Goal: Task Accomplishment & Management: Complete application form

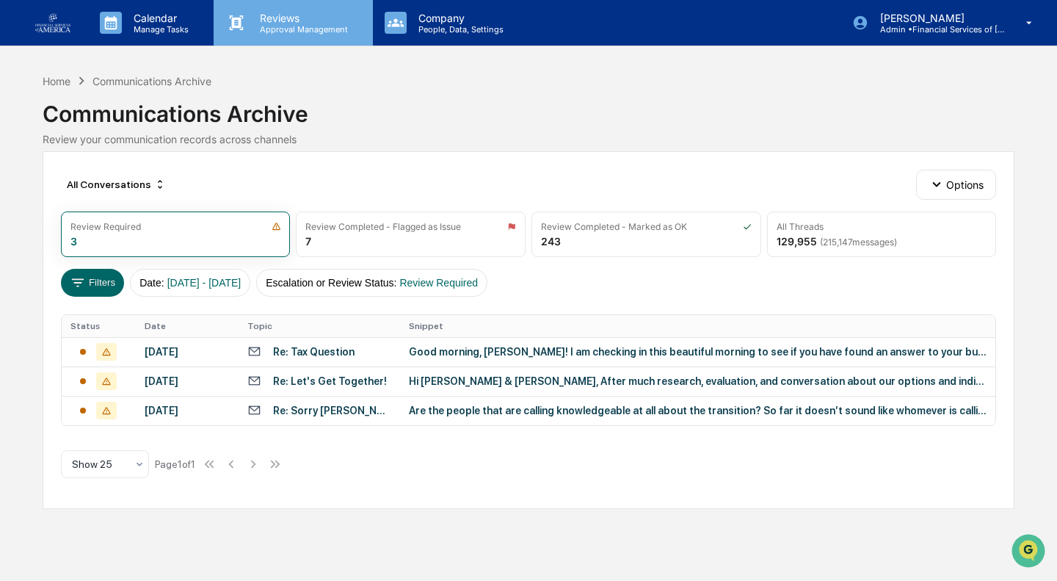
click at [258, 20] on p "Reviews" at bounding box center [301, 18] width 107 height 12
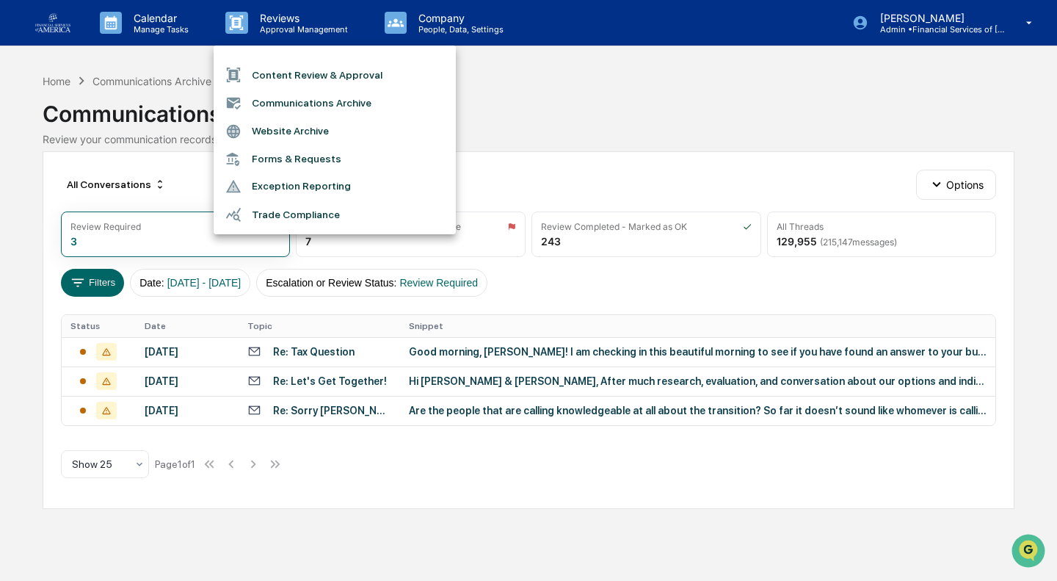
click at [308, 111] on li "Communications Archive" at bounding box center [335, 103] width 242 height 28
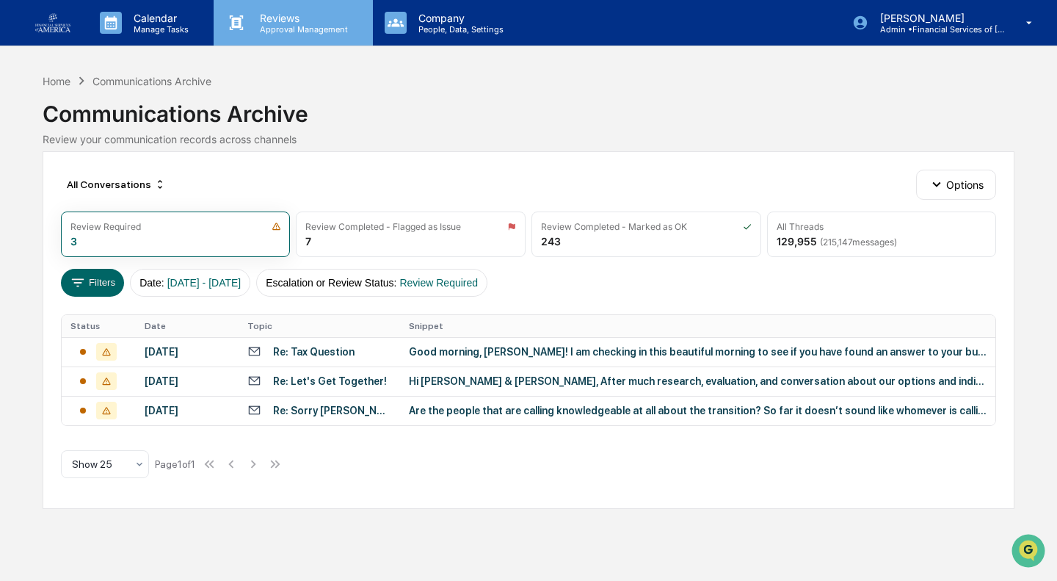
click at [302, 19] on p "Reviews" at bounding box center [301, 18] width 107 height 12
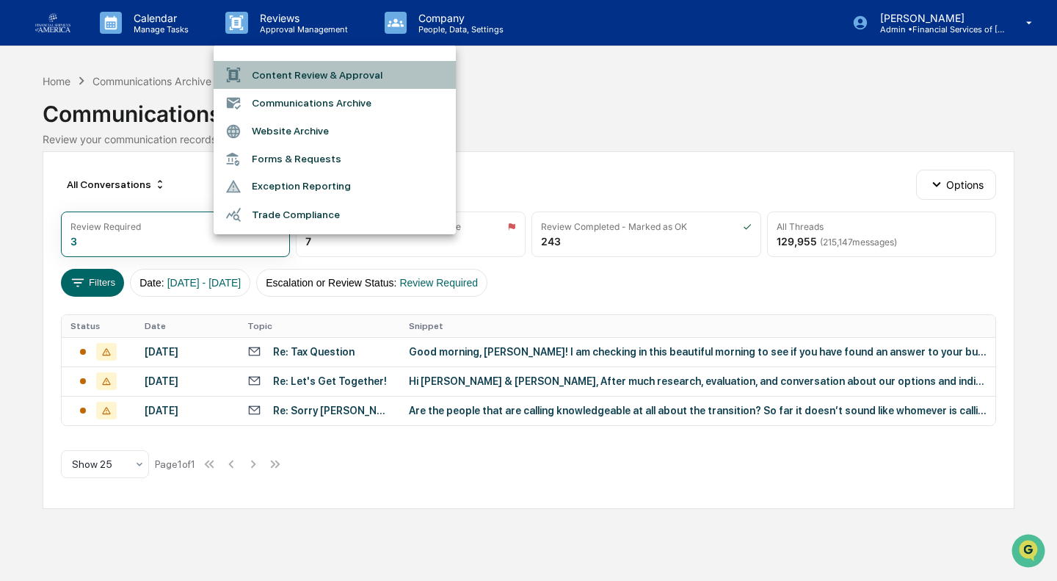
click at [304, 84] on li "Content Review & Approval" at bounding box center [335, 75] width 242 height 28
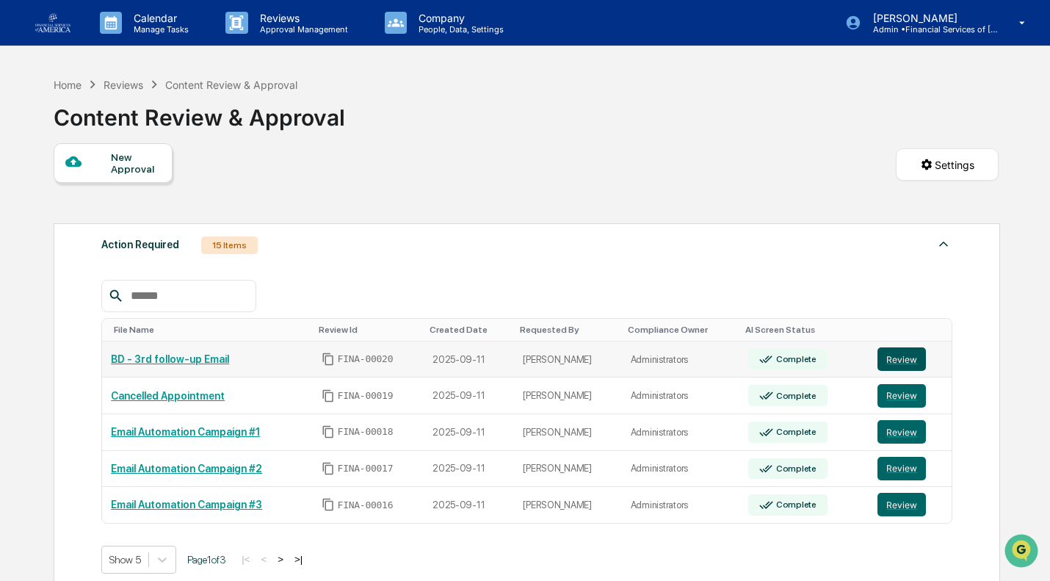
click at [893, 365] on button "Review" at bounding box center [901, 358] width 48 height 23
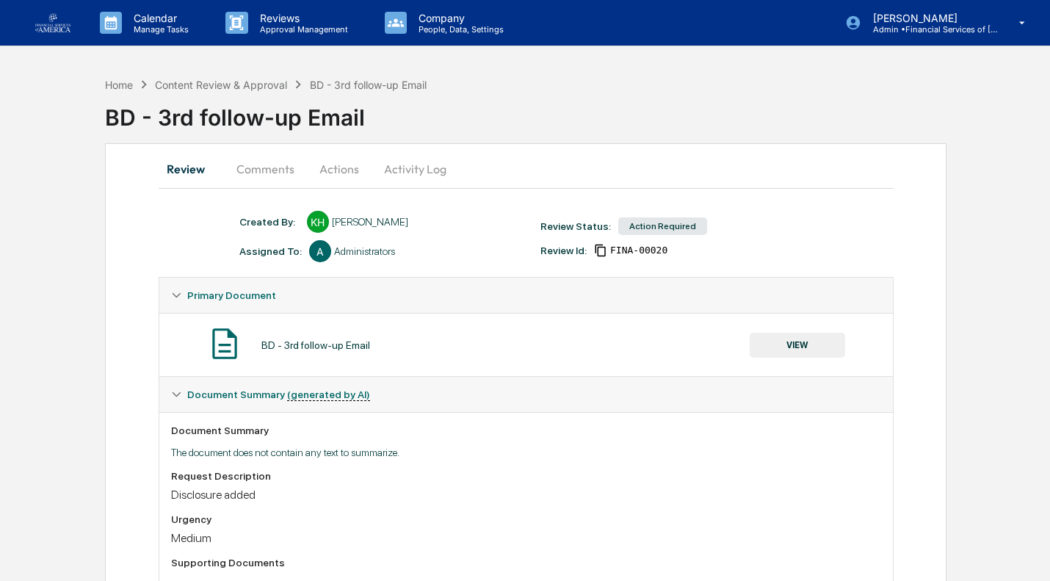
scroll to position [145, 0]
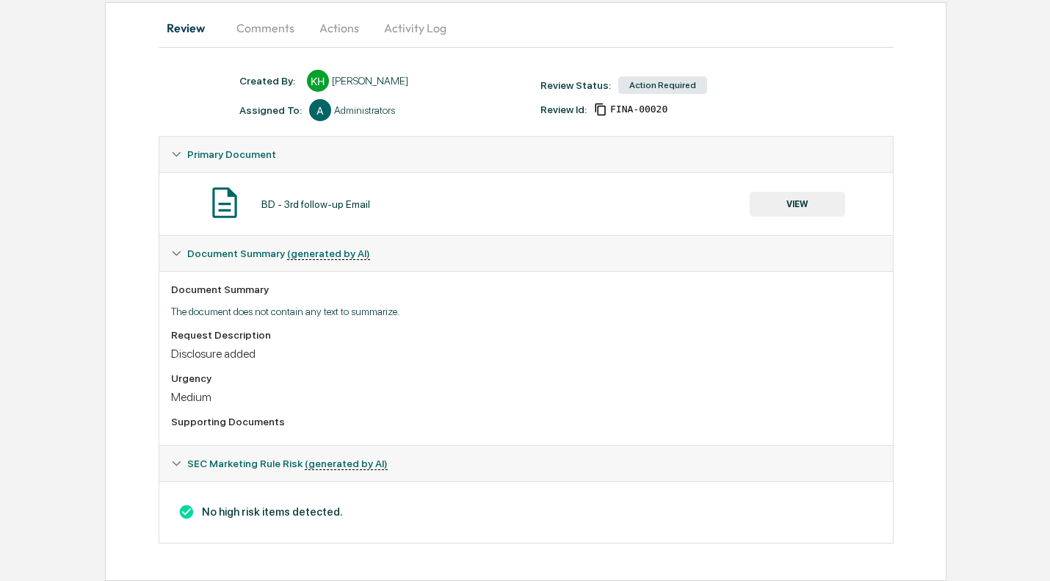
click at [788, 195] on button "VIEW" at bounding box center [796, 204] width 95 height 25
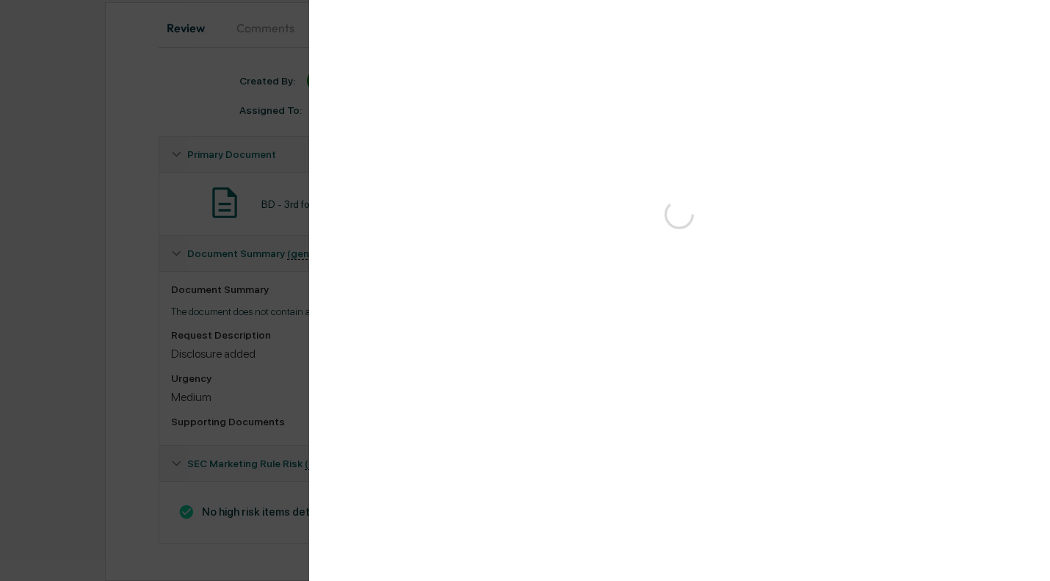
scroll to position [0, 0]
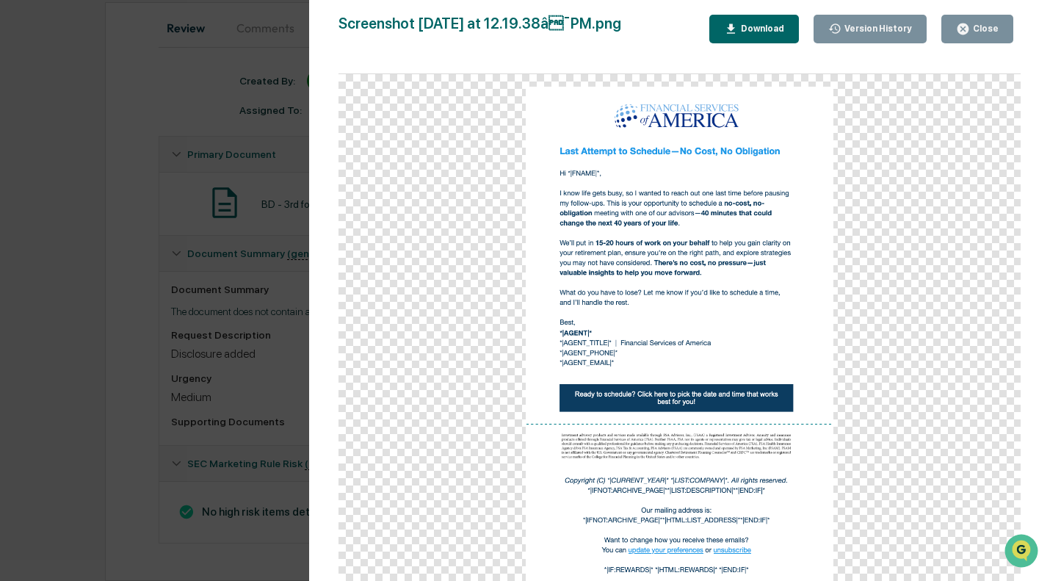
click at [968, 25] on icon "button" at bounding box center [962, 28] width 11 height 11
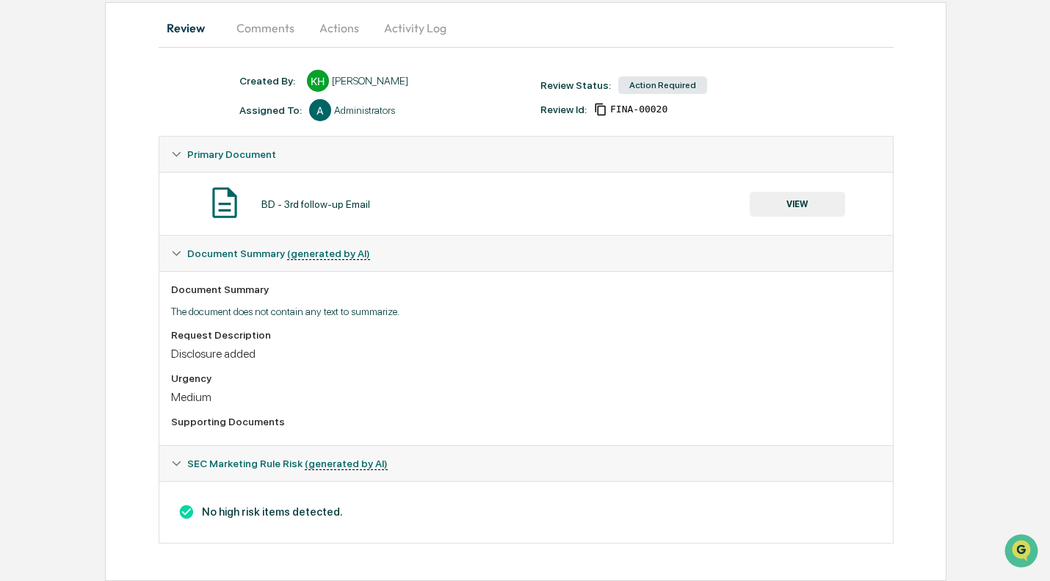
click at [344, 37] on button "Actions" at bounding box center [339, 27] width 66 height 35
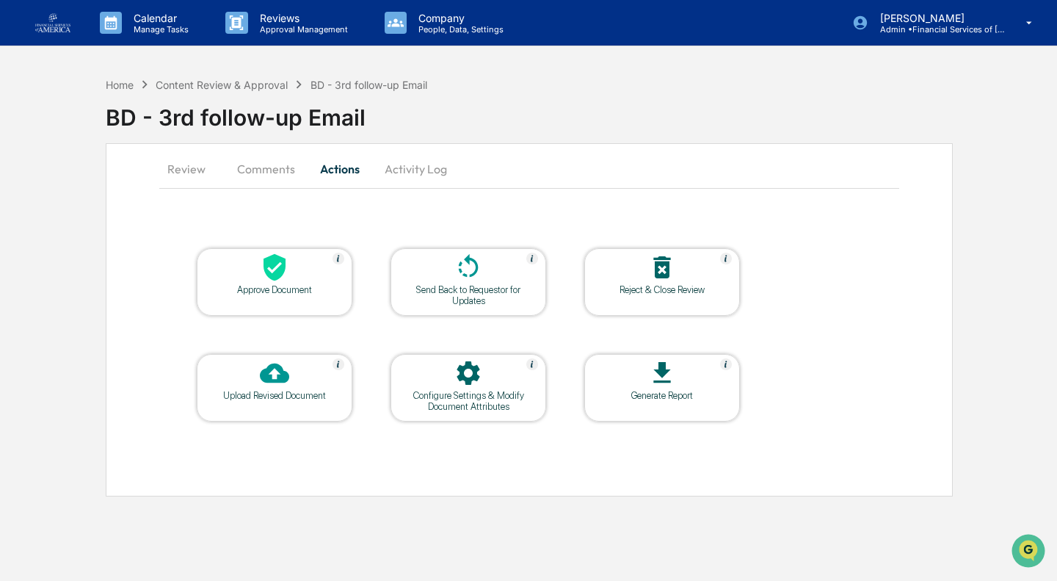
click at [270, 274] on icon at bounding box center [275, 267] width 22 height 27
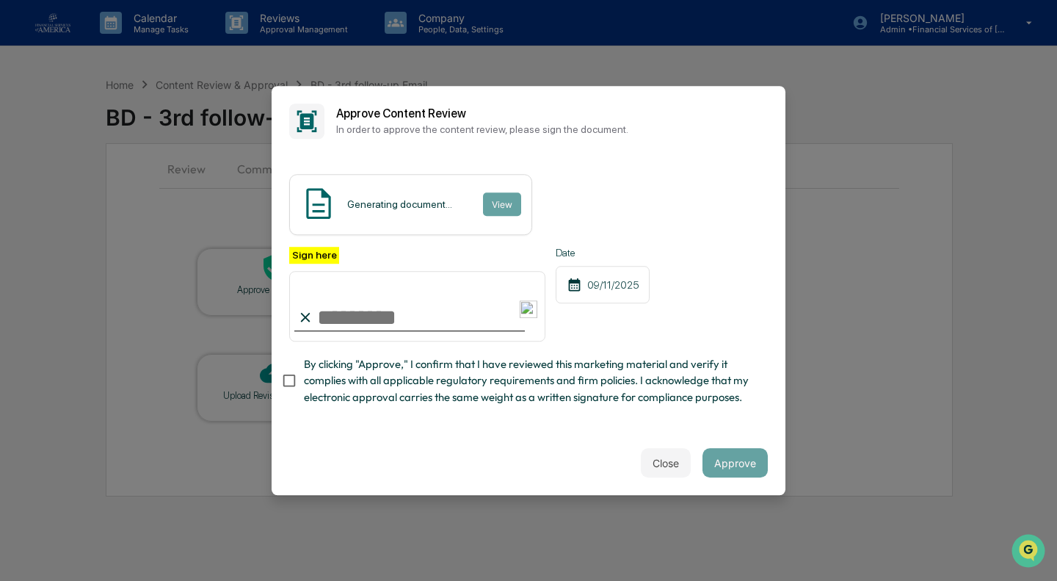
click at [419, 310] on input "Sign here" at bounding box center [417, 306] width 256 height 70
click at [532, 390] on span "By clicking "Approve," I confirm that I have reviewed this marketing material a…" at bounding box center [530, 380] width 452 height 49
click at [399, 327] on input "Sign here" at bounding box center [417, 306] width 256 height 70
type input "**********"
click at [755, 465] on button "Approve" at bounding box center [734, 462] width 65 height 29
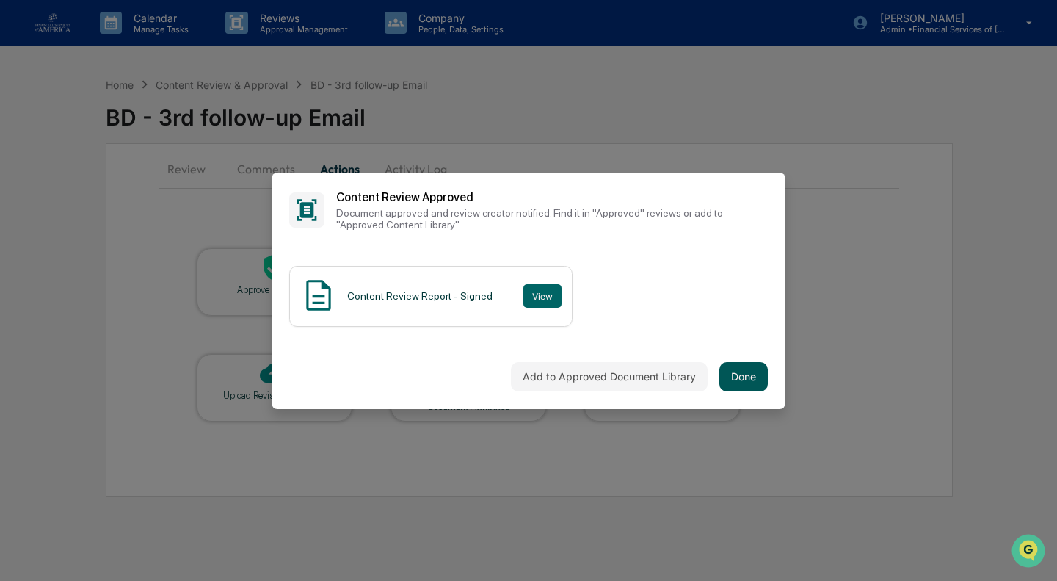
click at [744, 374] on button "Done" at bounding box center [743, 376] width 48 height 29
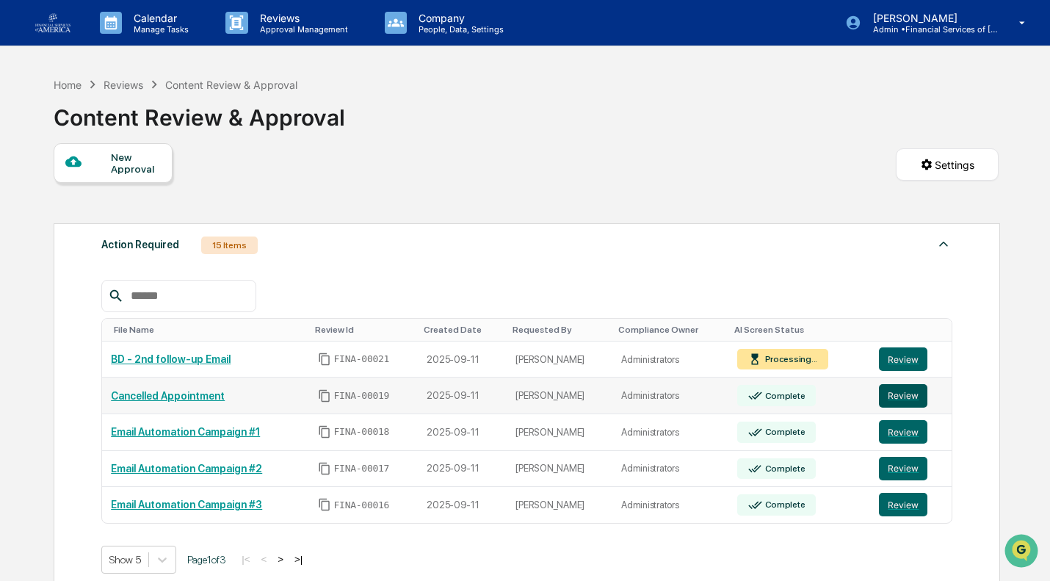
click at [904, 396] on button "Review" at bounding box center [903, 395] width 48 height 23
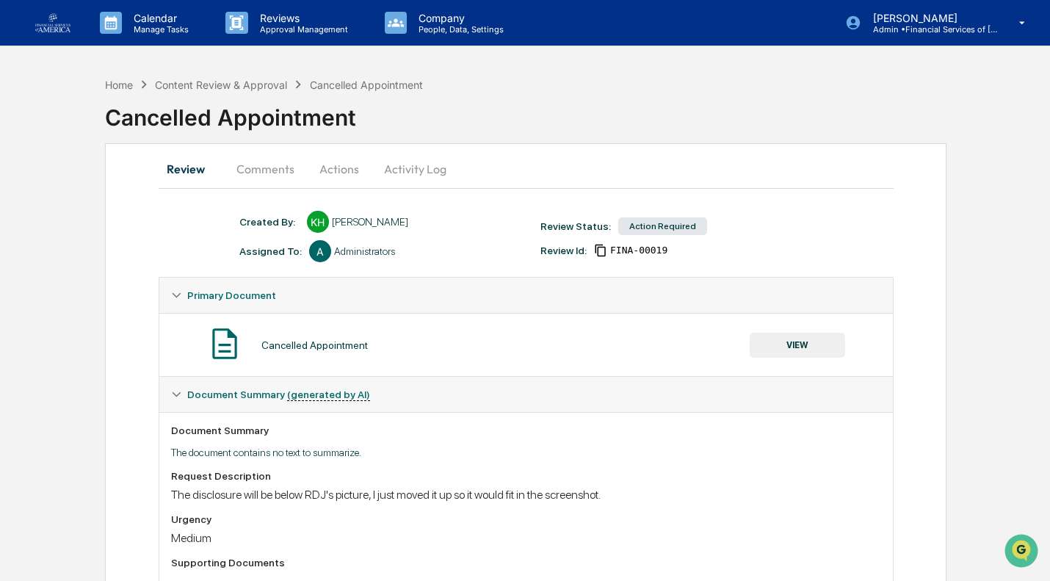
scroll to position [145, 0]
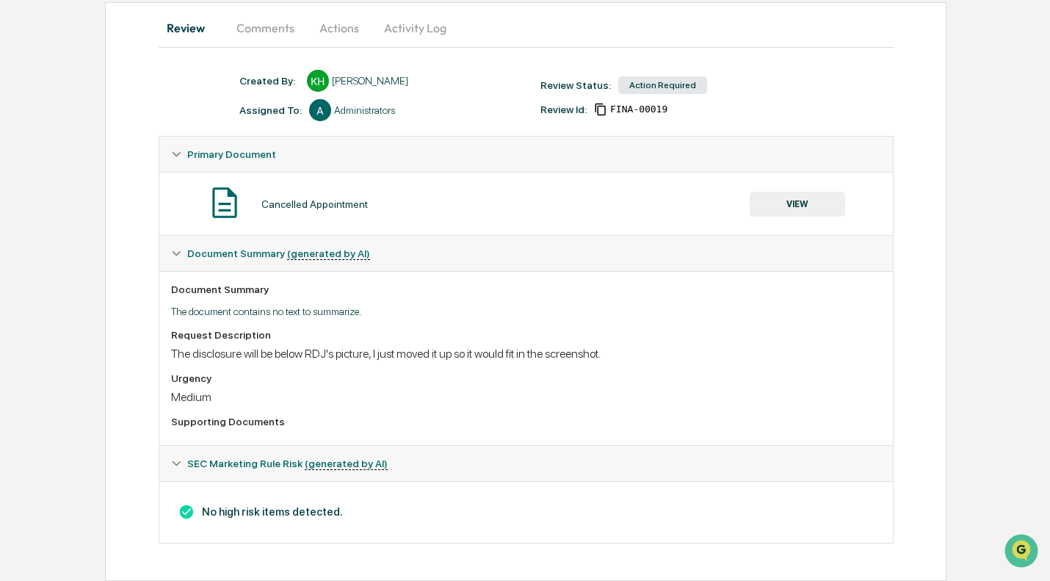
click at [796, 207] on button "VIEW" at bounding box center [796, 204] width 95 height 25
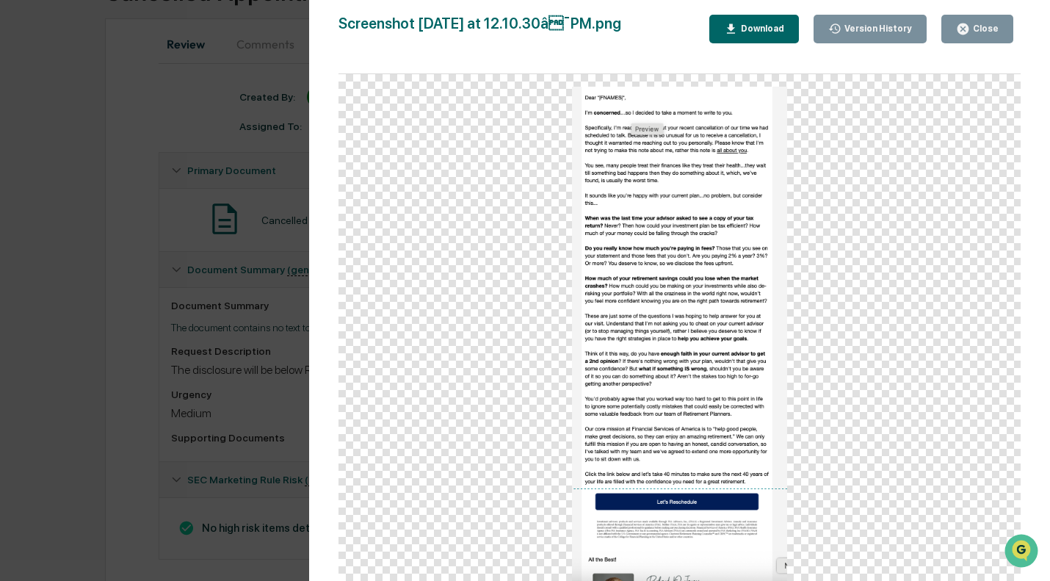
scroll to position [124, 0]
click at [976, 23] on div "Close" at bounding box center [984, 28] width 29 height 10
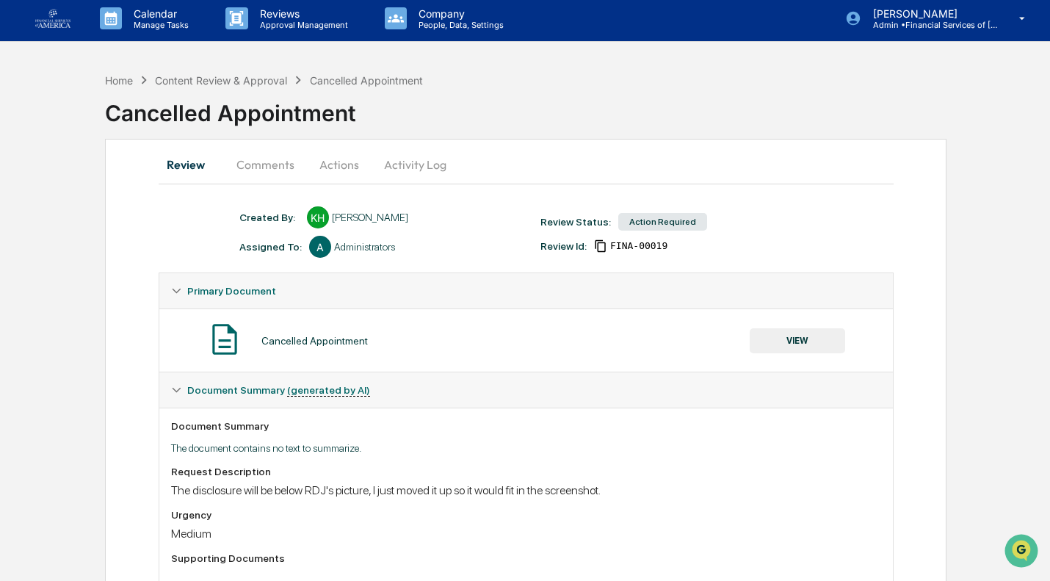
scroll to position [0, 0]
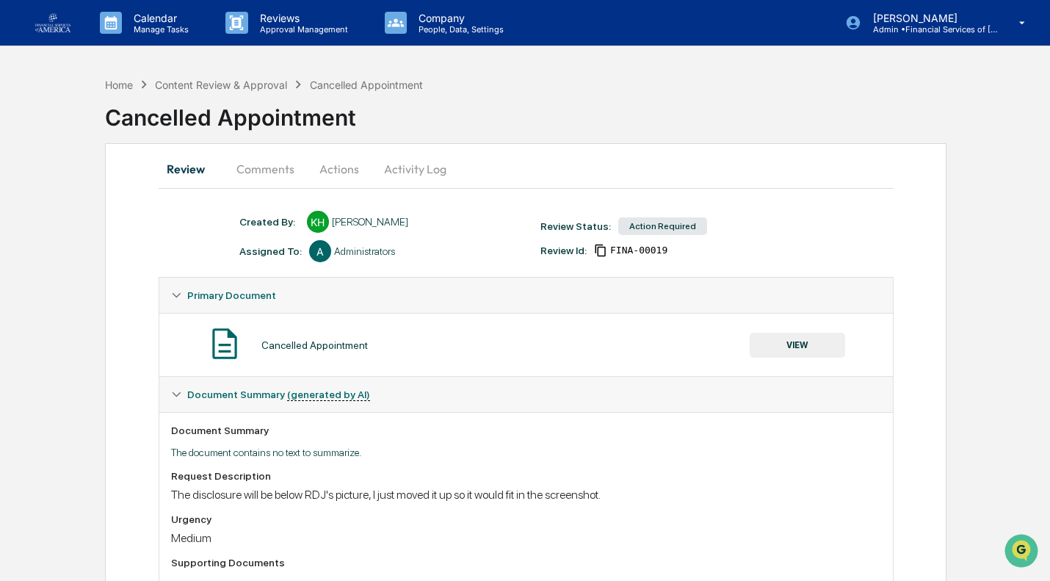
click at [301, 167] on button "Comments" at bounding box center [265, 168] width 81 height 35
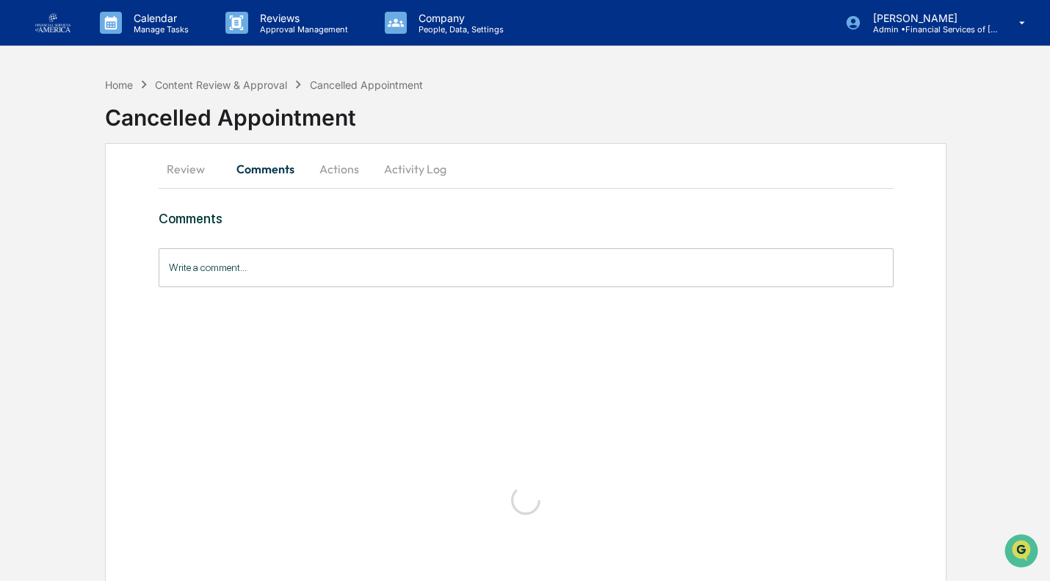
click at [351, 167] on button "Actions" at bounding box center [339, 168] width 66 height 35
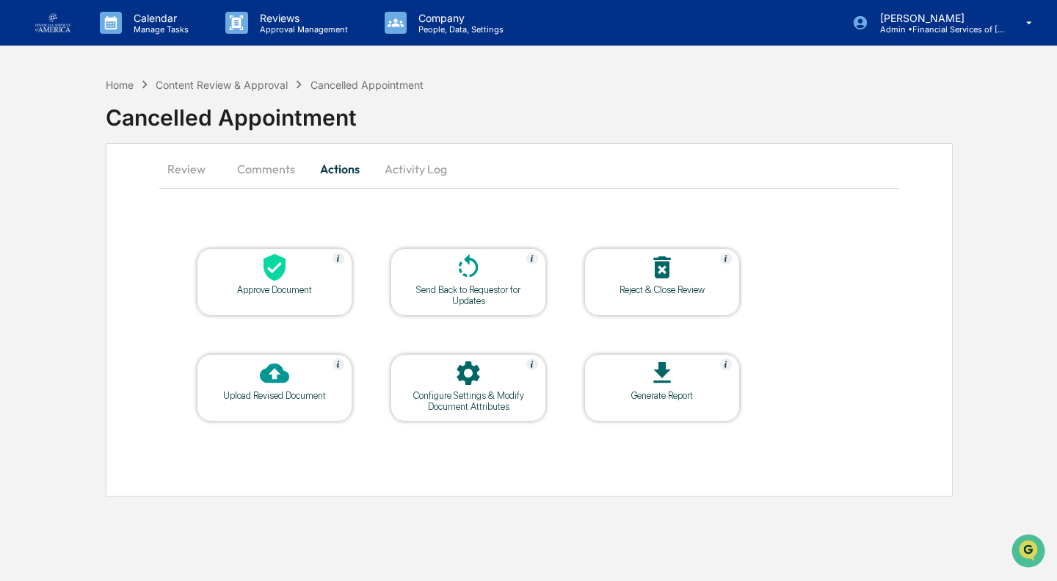
click at [278, 288] on div "Approve Document" at bounding box center [274, 289] width 132 height 11
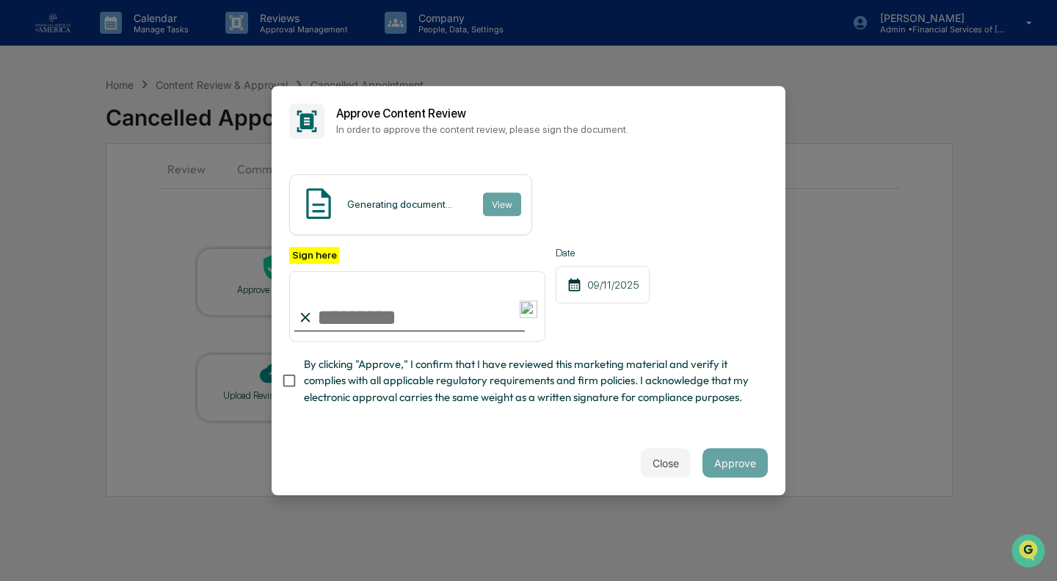
click at [329, 390] on span "By clicking "Approve," I confirm that I have reviewed this marketing material a…" at bounding box center [530, 380] width 452 height 49
click at [358, 320] on input "Sign here" at bounding box center [417, 306] width 256 height 70
type input "**********"
click at [757, 464] on button "Approve" at bounding box center [734, 462] width 65 height 29
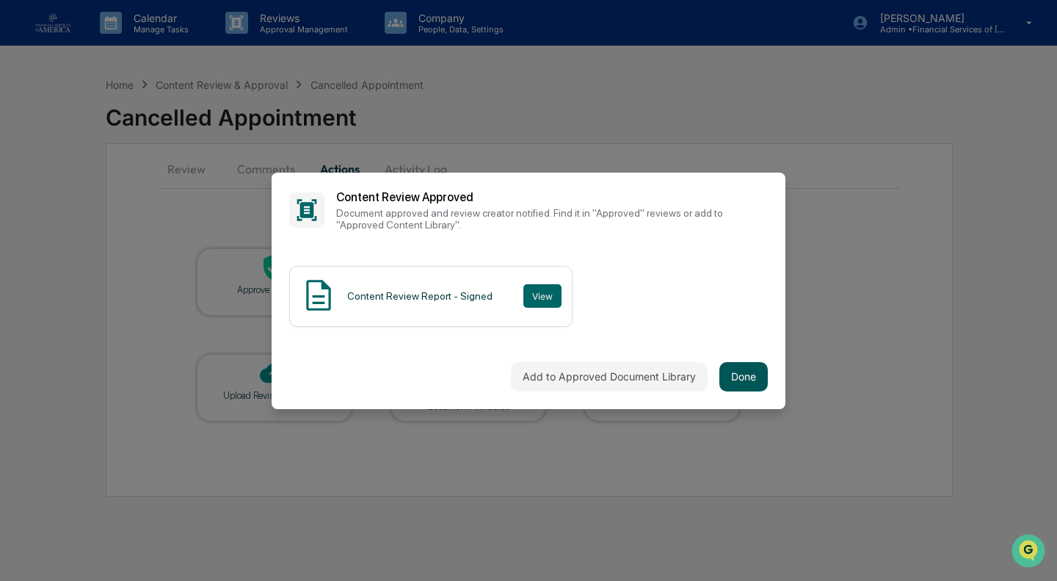
click at [766, 373] on button "Done" at bounding box center [743, 376] width 48 height 29
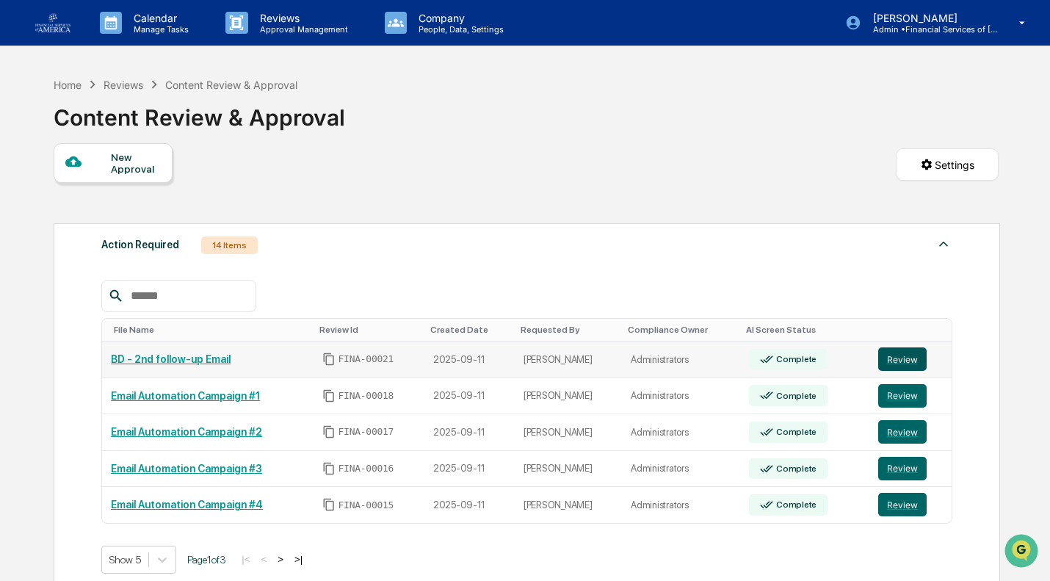
click at [890, 356] on button "Review" at bounding box center [902, 358] width 48 height 23
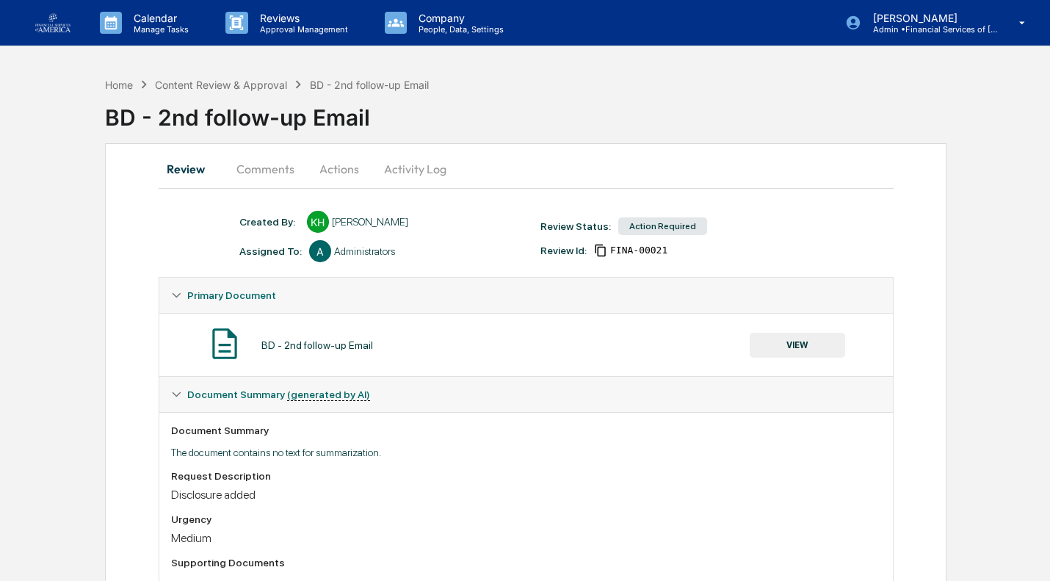
scroll to position [145, 0]
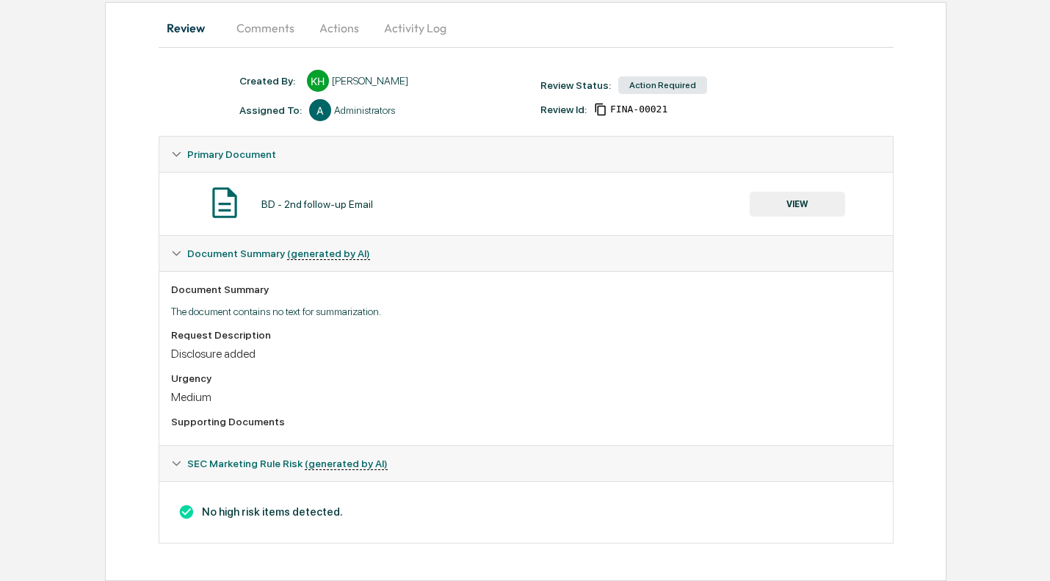
click at [785, 207] on button "VIEW" at bounding box center [796, 204] width 95 height 25
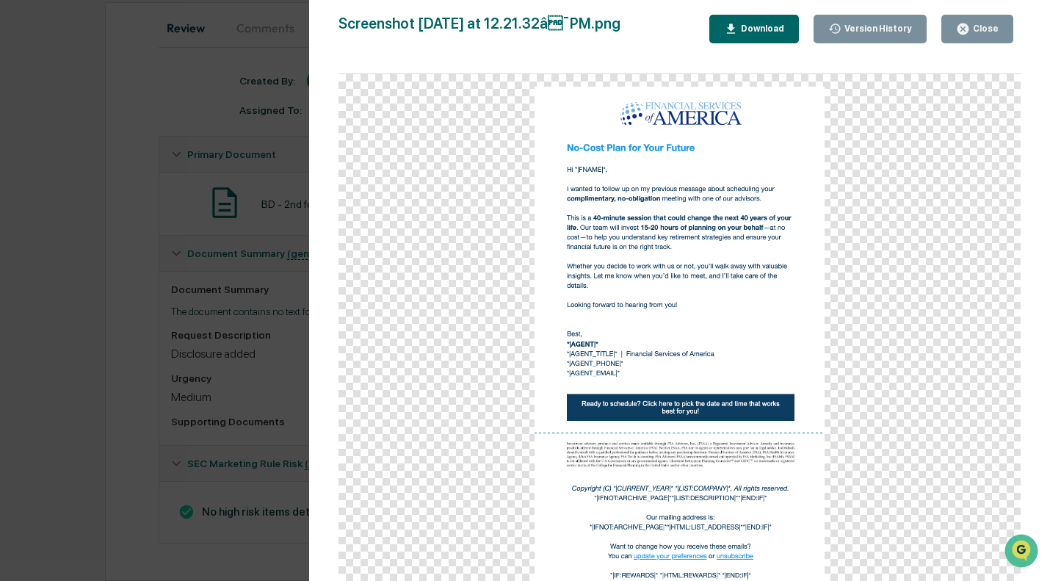
click at [970, 33] on icon "button" at bounding box center [963, 29] width 14 height 14
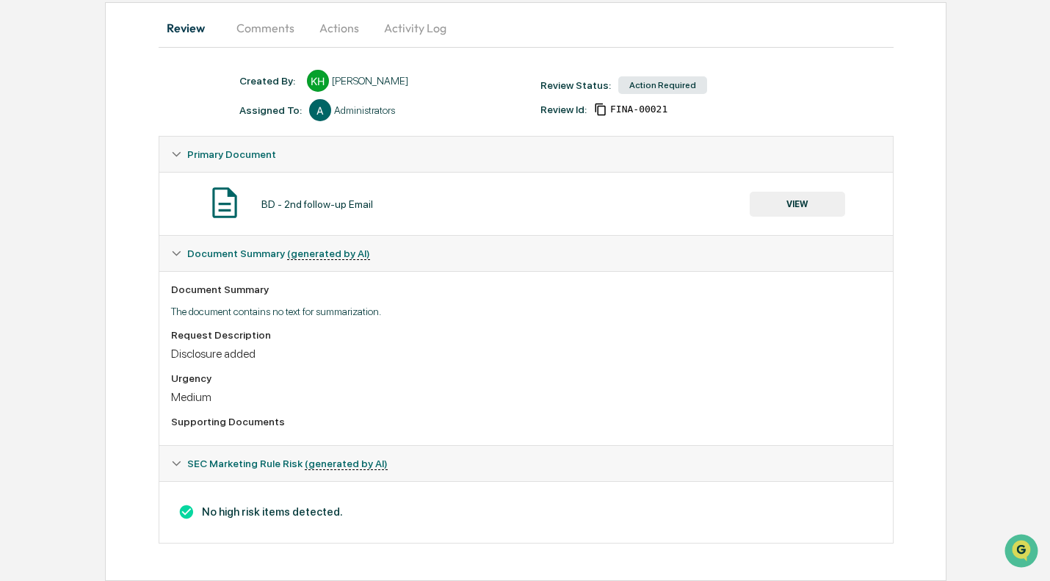
click at [352, 29] on button "Actions" at bounding box center [339, 27] width 66 height 35
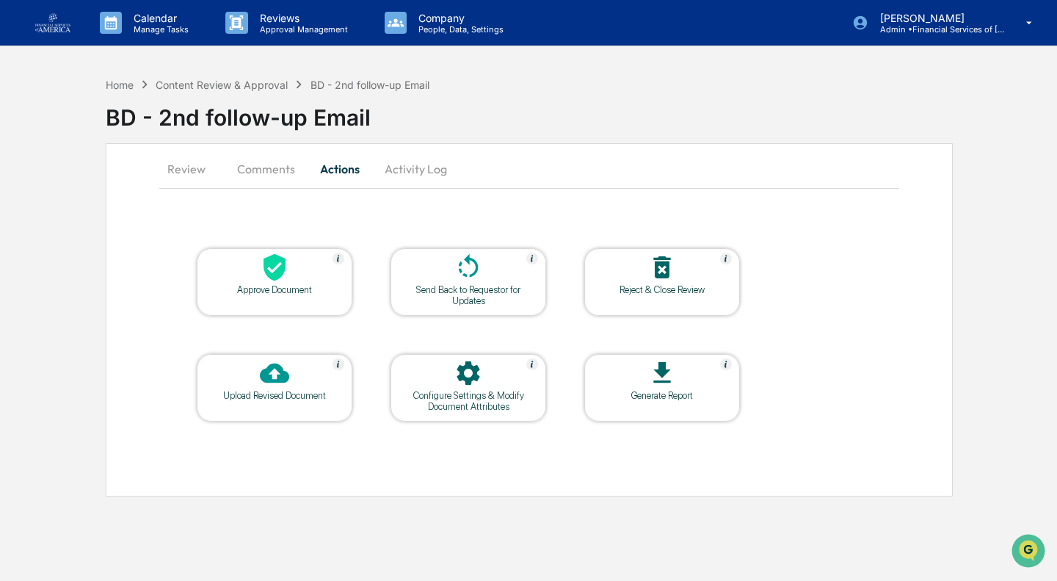
click at [254, 284] on div "Approve Document" at bounding box center [274, 289] width 132 height 11
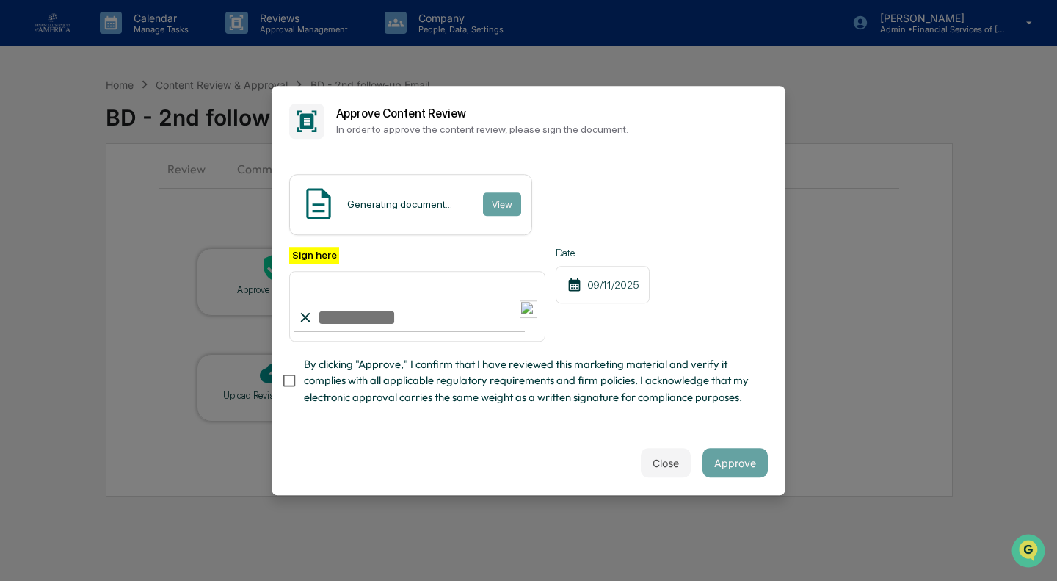
click at [327, 384] on span "By clicking "Approve," I confirm that I have reviewed this marketing material a…" at bounding box center [530, 380] width 452 height 49
click at [341, 330] on input "Sign here" at bounding box center [417, 306] width 256 height 70
type input "**********"
click at [743, 476] on button "Approve" at bounding box center [734, 462] width 65 height 29
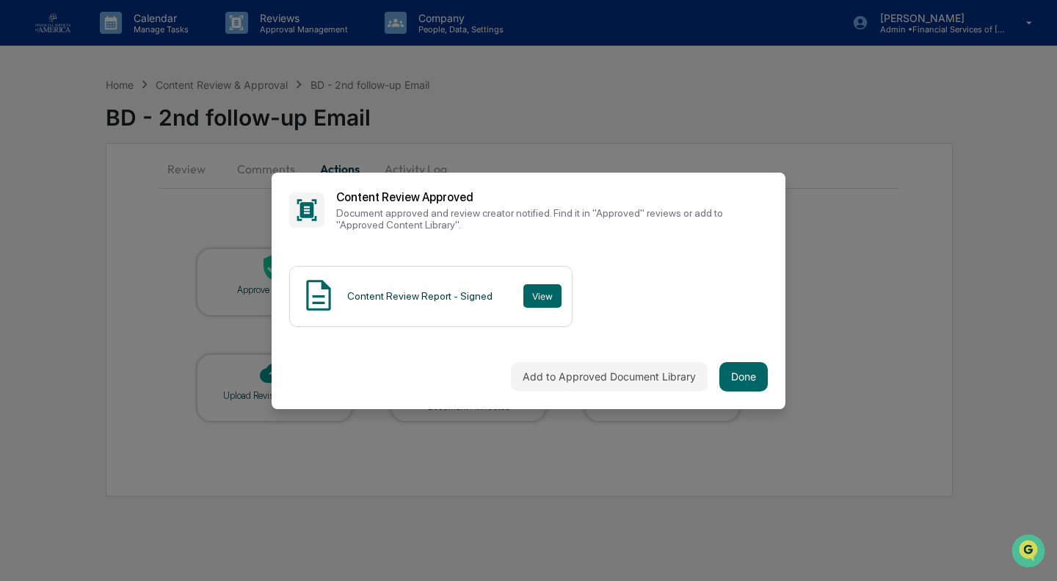
click at [750, 362] on div "Add to Approved Document Library Done" at bounding box center [529, 376] width 514 height 65
click at [746, 375] on button "Done" at bounding box center [743, 376] width 48 height 29
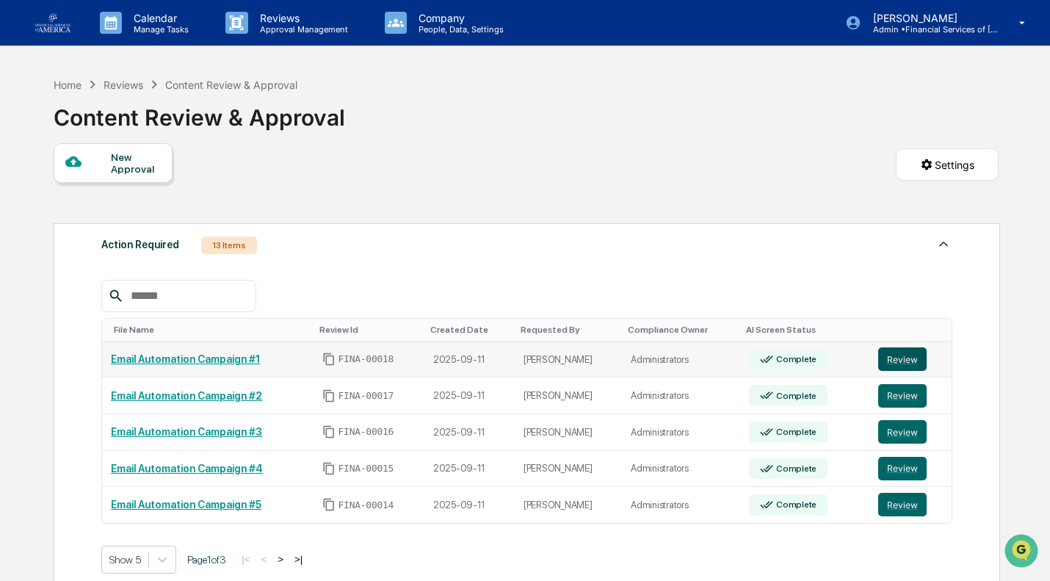
click at [896, 368] on button "Review" at bounding box center [902, 358] width 48 height 23
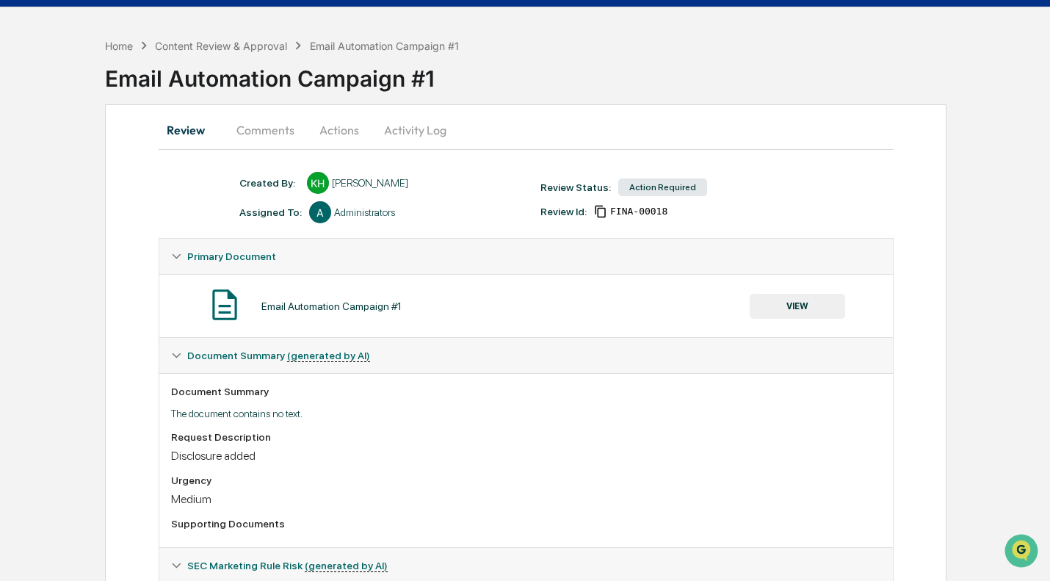
click at [809, 313] on button "VIEW" at bounding box center [796, 306] width 95 height 25
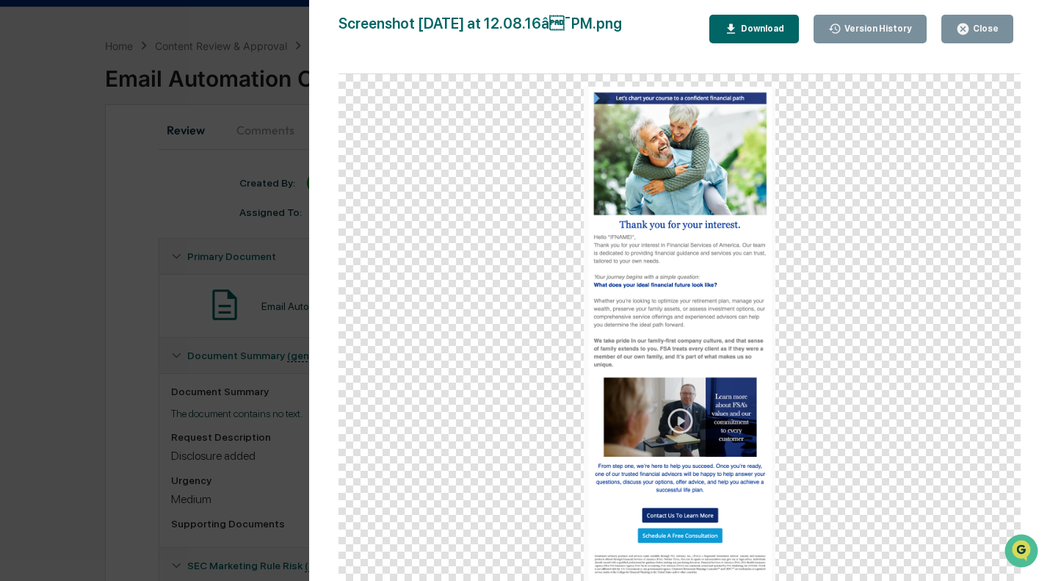
scroll to position [145, 0]
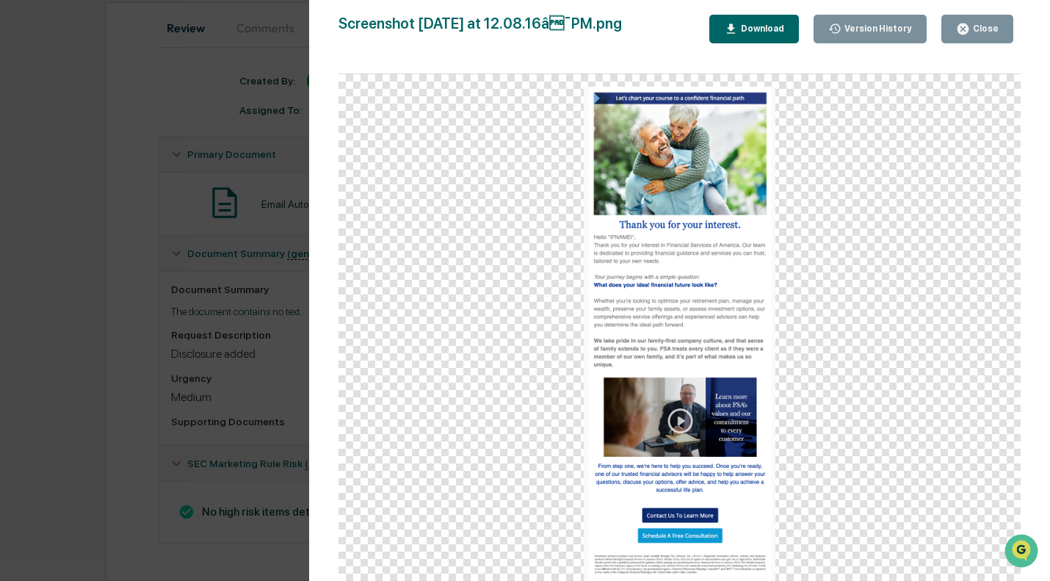
click at [966, 30] on icon "button" at bounding box center [962, 28] width 11 height 11
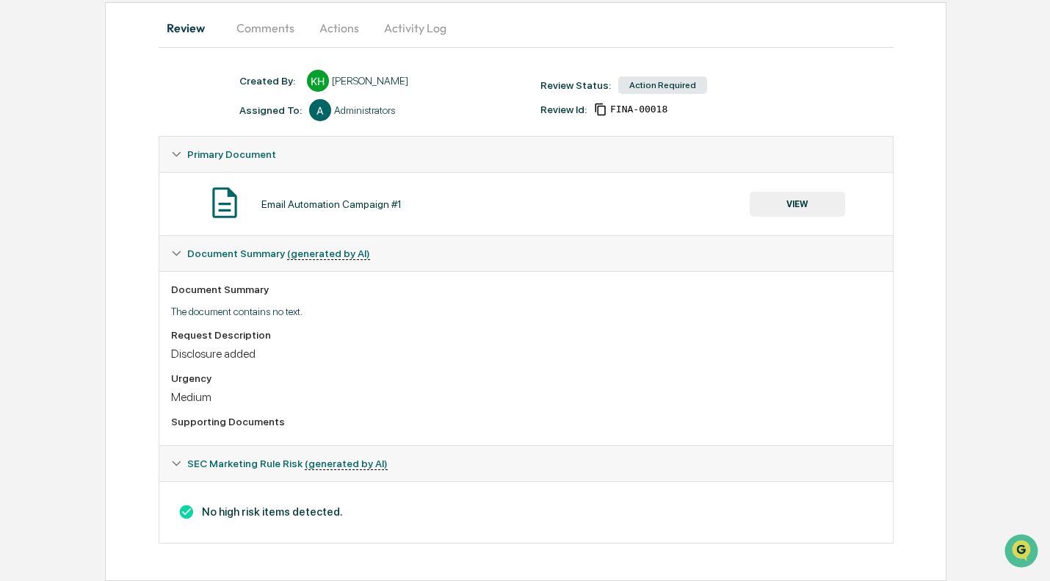
scroll to position [0, 0]
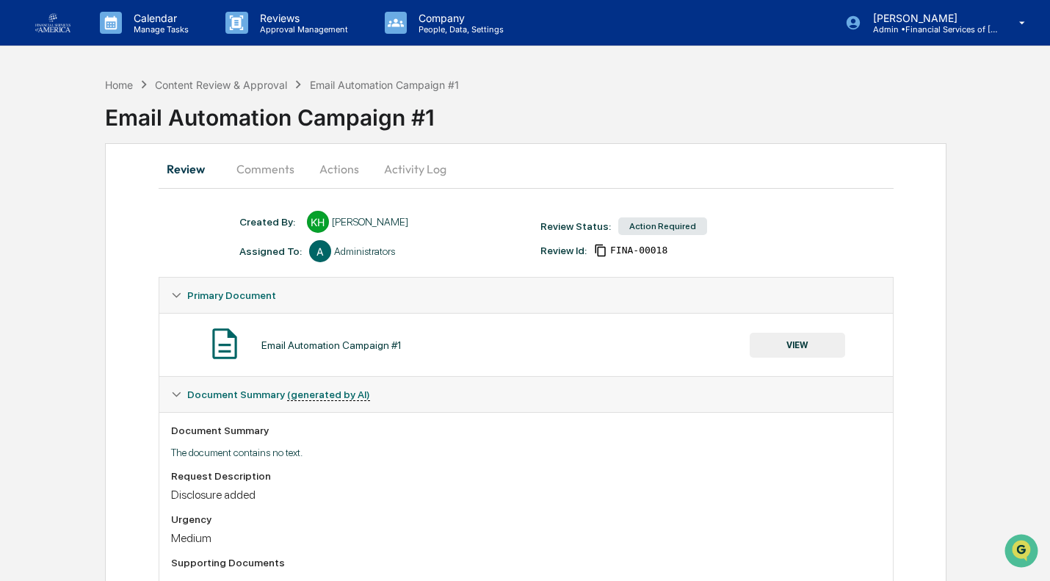
click at [322, 160] on button "Actions" at bounding box center [339, 168] width 66 height 35
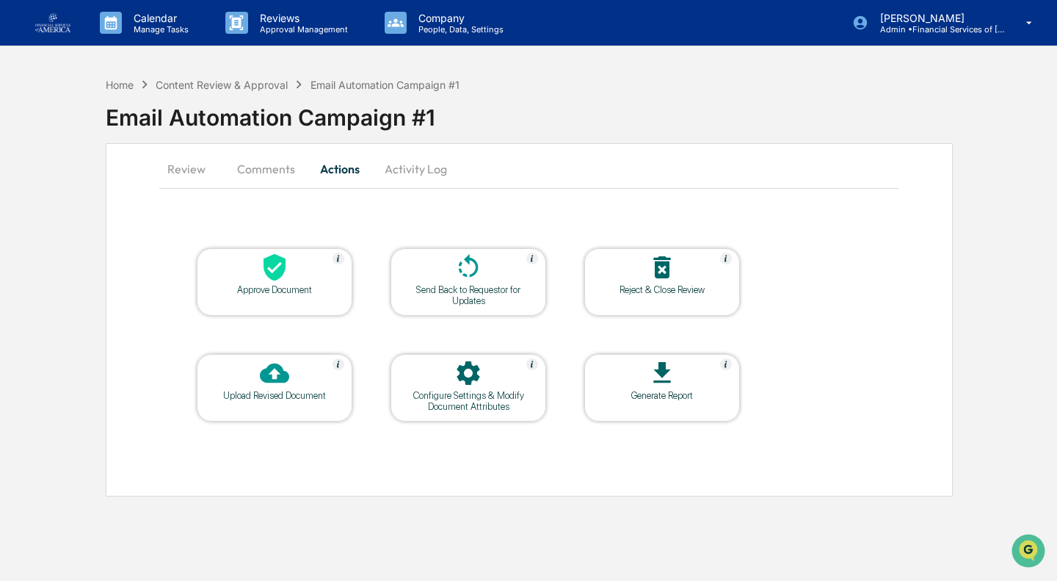
click at [412, 268] on div at bounding box center [468, 269] width 147 height 32
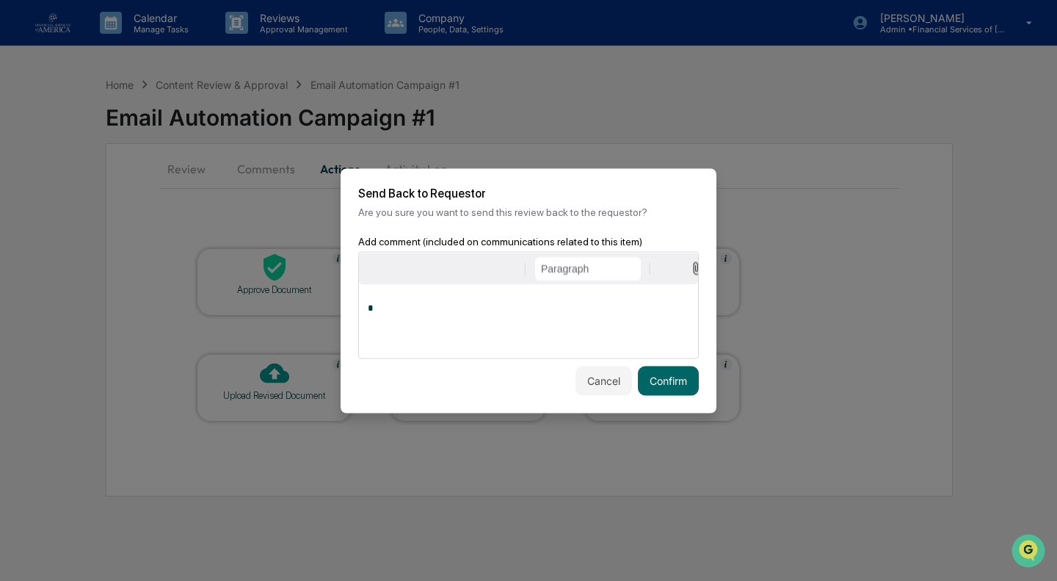
click at [451, 313] on p "*" at bounding box center [529, 307] width 322 height 10
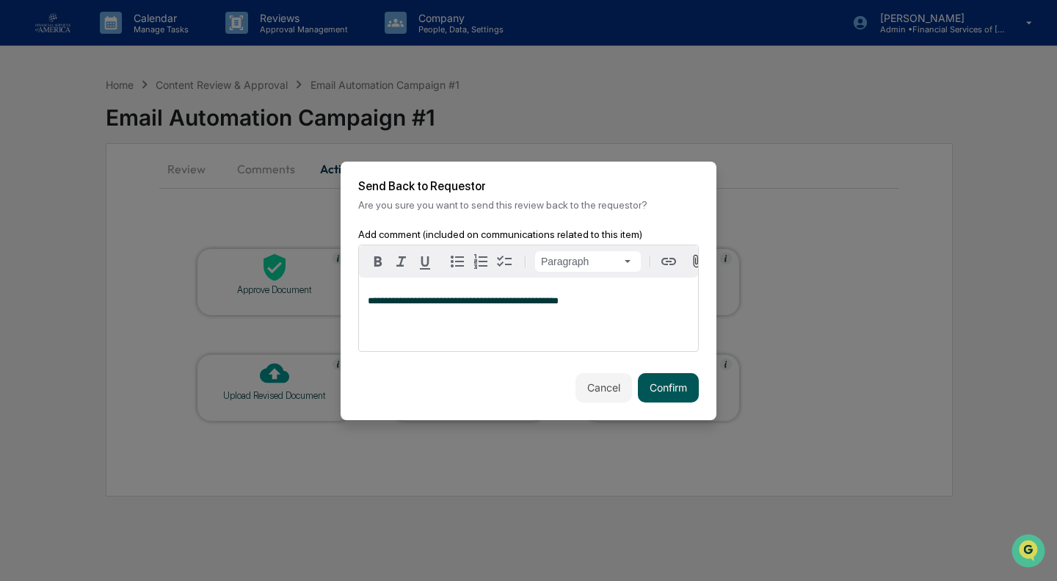
click at [679, 390] on button "Confirm" at bounding box center [668, 387] width 61 height 29
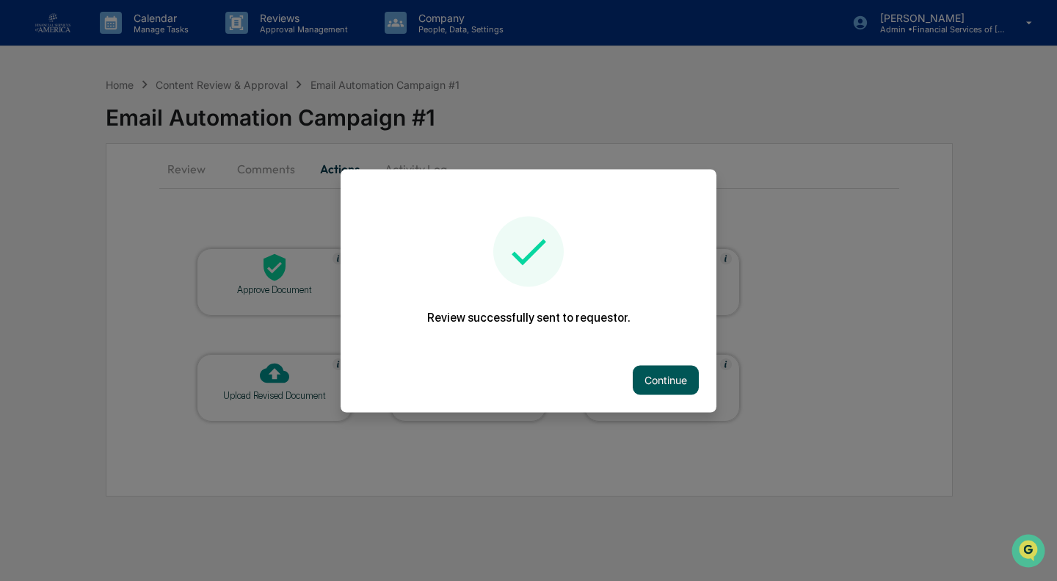
click at [667, 383] on button "Continue" at bounding box center [666, 379] width 66 height 29
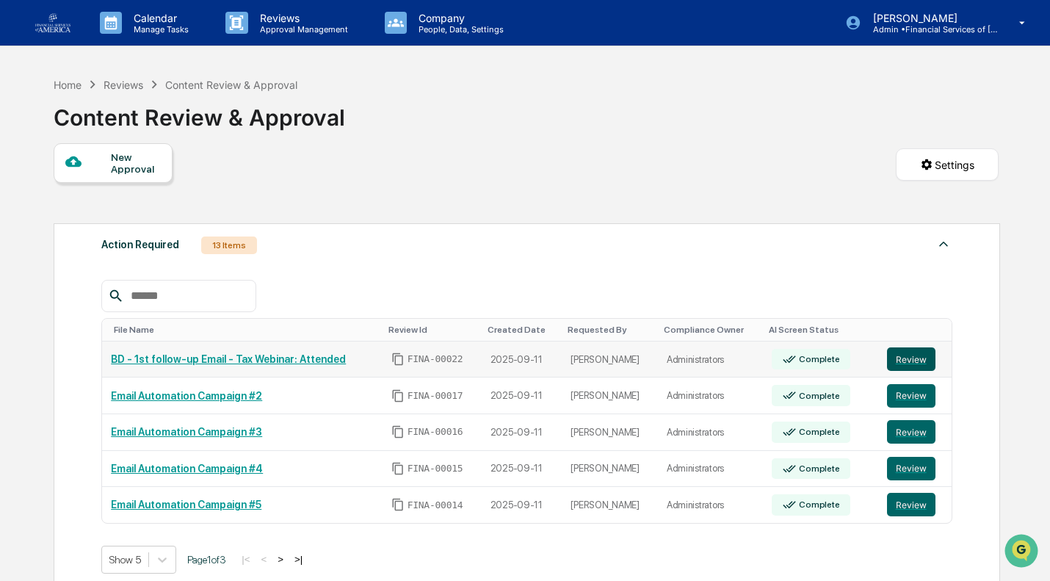
click at [912, 356] on button "Review" at bounding box center [911, 358] width 48 height 23
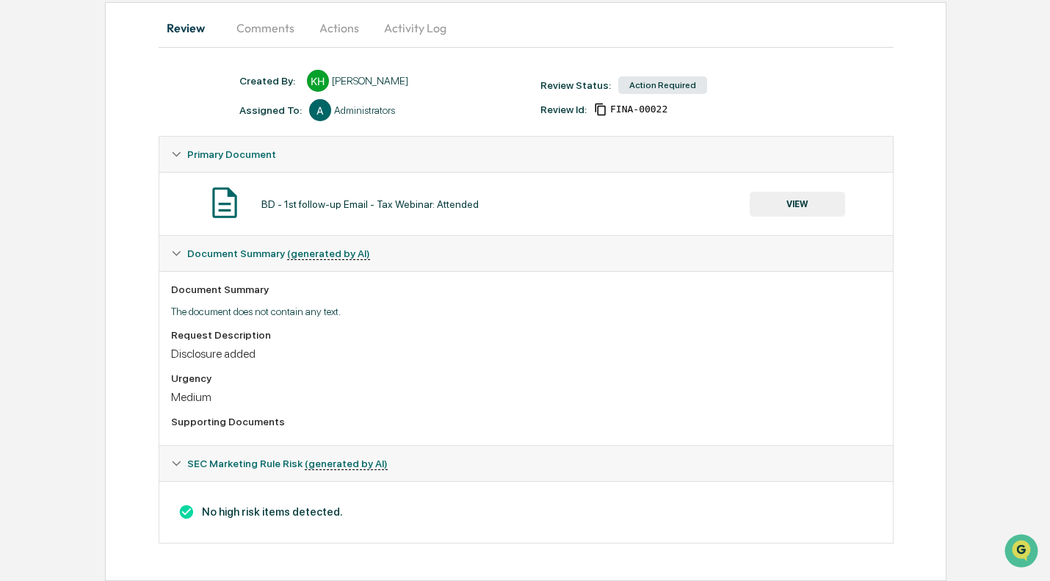
click at [774, 206] on button "VIEW" at bounding box center [796, 204] width 95 height 25
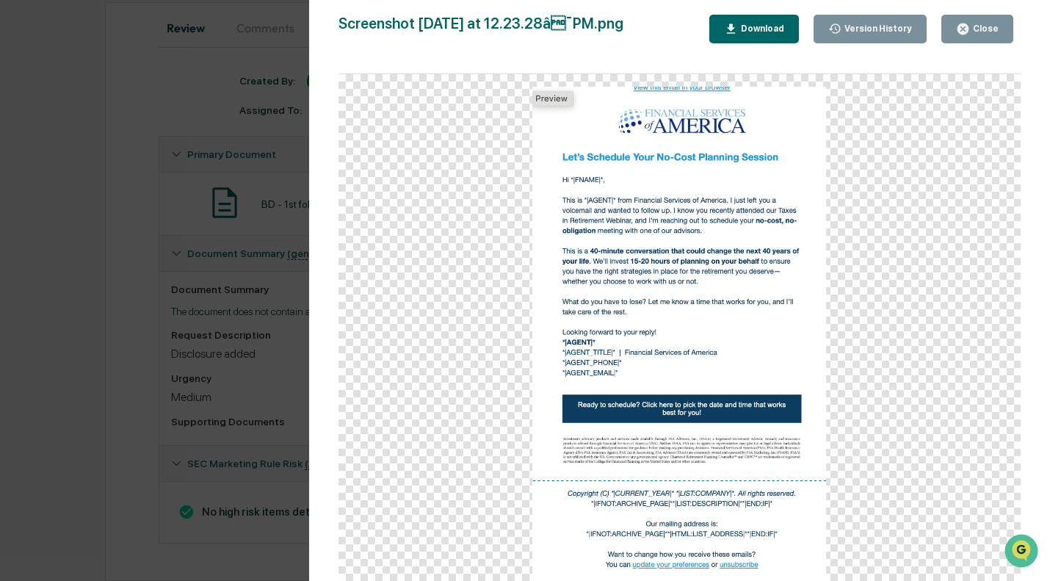
click at [973, 36] on button "Close" at bounding box center [977, 29] width 72 height 29
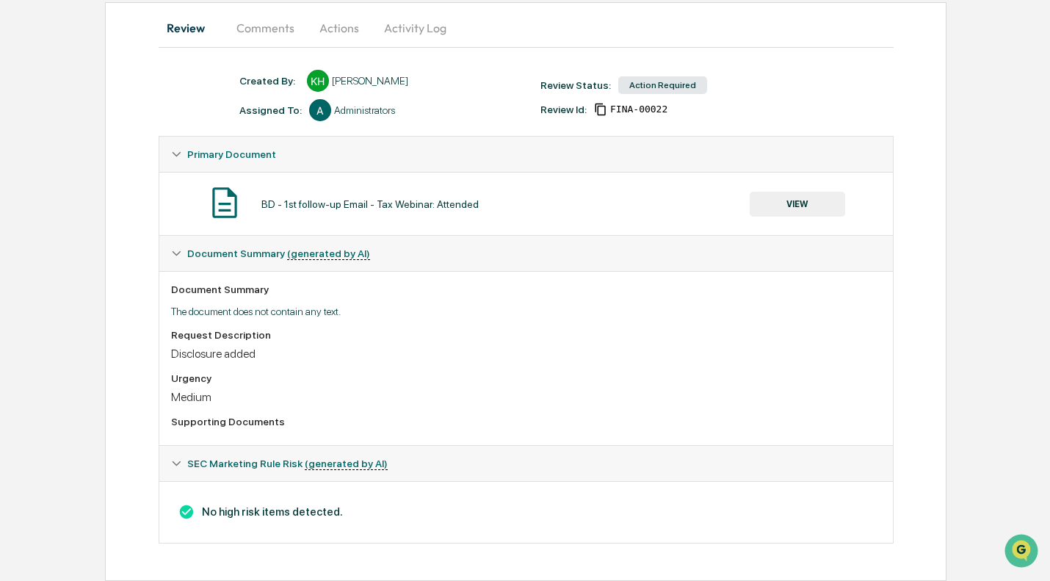
click button "Actions"
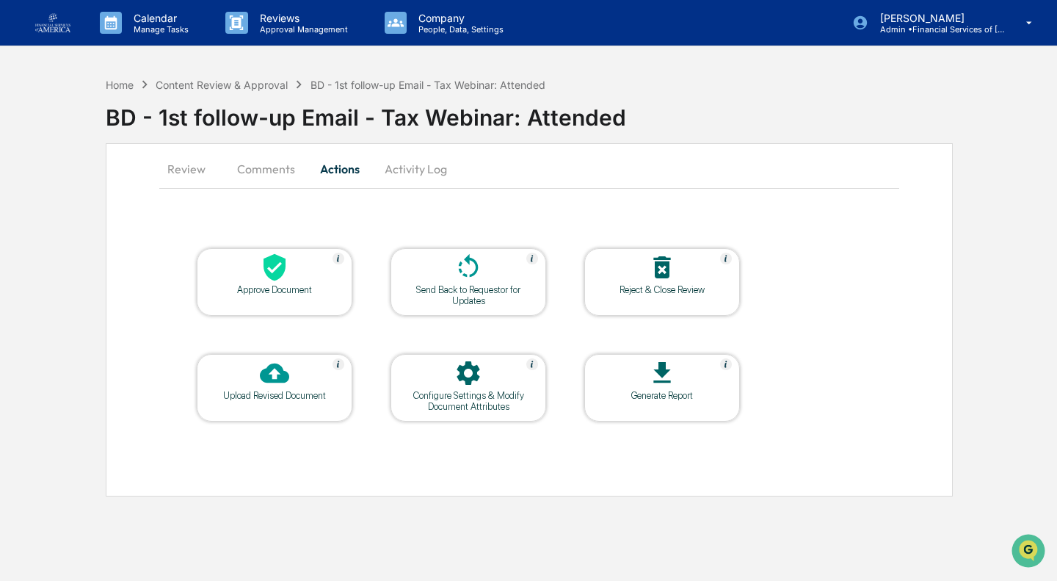
drag, startPoint x: 261, startPoint y: 286, endPoint x: 236, endPoint y: 296, distance: 26.0
click div "Approve Document"
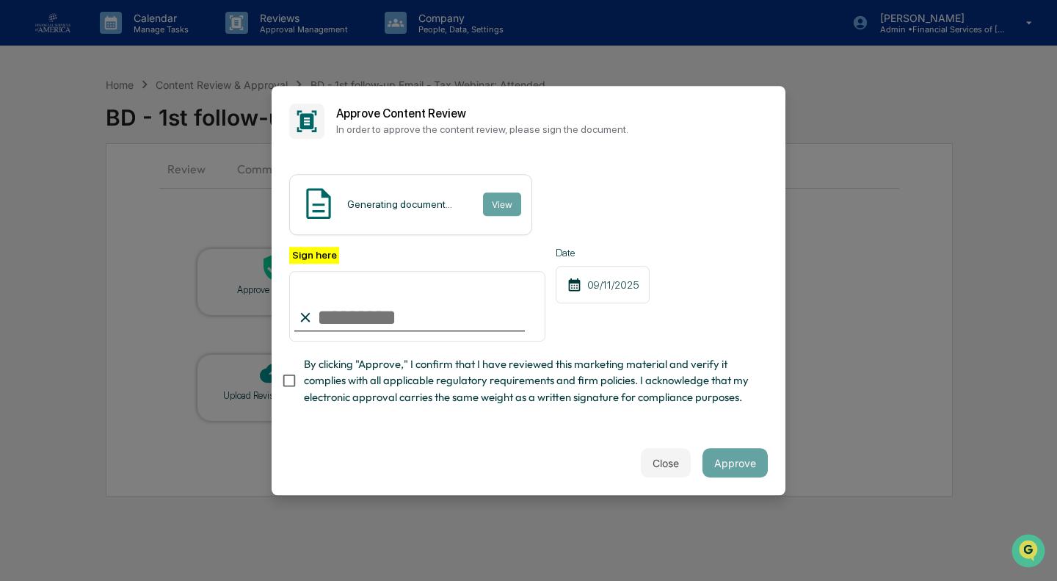
click span "By clicking "Approve," I confirm that I have reviewed this marketing material a…"
click input "Sign here"
type input "**********"
click button "Approve"
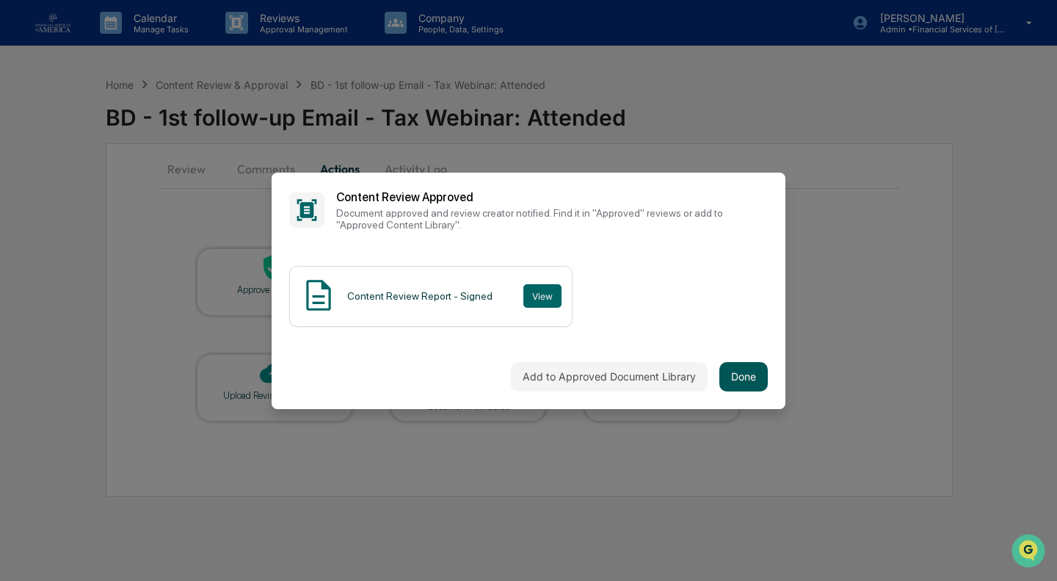
click button "Done"
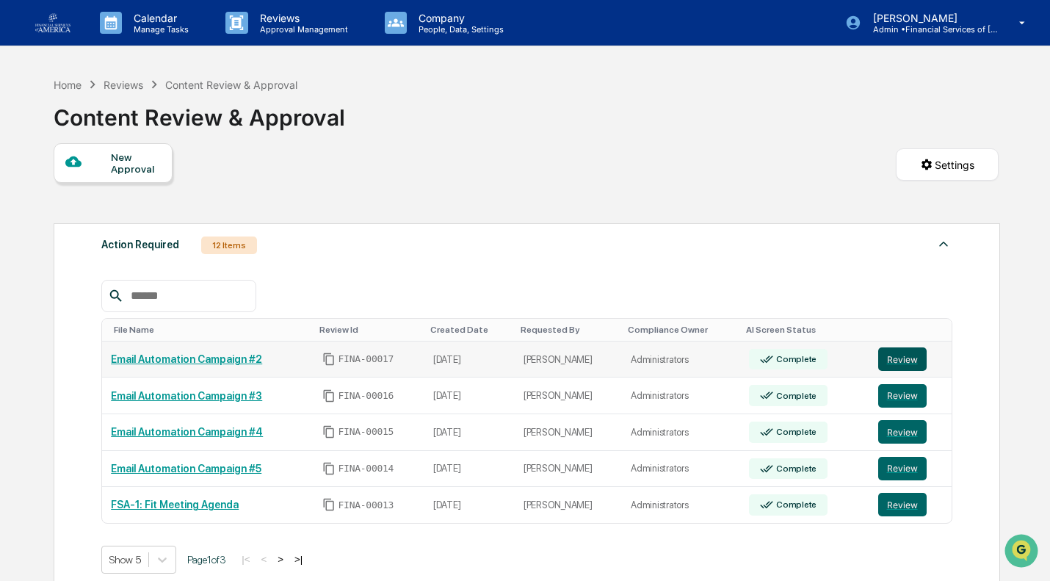
click button "Review"
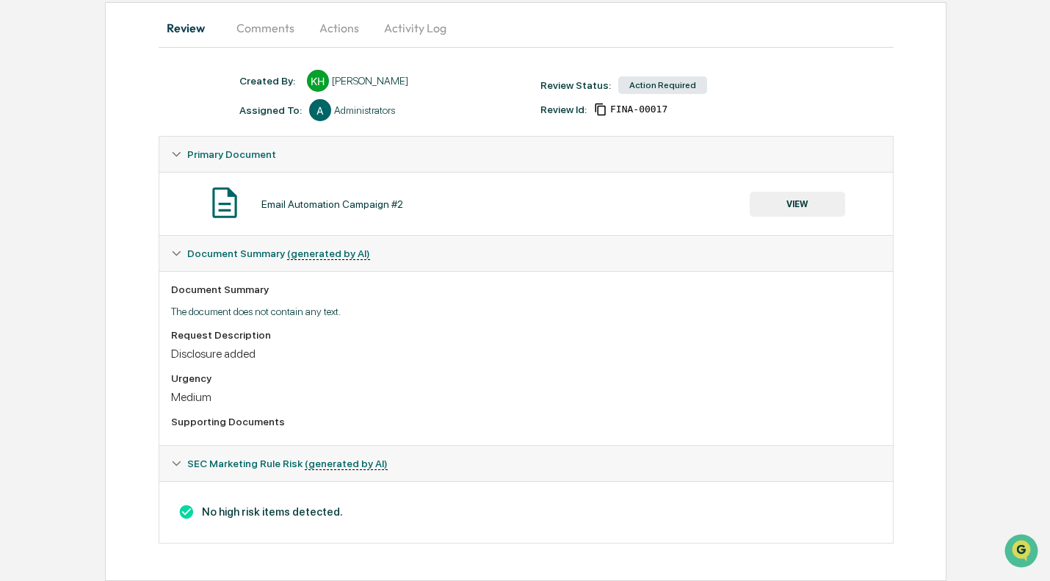
click at [810, 193] on button "VIEW" at bounding box center [796, 204] width 95 height 25
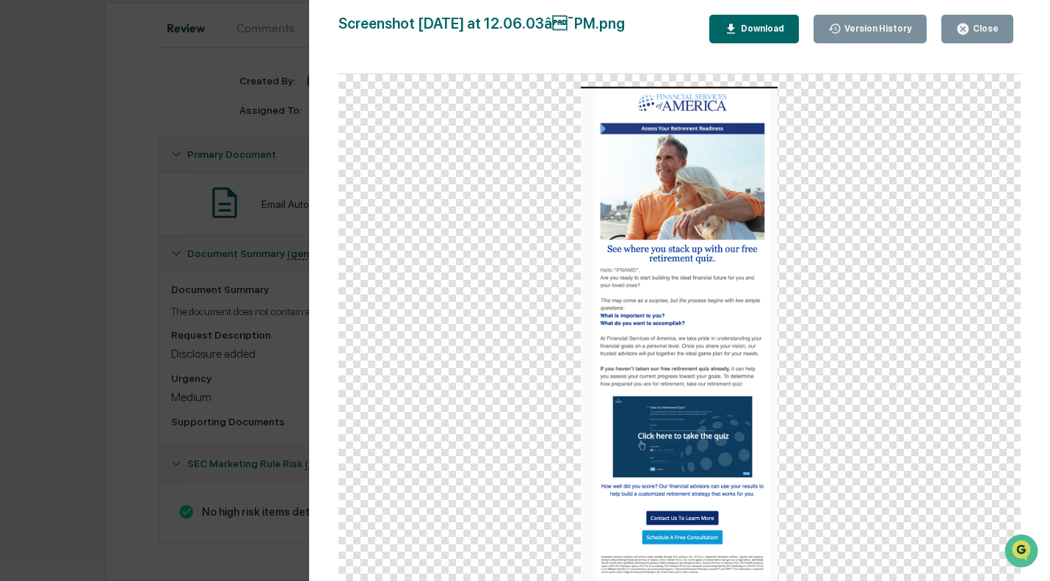
click at [988, 30] on div "Close" at bounding box center [984, 28] width 29 height 10
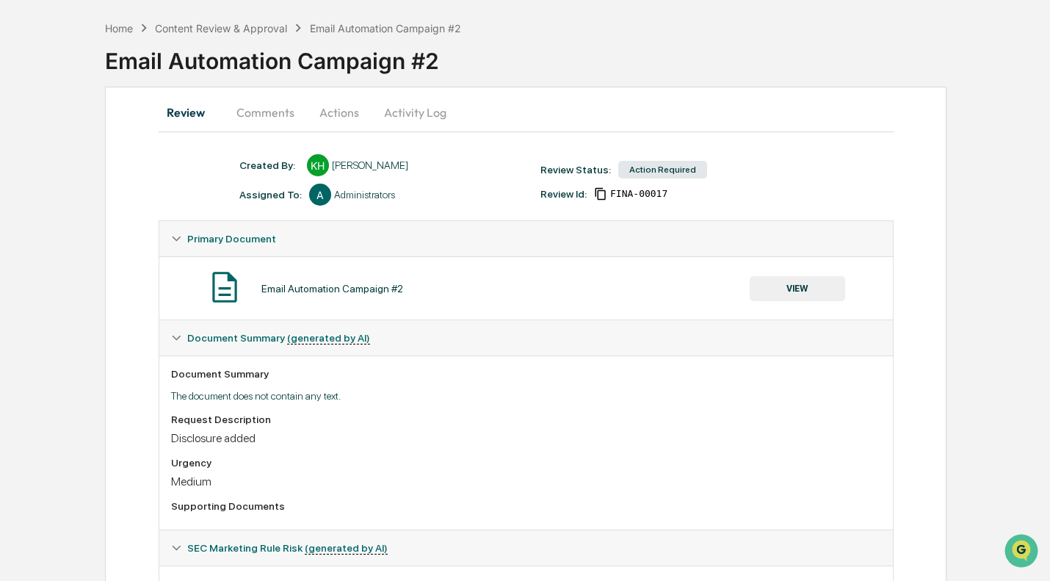
scroll to position [53, 0]
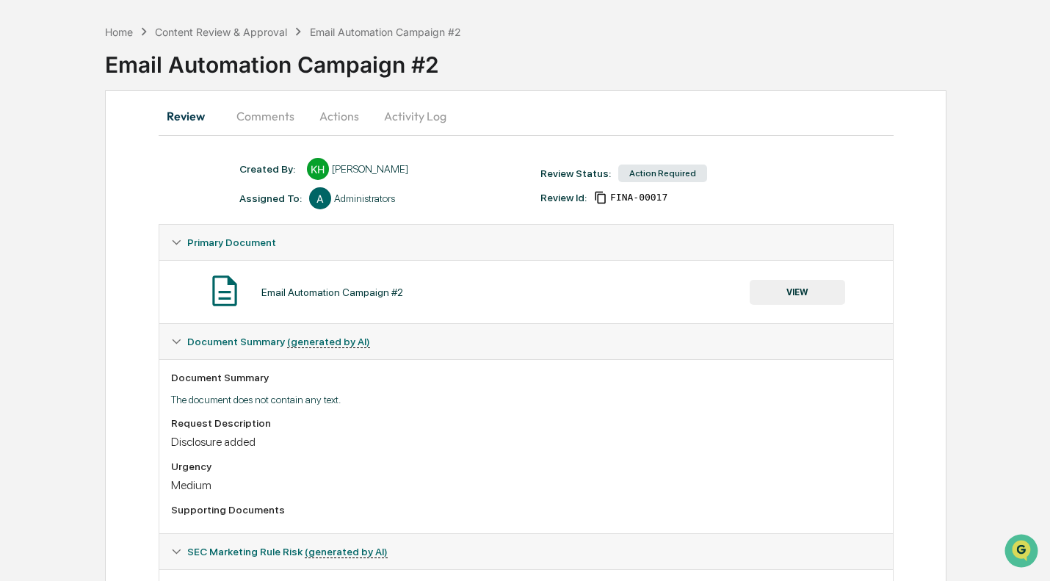
click at [352, 112] on button "Actions" at bounding box center [339, 115] width 66 height 35
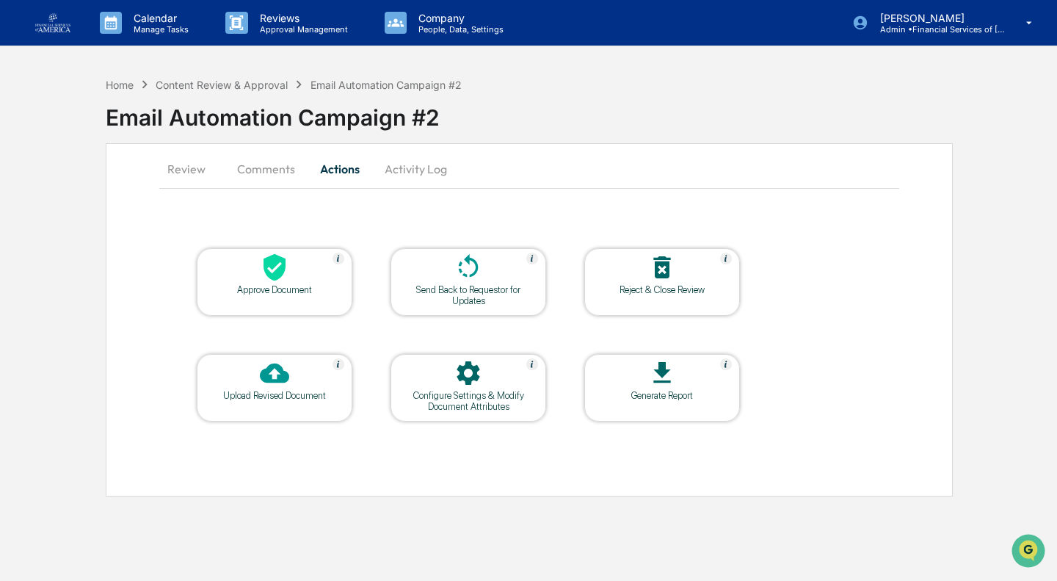
click at [300, 282] on div at bounding box center [274, 269] width 147 height 32
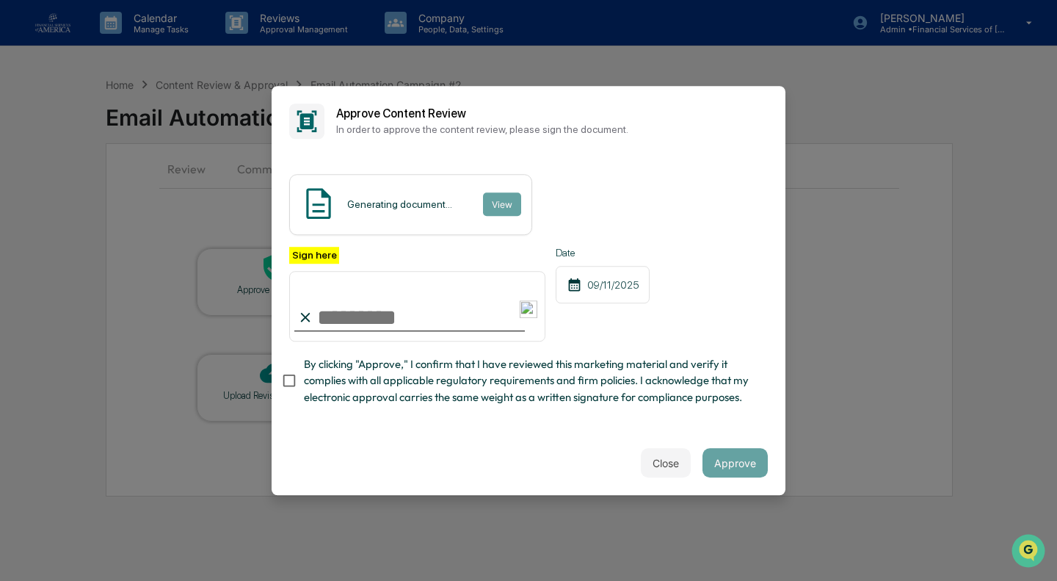
click at [354, 390] on span "By clicking "Approve," I confirm that I have reviewed this marketing material a…" at bounding box center [530, 380] width 452 height 49
click at [380, 322] on input "Sign here" at bounding box center [417, 306] width 256 height 70
type input "**********"
click at [734, 467] on button "Approve" at bounding box center [734, 462] width 65 height 29
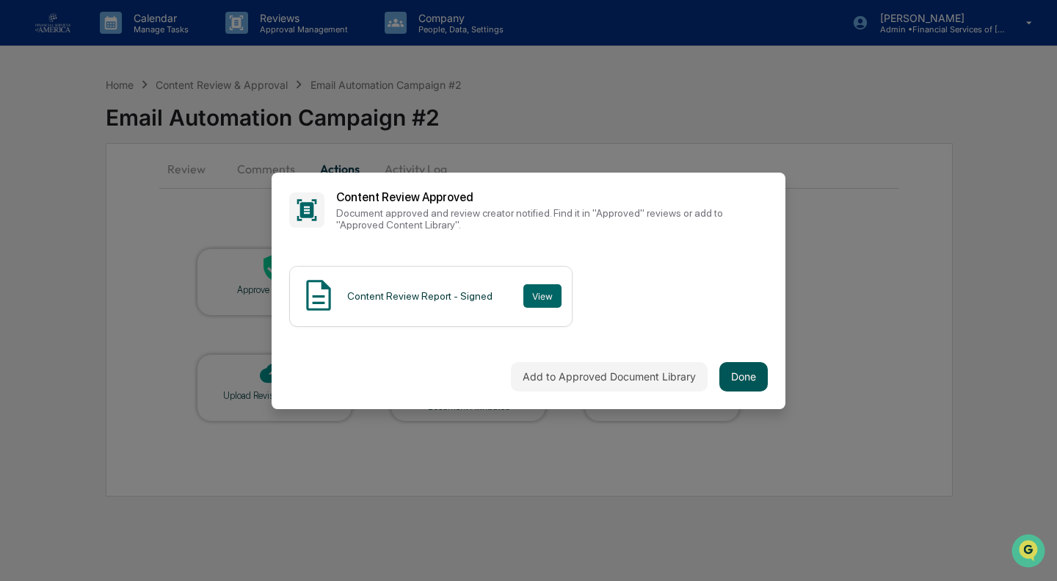
click at [741, 380] on button "Done" at bounding box center [743, 376] width 48 height 29
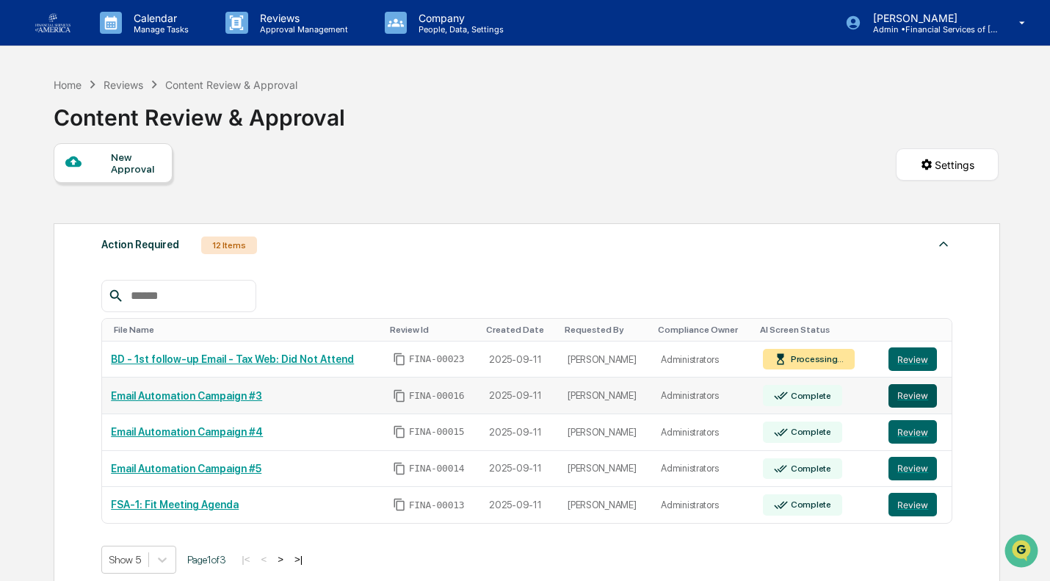
click at [901, 401] on button "Review" at bounding box center [912, 395] width 48 height 23
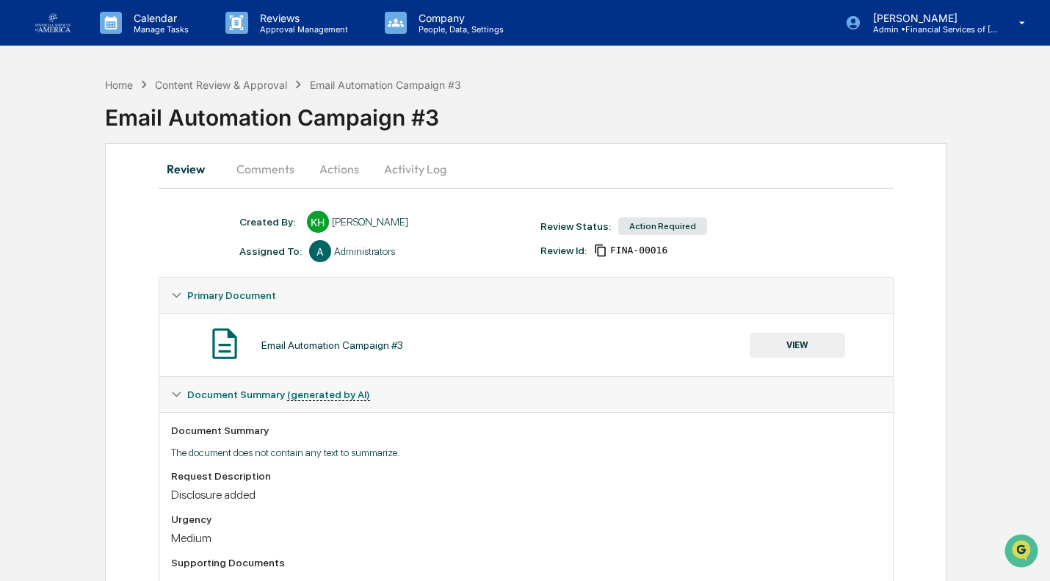
scroll to position [145, 0]
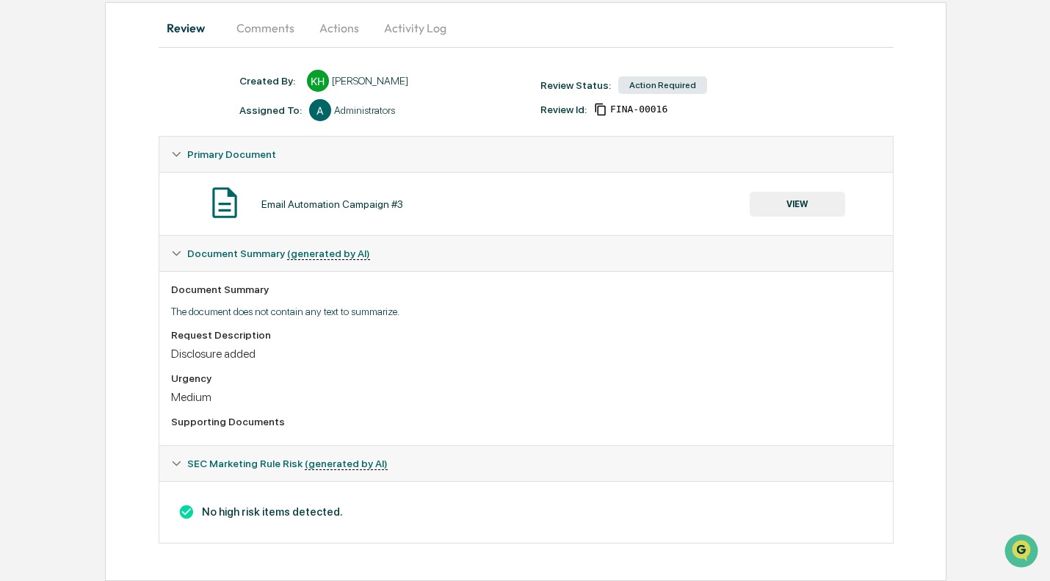
click at [802, 197] on button "VIEW" at bounding box center [796, 204] width 95 height 25
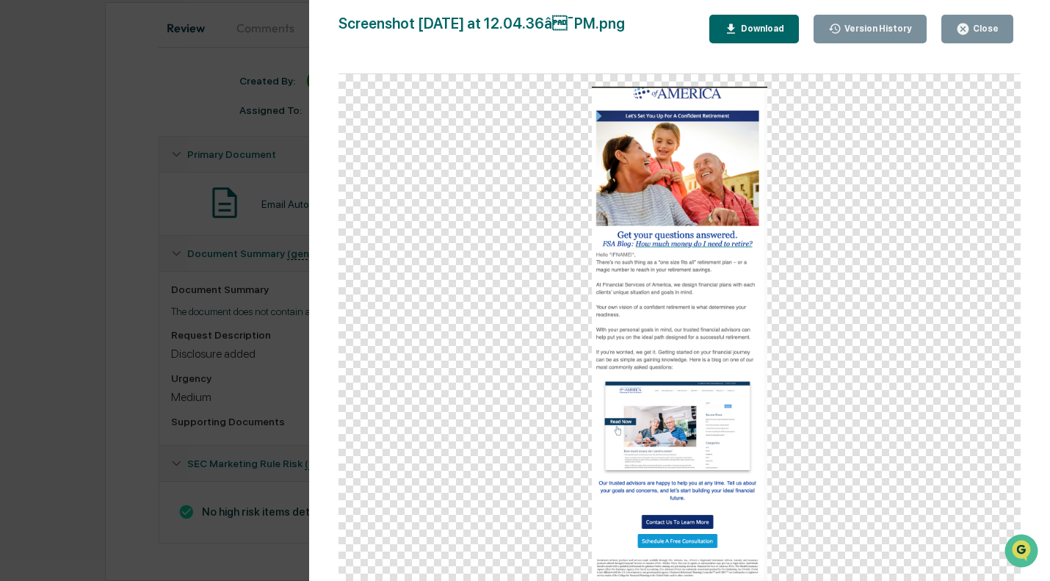
click at [966, 32] on icon "button" at bounding box center [962, 28] width 11 height 11
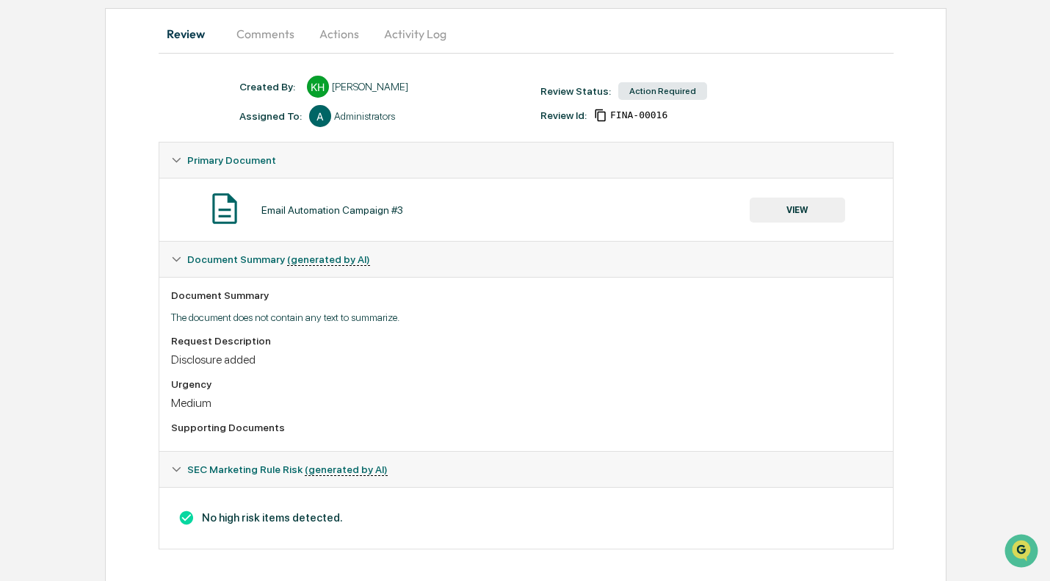
scroll to position [0, 0]
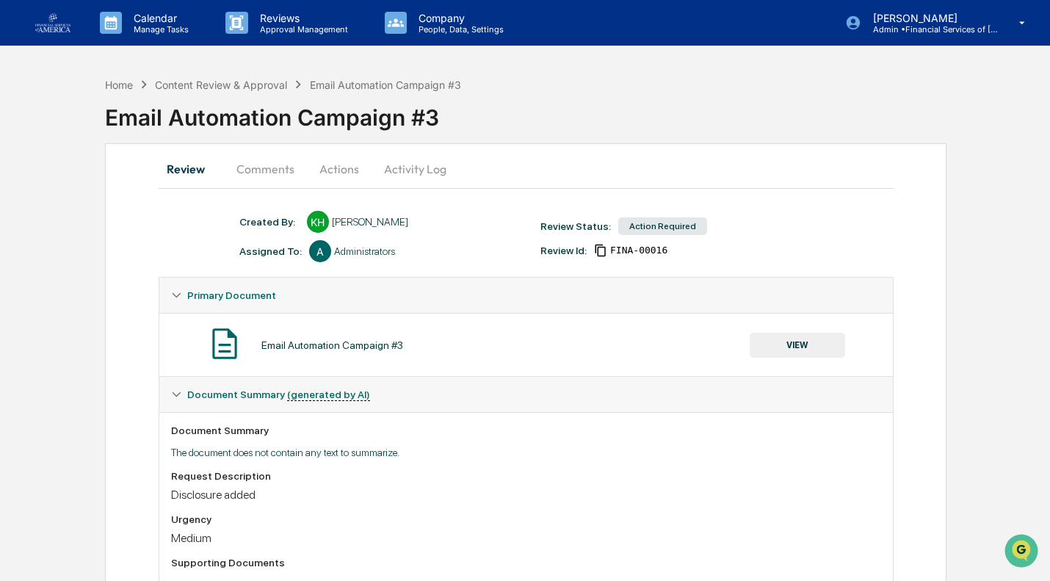
click at [346, 172] on button "Actions" at bounding box center [339, 168] width 66 height 35
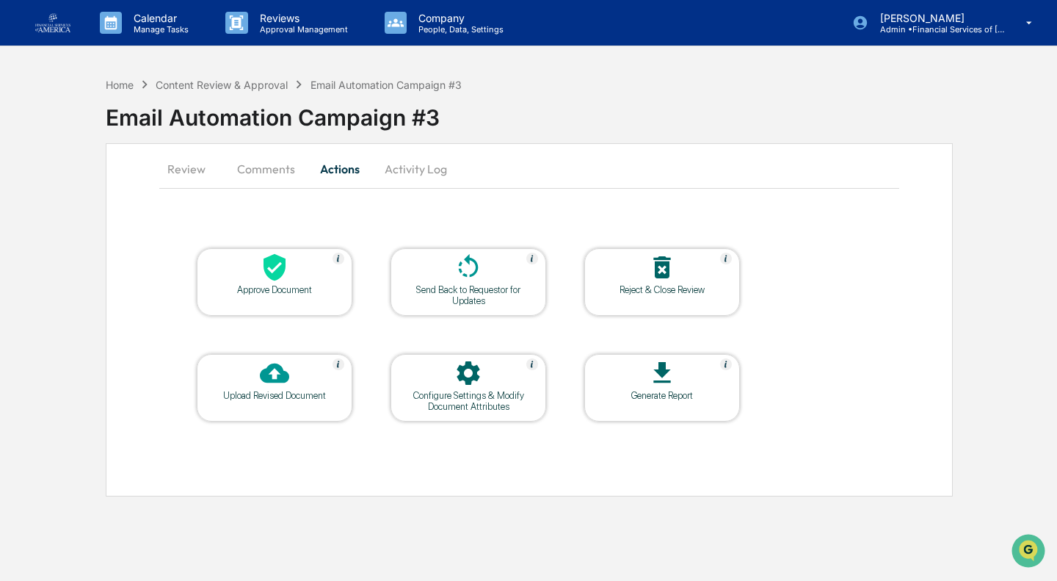
click at [324, 294] on div "Approve Document" at bounding box center [274, 289] width 132 height 11
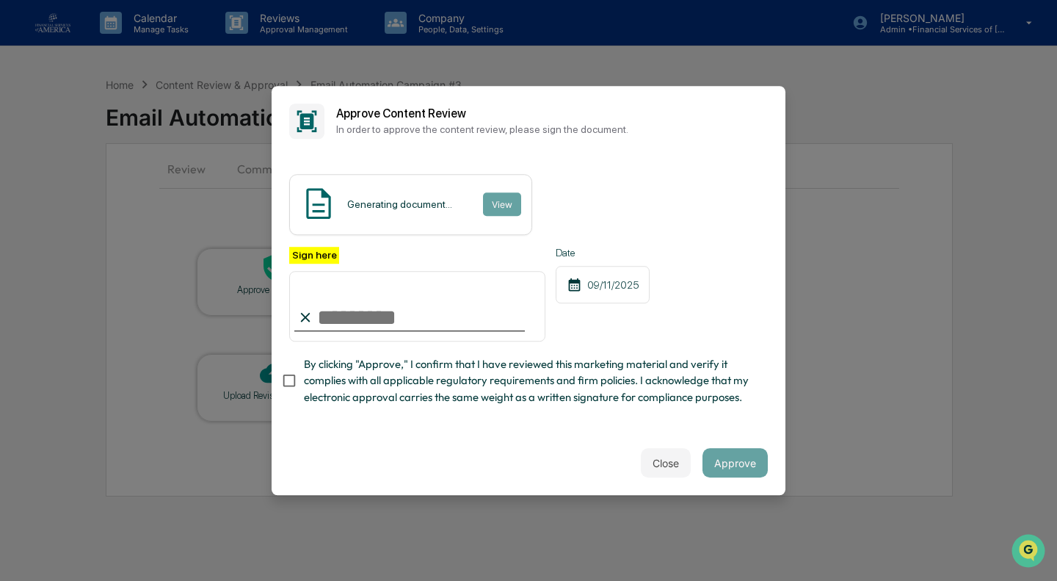
click at [346, 379] on span "By clicking "Approve," I confirm that I have reviewed this marketing material a…" at bounding box center [530, 380] width 452 height 49
click at [364, 320] on input "Sign here" at bounding box center [417, 306] width 256 height 70
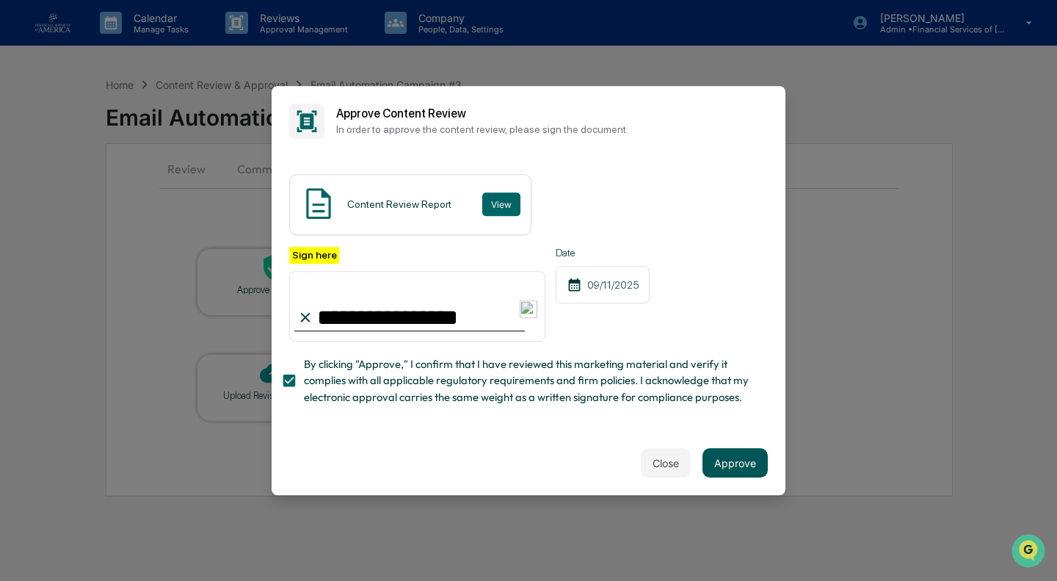
type input "**********"
click at [750, 474] on button "Approve" at bounding box center [734, 462] width 65 height 29
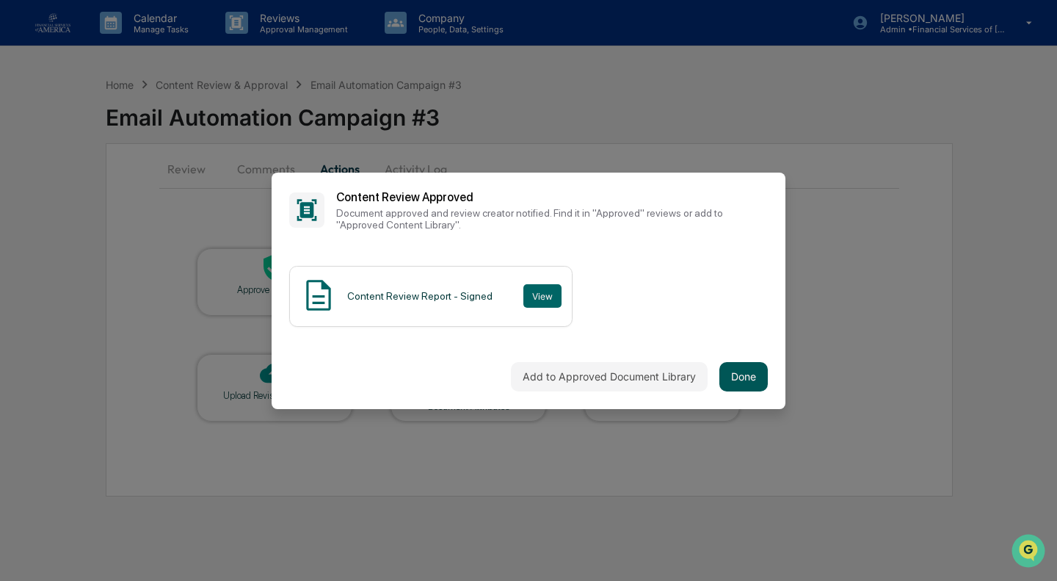
click at [747, 387] on button "Done" at bounding box center [743, 376] width 48 height 29
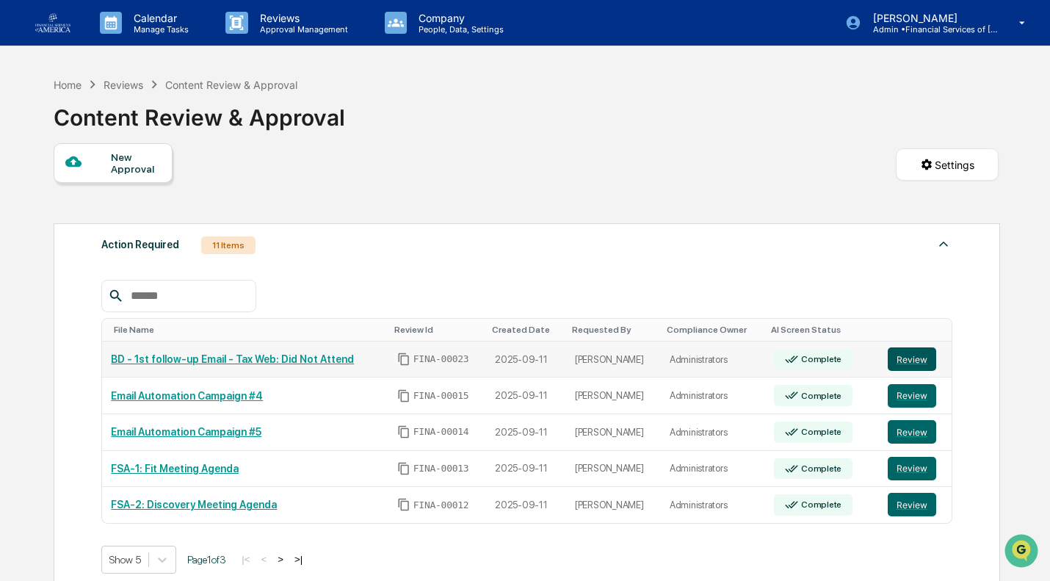
click at [912, 357] on button "Review" at bounding box center [911, 358] width 48 height 23
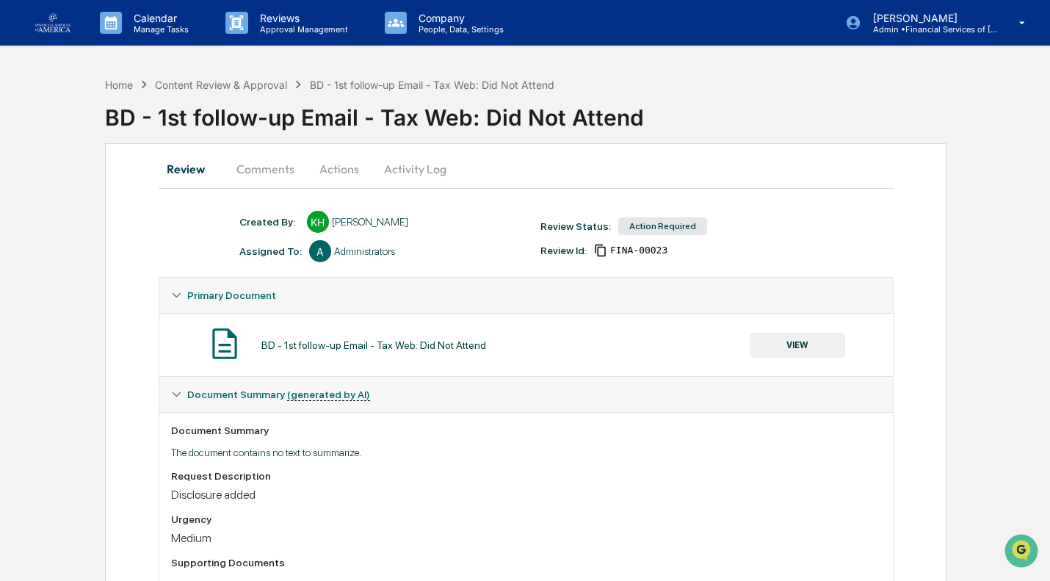
scroll to position [145, 0]
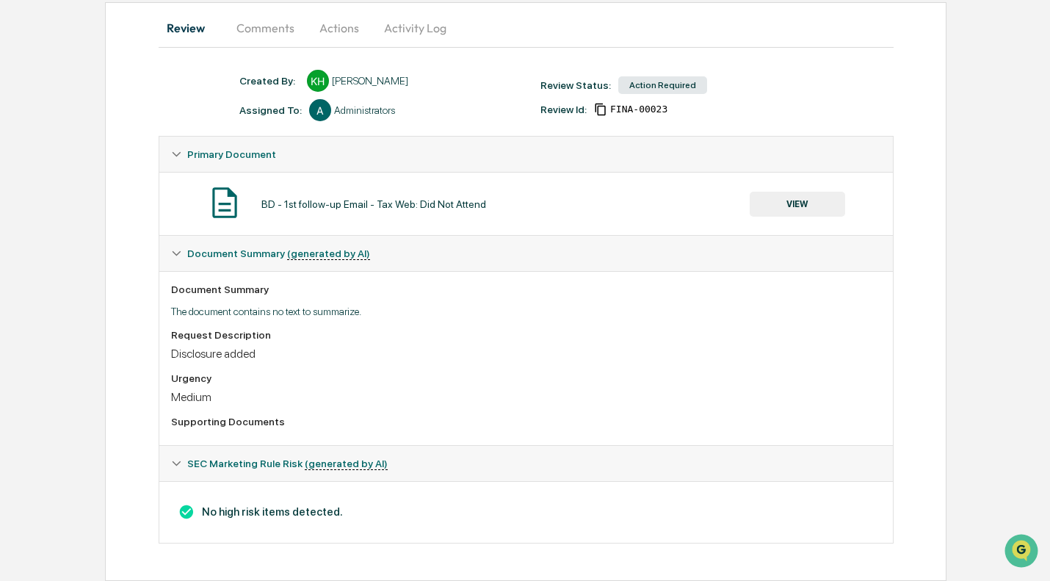
click at [785, 195] on button "VIEW" at bounding box center [796, 204] width 95 height 25
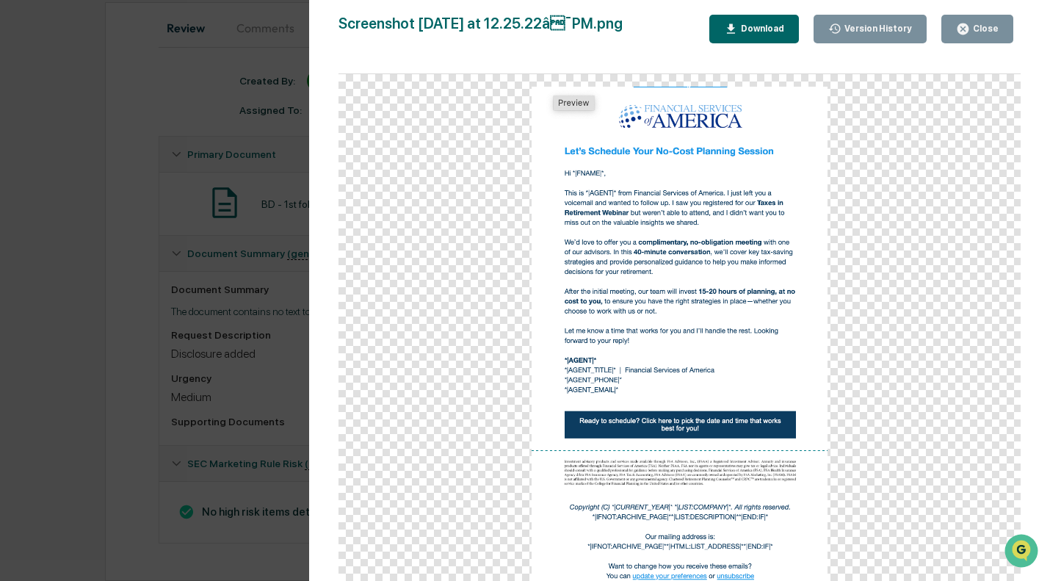
click at [948, 35] on button "Close" at bounding box center [977, 29] width 72 height 29
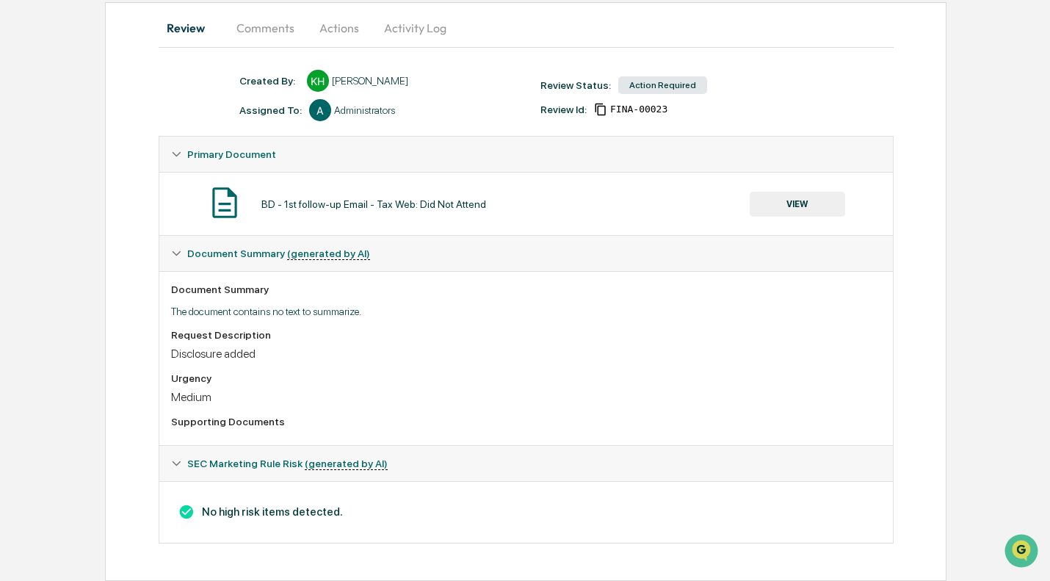
click at [345, 20] on button "Actions" at bounding box center [339, 27] width 66 height 35
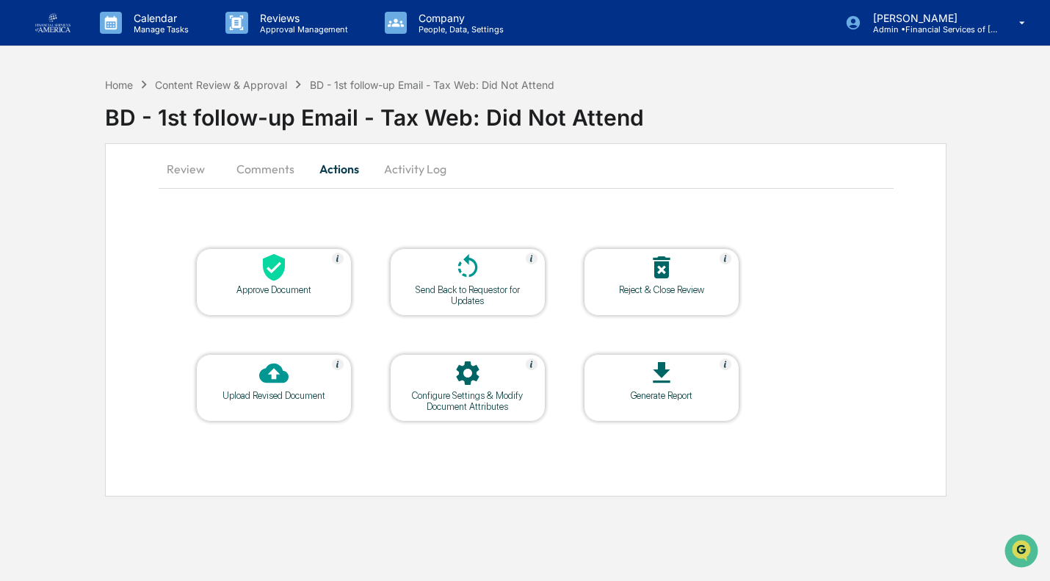
scroll to position [0, 0]
click at [256, 259] on div at bounding box center [274, 269] width 147 height 32
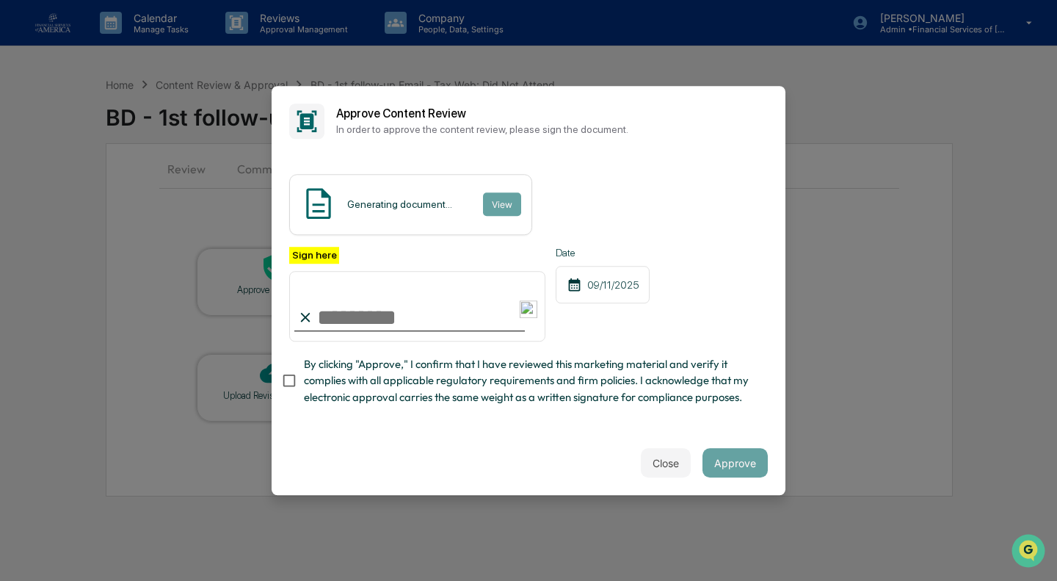
click at [317, 368] on span "By clicking "Approve," I confirm that I have reviewed this marketing material a…" at bounding box center [530, 380] width 452 height 49
click at [349, 326] on input "Sign here" at bounding box center [417, 306] width 256 height 70
type input "**********"
click at [740, 450] on div "Close Approve" at bounding box center [529, 462] width 514 height 65
click at [747, 474] on button "Approve" at bounding box center [734, 462] width 65 height 29
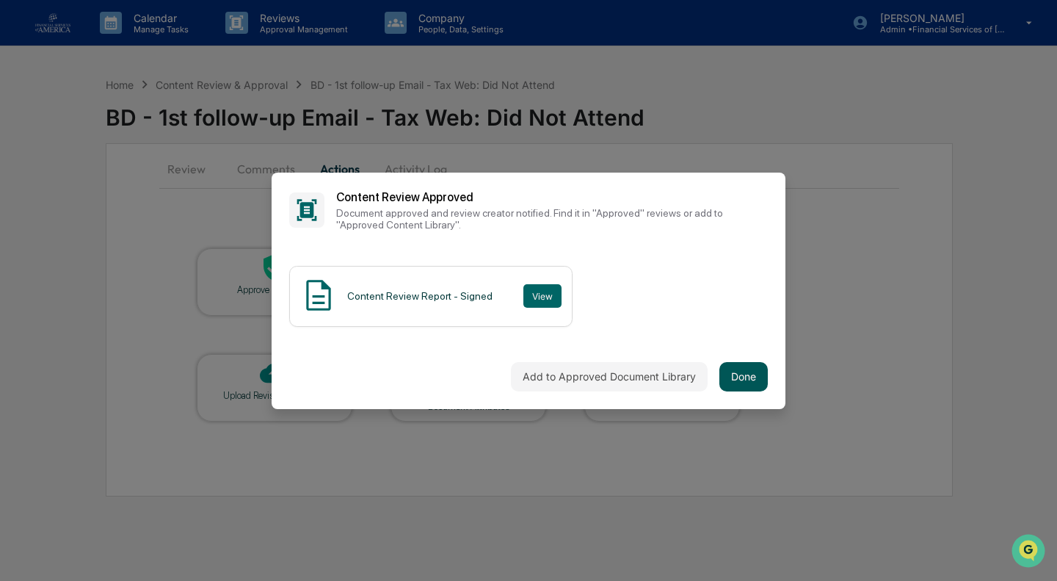
click at [755, 372] on button "Done" at bounding box center [743, 376] width 48 height 29
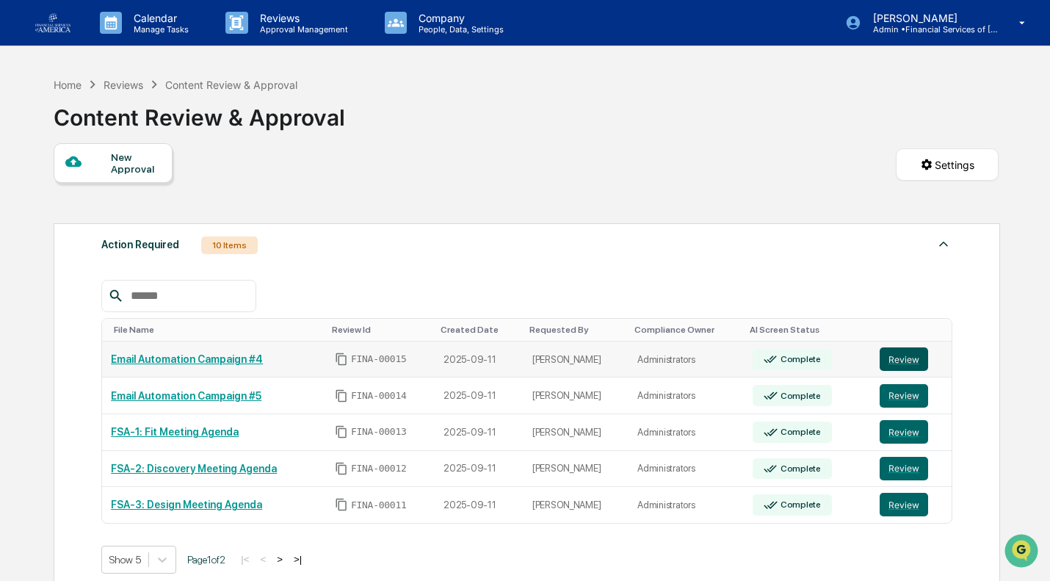
click at [904, 358] on button "Review" at bounding box center [903, 358] width 48 height 23
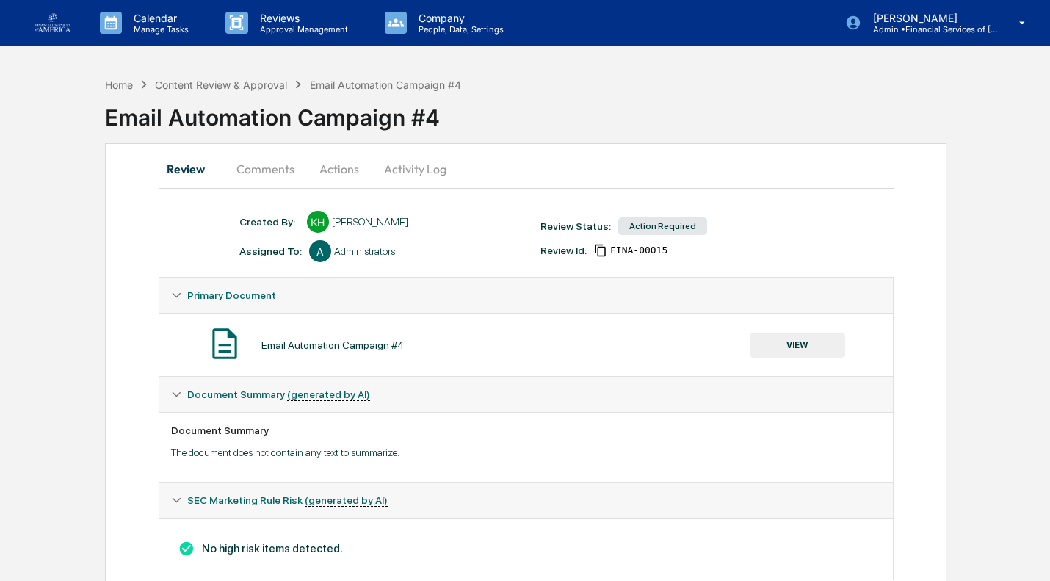
click at [793, 212] on div "Created By: ‎ ‎ KH Katie Hussein Assigned To: A Administrators Review Status: A…" at bounding box center [533, 236] width 603 height 51
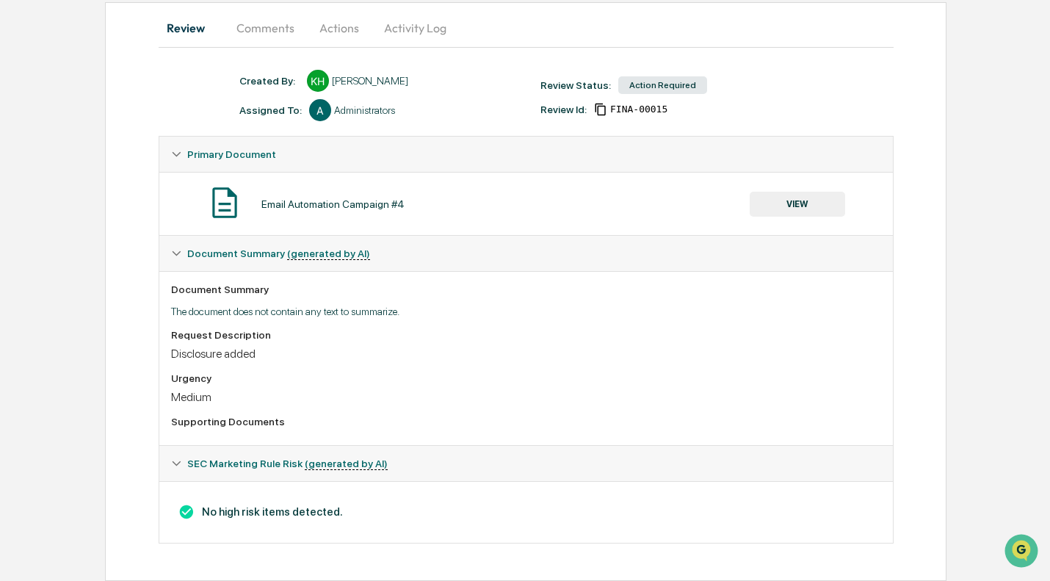
click at [791, 207] on button "VIEW" at bounding box center [796, 204] width 95 height 25
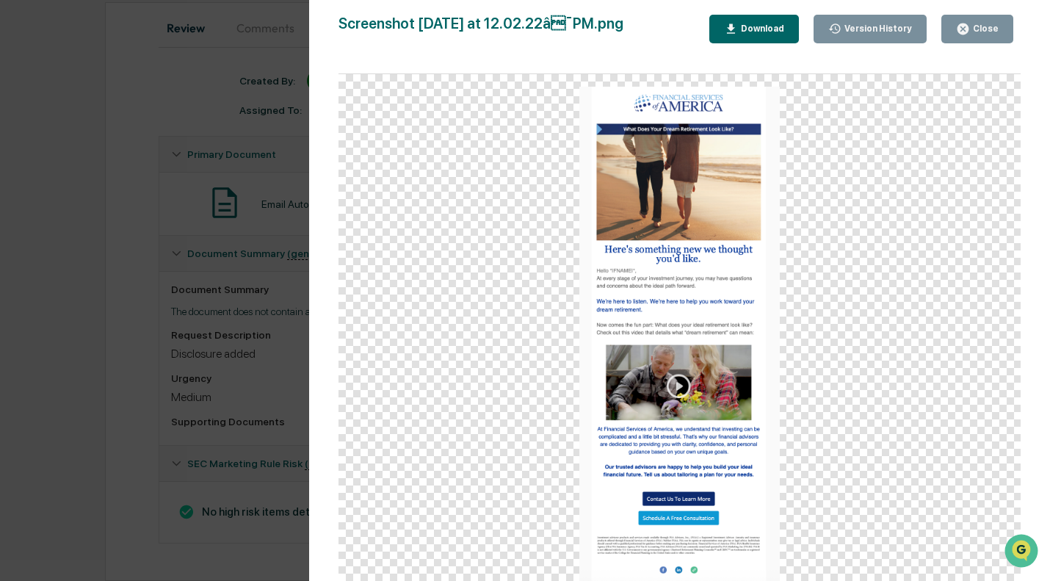
click at [967, 31] on icon "button" at bounding box center [962, 28] width 11 height 11
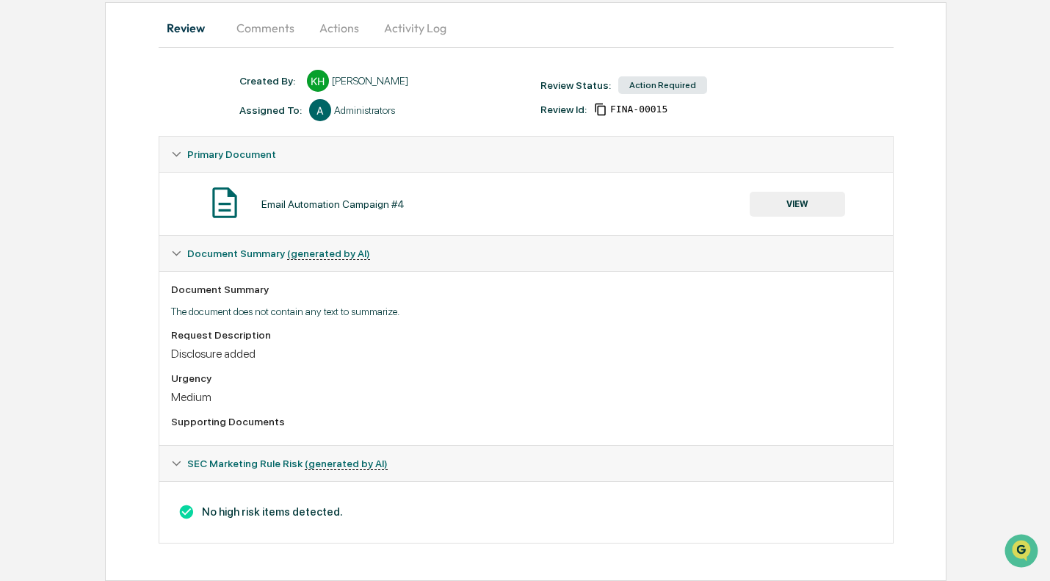
click at [335, 10] on button "Actions" at bounding box center [339, 27] width 66 height 35
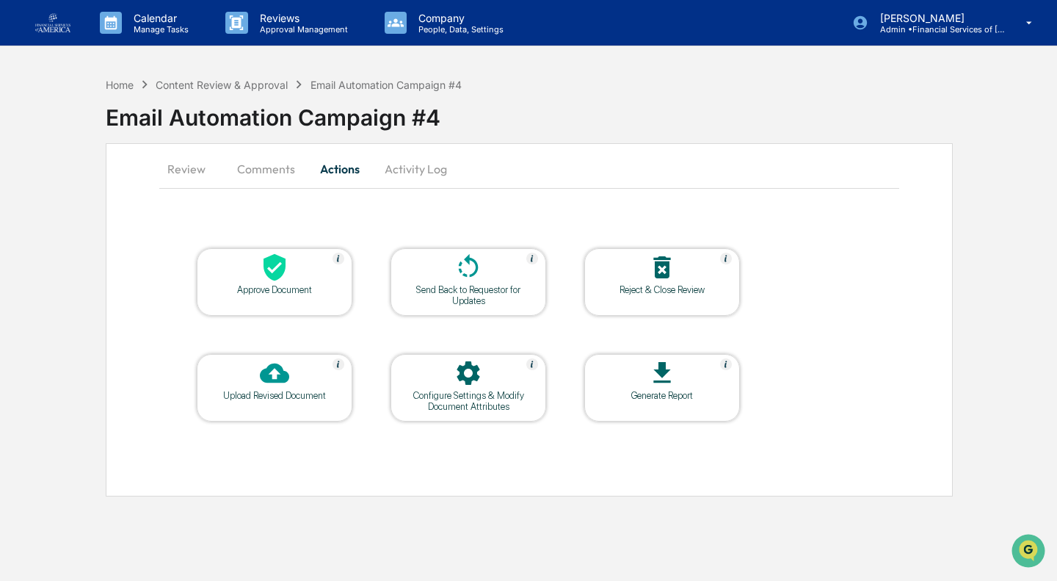
click at [456, 277] on icon at bounding box center [468, 267] width 29 height 29
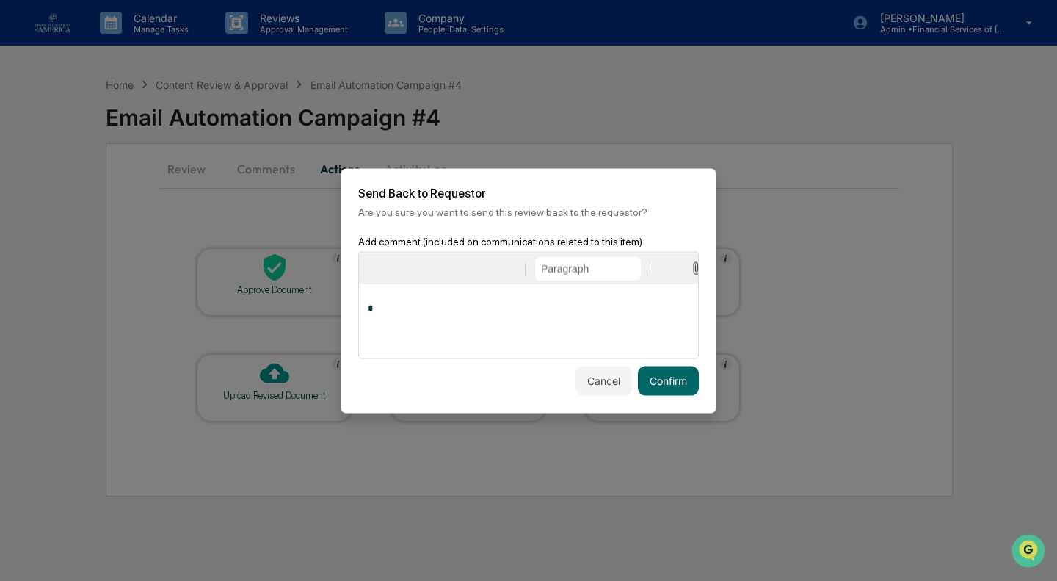
click at [478, 326] on div "*" at bounding box center [528, 320] width 339 height 73
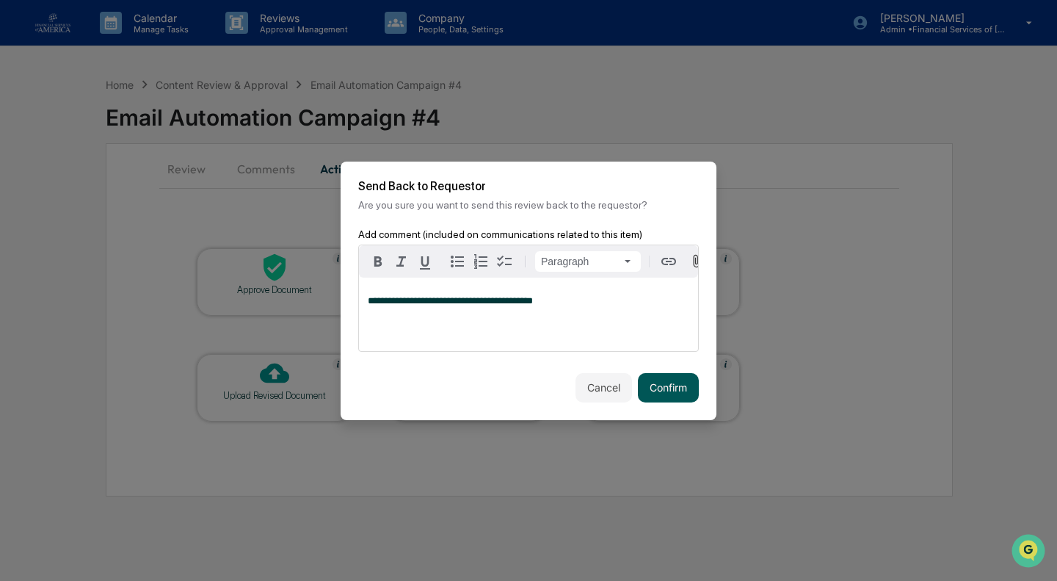
click at [658, 398] on button "Confirm" at bounding box center [668, 387] width 61 height 29
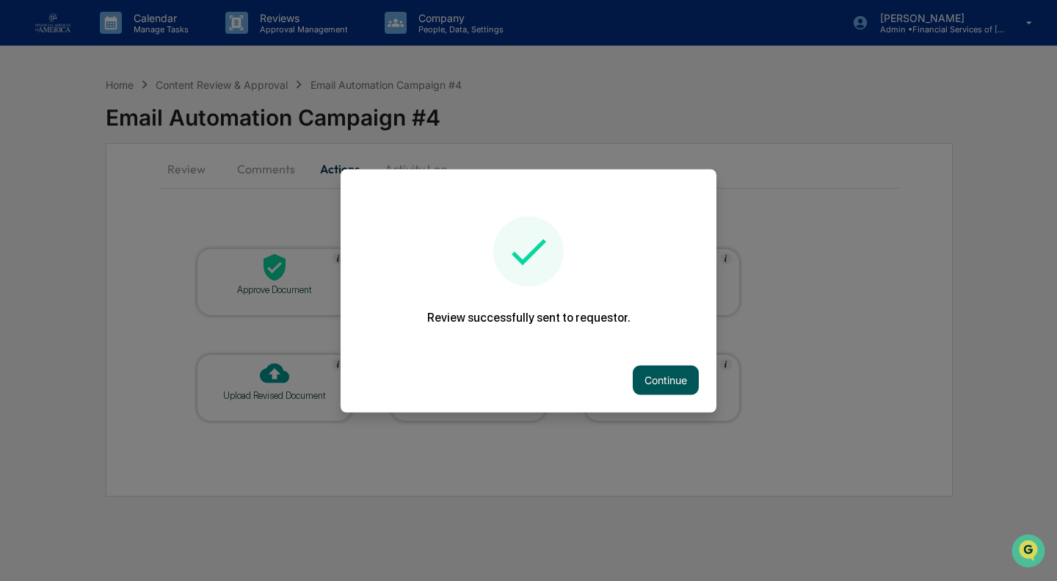
click at [680, 385] on button "Continue" at bounding box center [666, 379] width 66 height 29
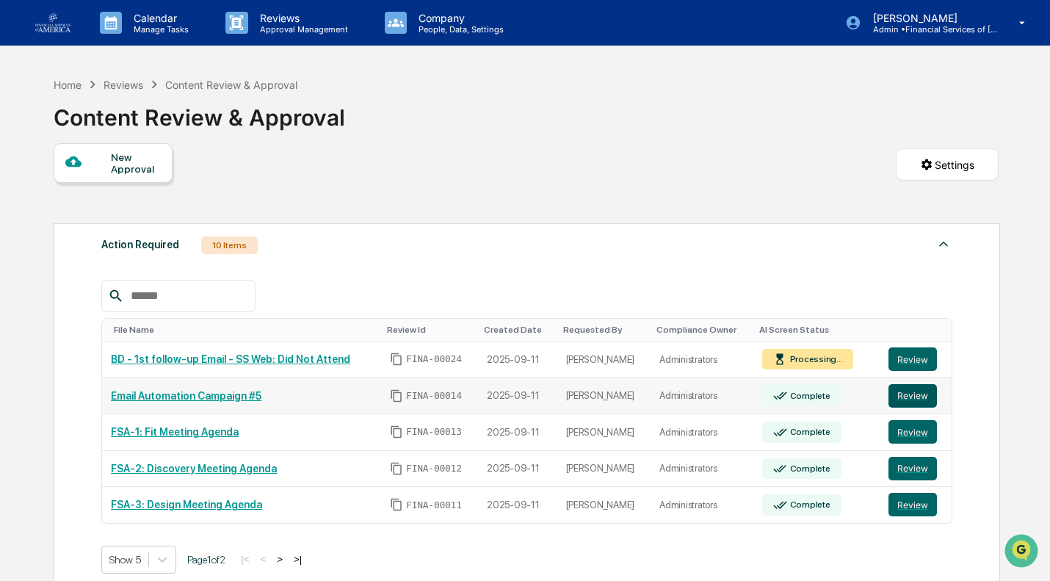
click at [908, 404] on button "Review" at bounding box center [912, 395] width 48 height 23
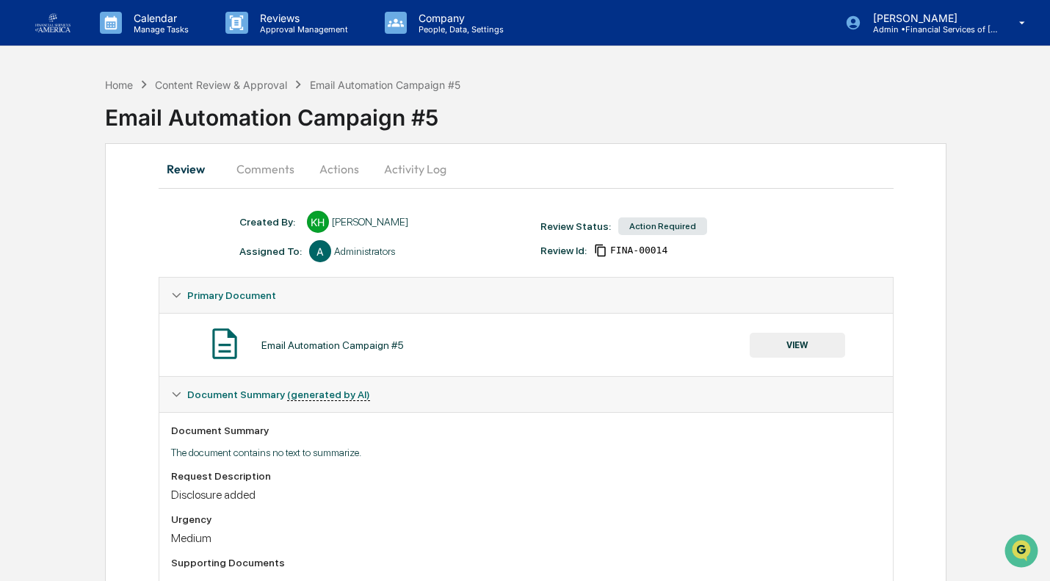
scroll to position [145, 0]
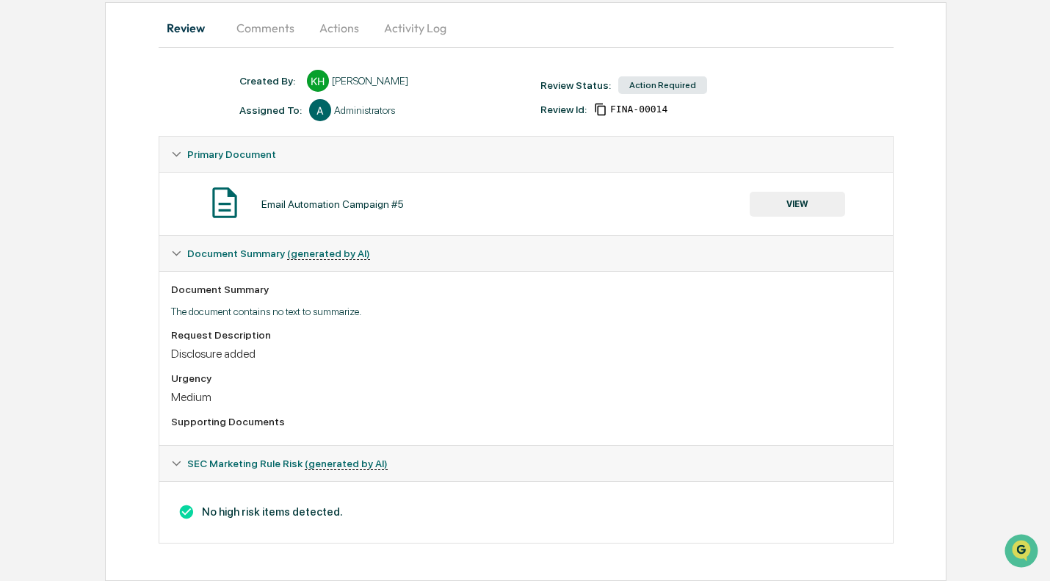
click at [790, 201] on button "VIEW" at bounding box center [796, 204] width 95 height 25
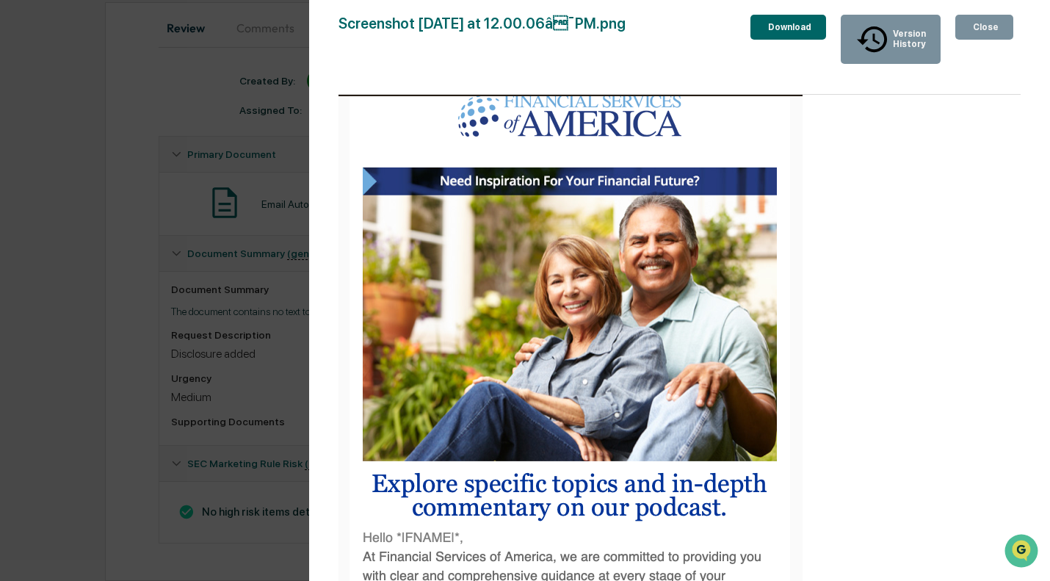
click at [987, 32] on div "Close" at bounding box center [984, 27] width 29 height 10
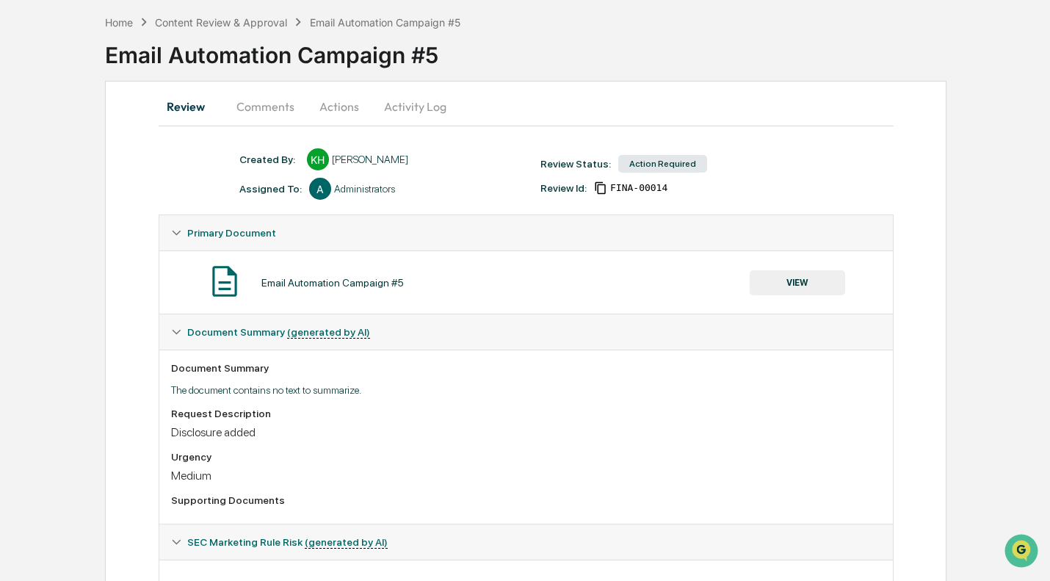
scroll to position [59, 0]
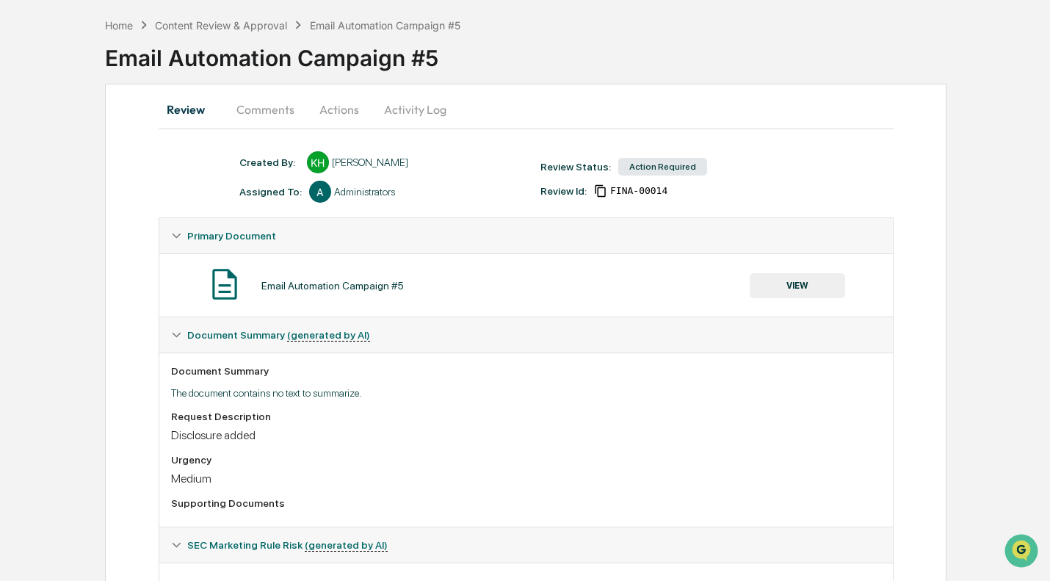
click at [327, 113] on button "Actions" at bounding box center [339, 109] width 66 height 35
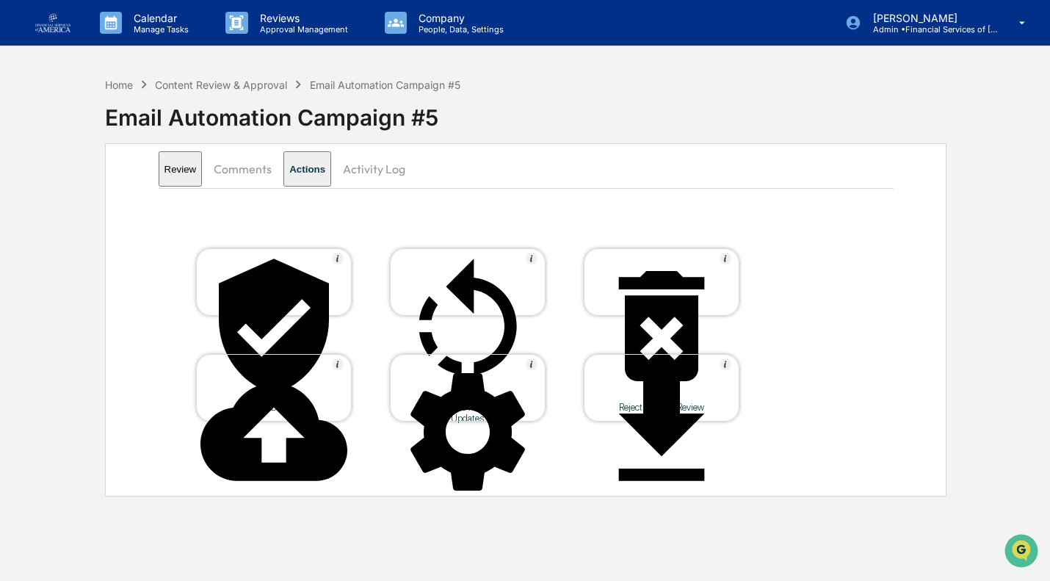
scroll to position [0, 0]
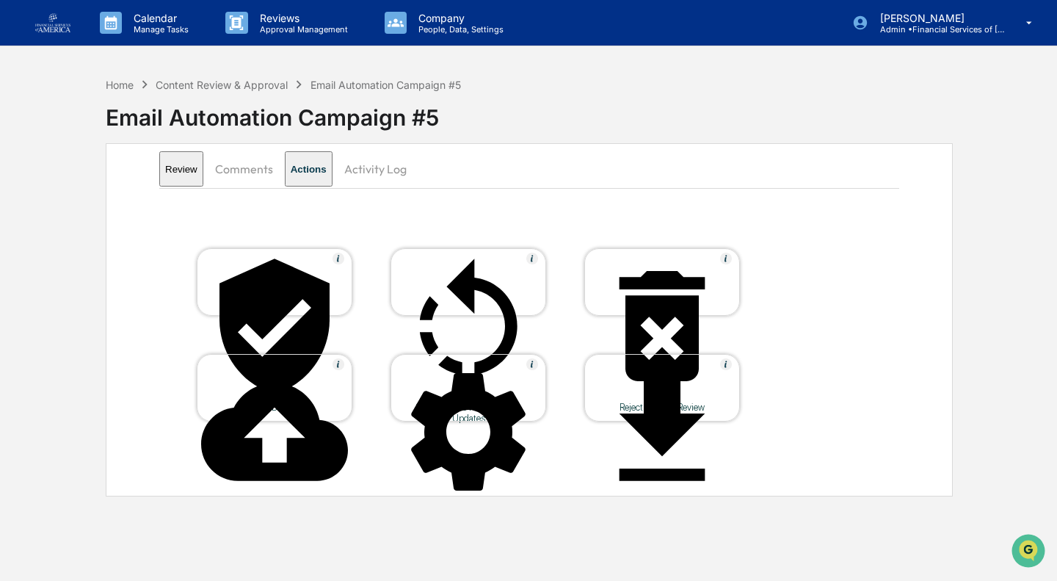
click at [299, 330] on table "Approve Document Send Back to Requestor for Updates Reject & Close Review Uploa…" at bounding box center [468, 335] width 618 height 248
click at [284, 402] on div "Approve Document" at bounding box center [274, 407] width 132 height 11
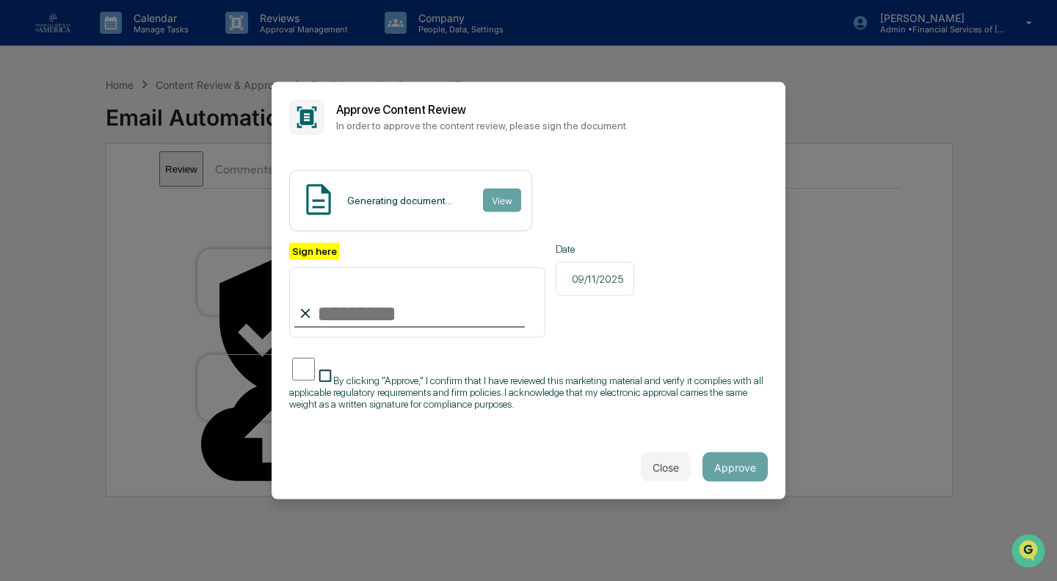
click at [310, 398] on span "By clicking "Approve," I confirm that I have reviewed this marketing material a…" at bounding box center [526, 391] width 474 height 35
click at [343, 326] on input "Sign here" at bounding box center [417, 302] width 256 height 70
type input "**********"
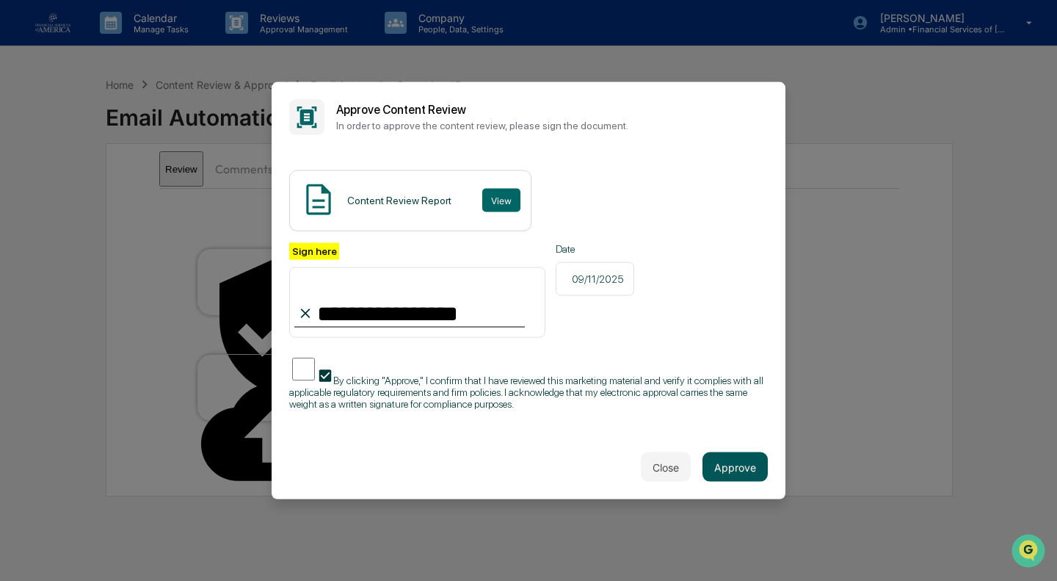
click at [738, 469] on button "Approve" at bounding box center [734, 466] width 65 height 29
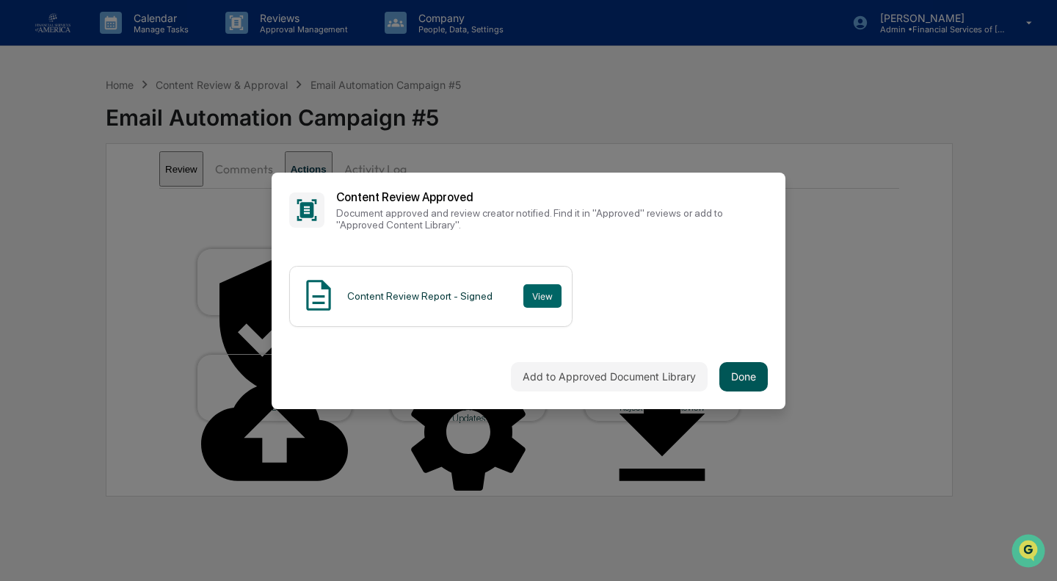
click at [740, 366] on button "Done" at bounding box center [743, 376] width 48 height 29
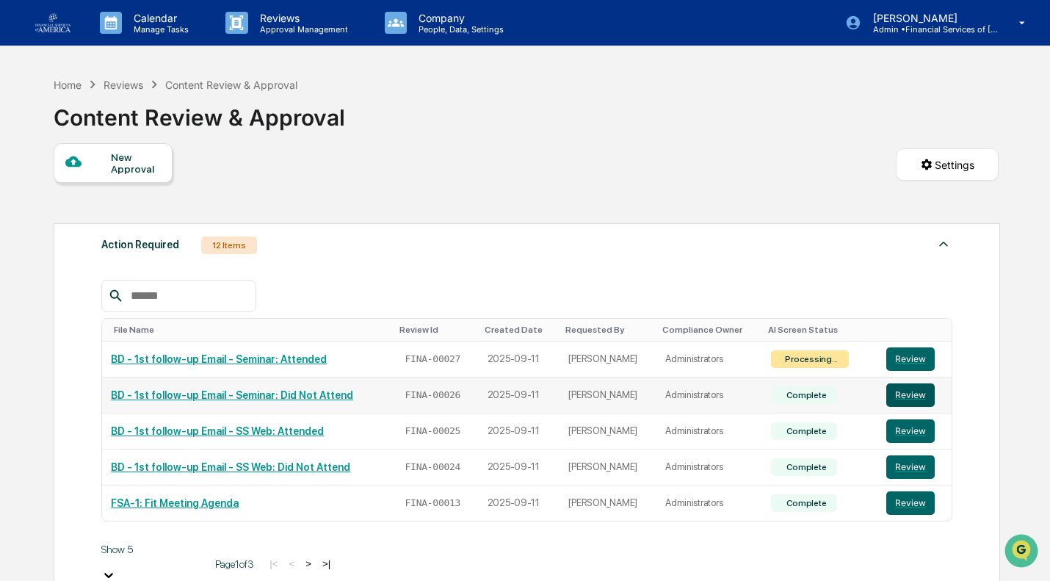
click at [898, 398] on button "Review" at bounding box center [910, 394] width 48 height 23
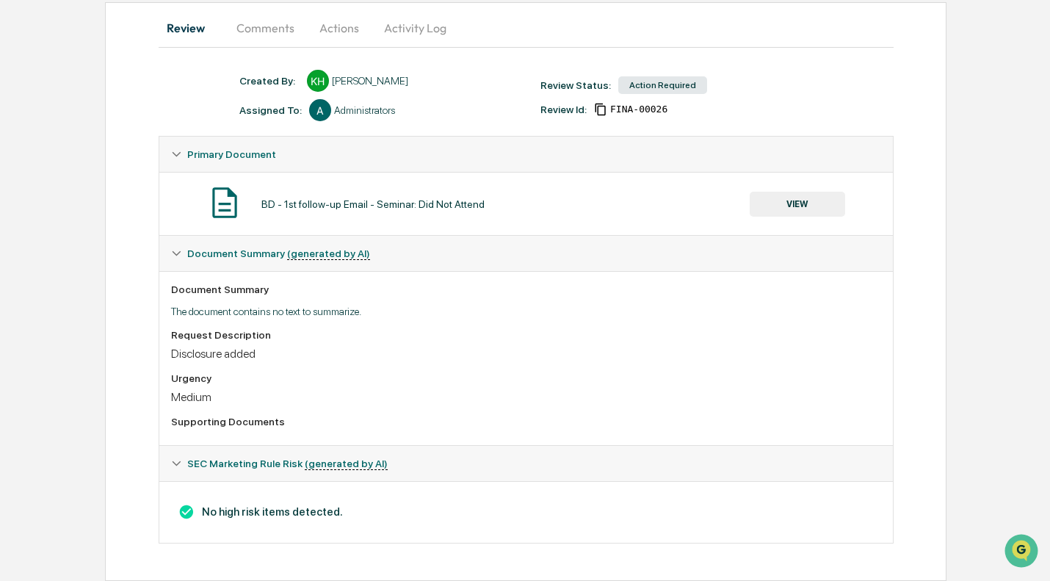
click at [813, 203] on button "VIEW" at bounding box center [796, 204] width 95 height 25
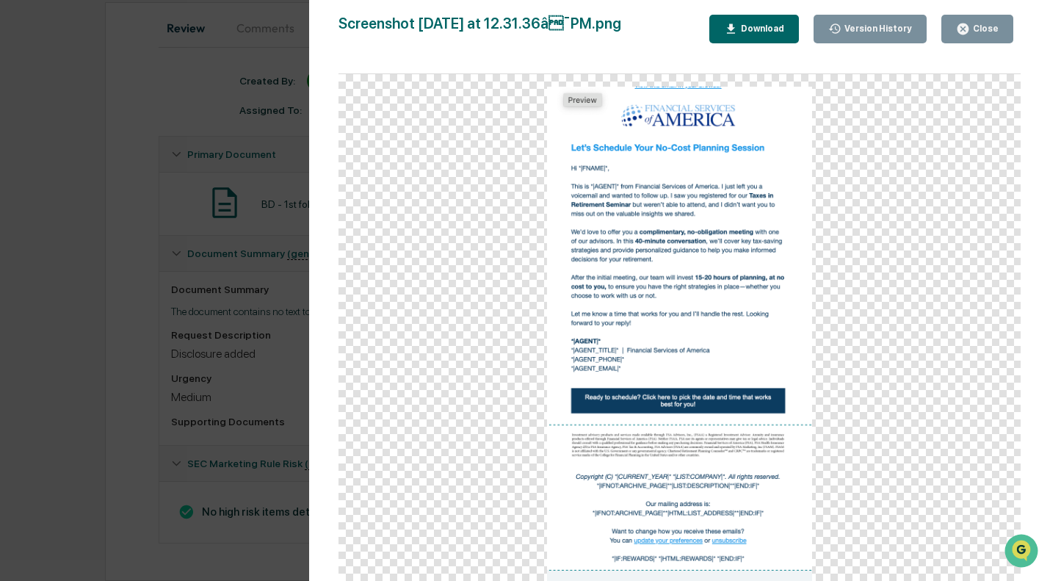
click at [965, 30] on icon "button" at bounding box center [962, 28] width 11 height 11
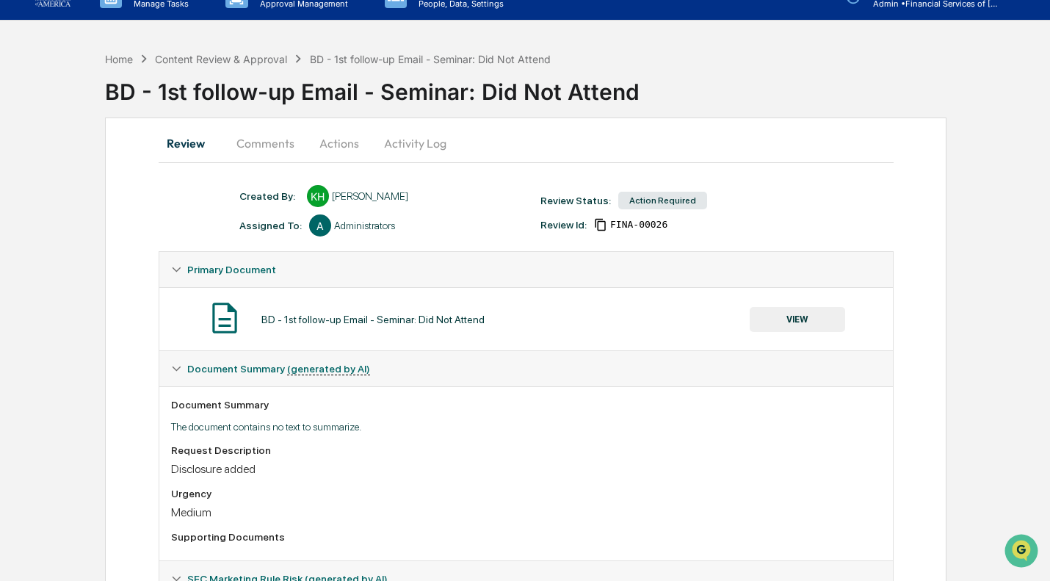
scroll to position [23, 0]
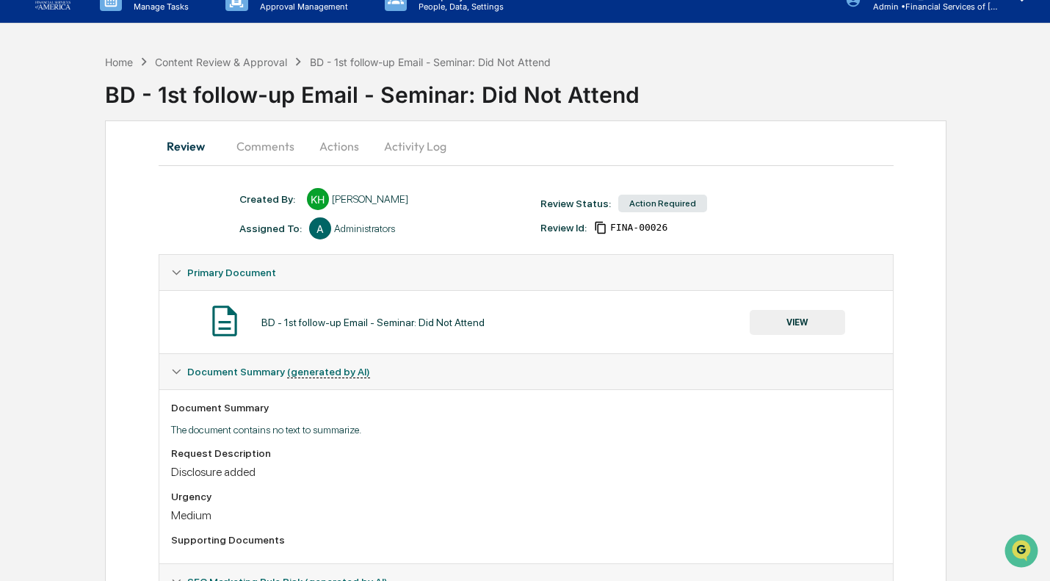
click at [338, 137] on button "Actions" at bounding box center [339, 145] width 66 height 35
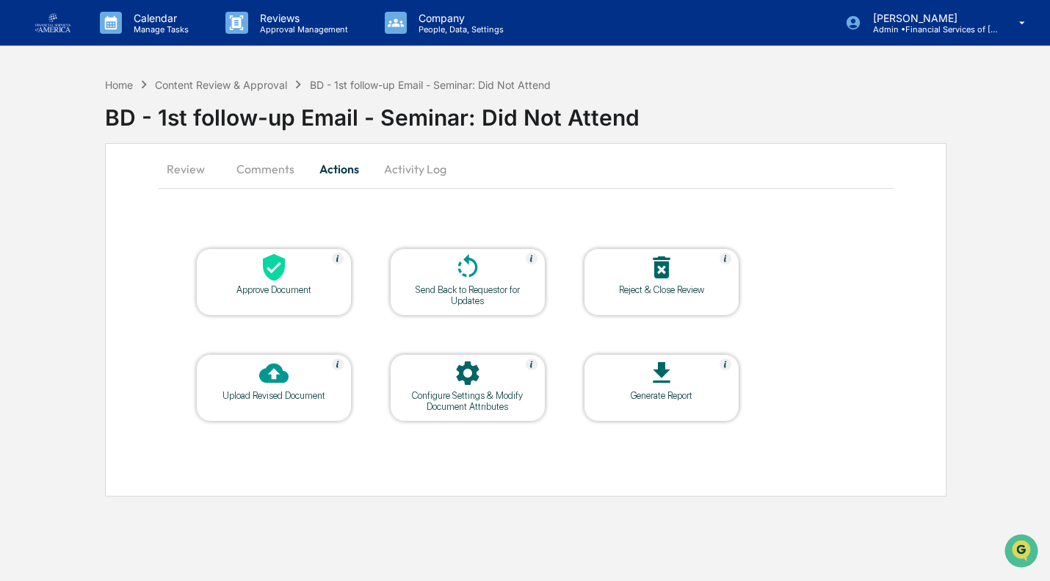
scroll to position [0, 0]
click at [302, 284] on div "Approve Document" at bounding box center [274, 289] width 132 height 11
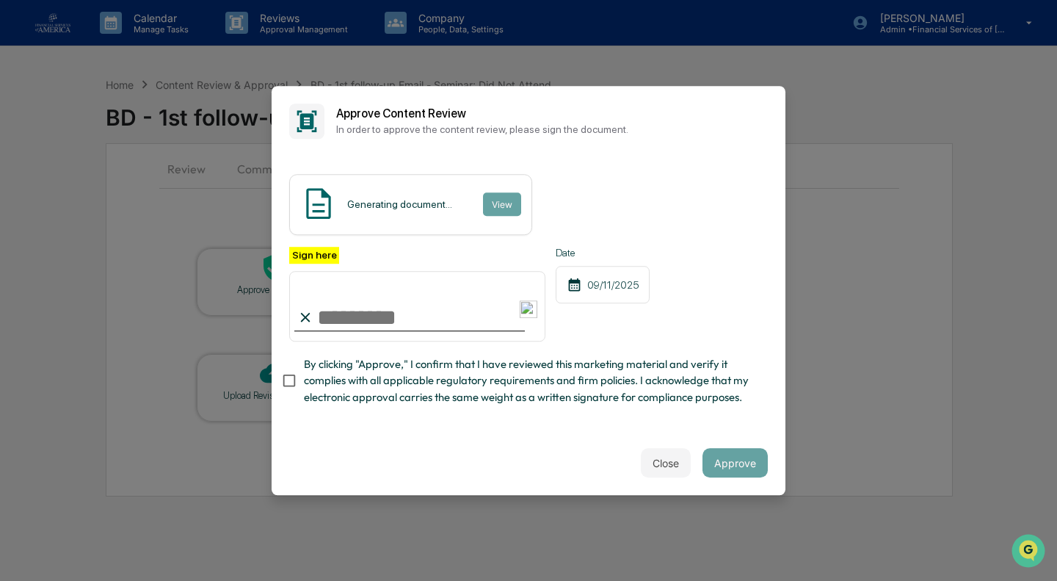
click at [330, 383] on span "By clicking "Approve," I confirm that I have reviewed this marketing material a…" at bounding box center [530, 380] width 452 height 49
click at [354, 319] on input "Sign here" at bounding box center [417, 306] width 256 height 70
type input "**********"
click at [744, 459] on button "Approve" at bounding box center [734, 462] width 65 height 29
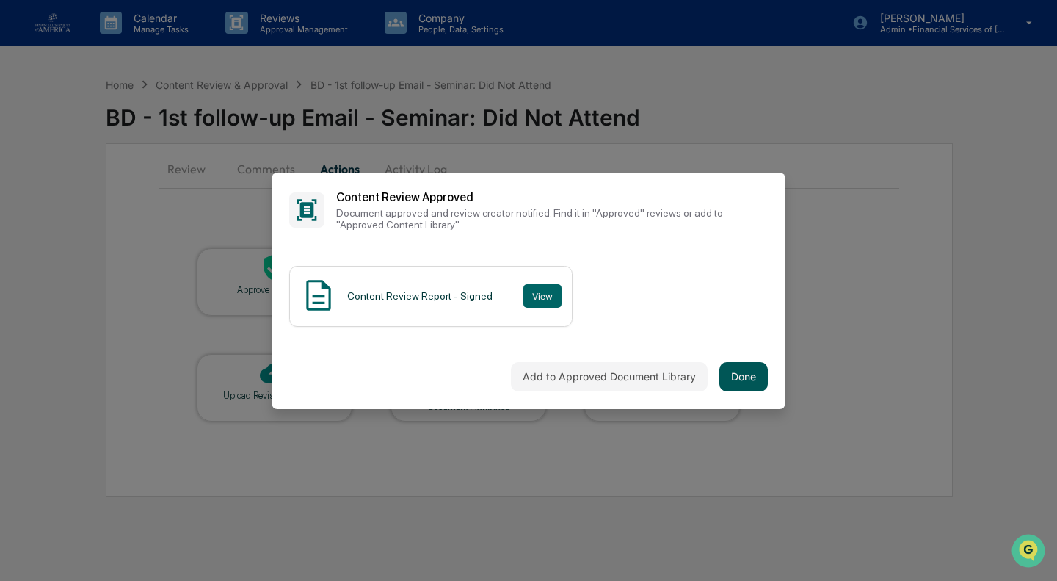
click at [750, 381] on button "Done" at bounding box center [743, 376] width 48 height 29
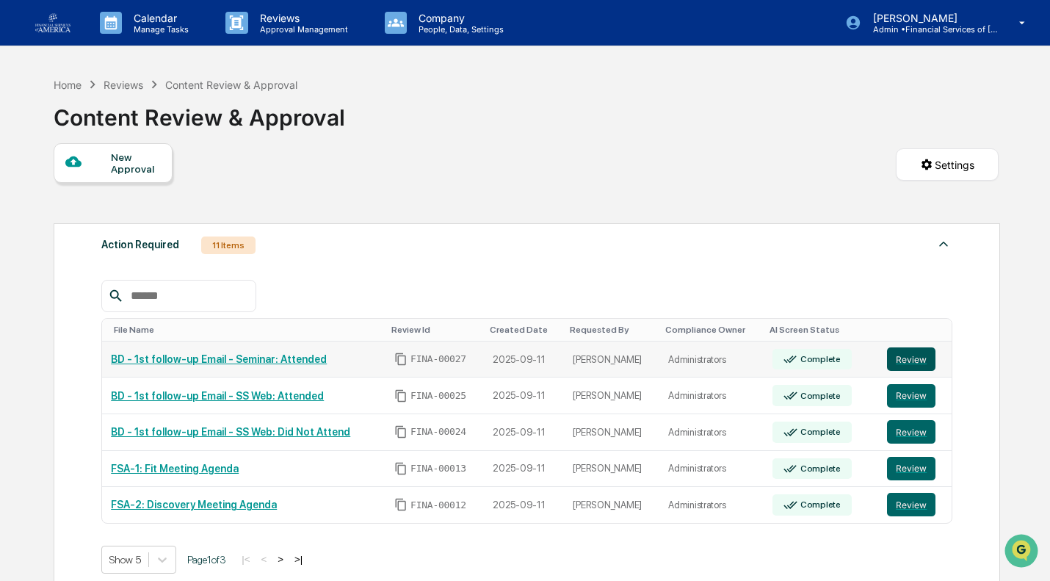
click at [913, 353] on button "Review" at bounding box center [911, 358] width 48 height 23
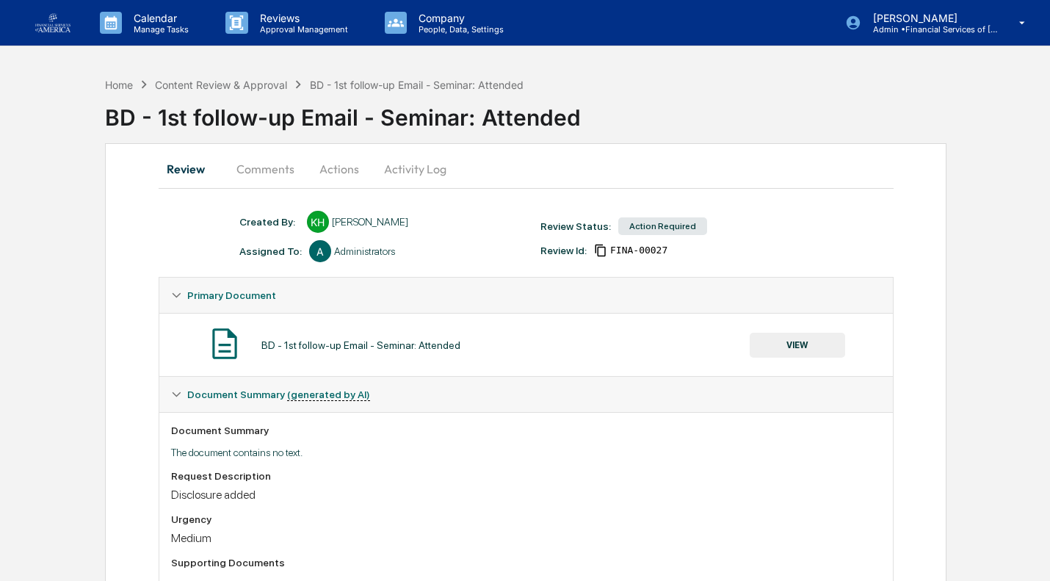
scroll to position [145, 0]
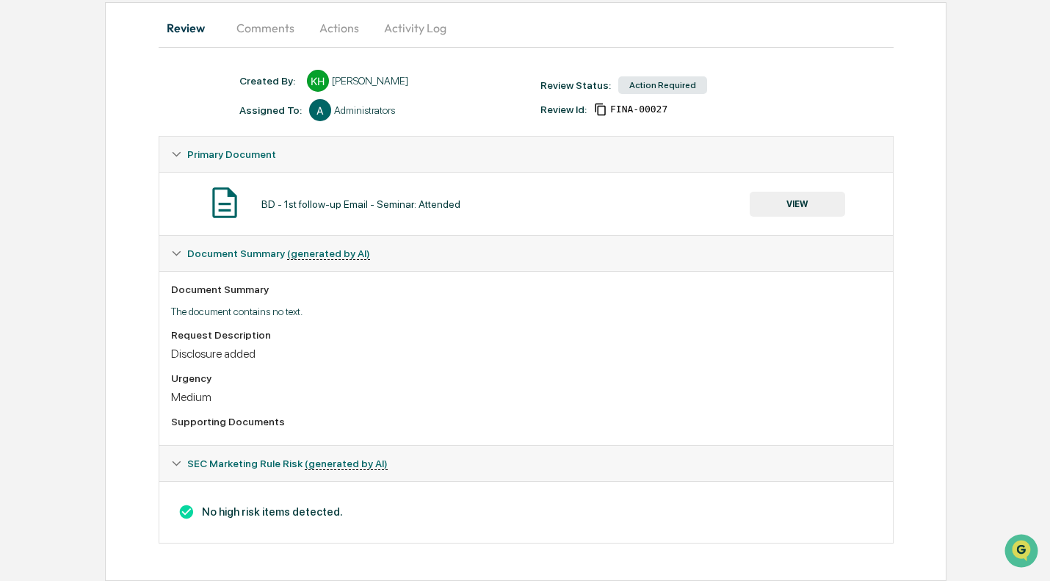
click at [800, 207] on button "VIEW" at bounding box center [796, 204] width 95 height 25
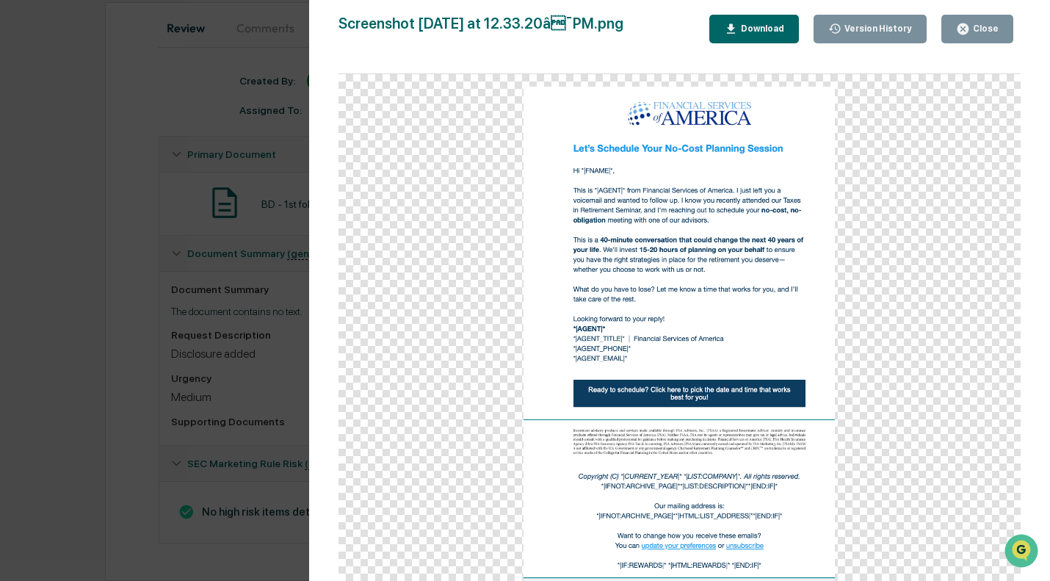
click at [965, 30] on icon "button" at bounding box center [963, 29] width 14 height 14
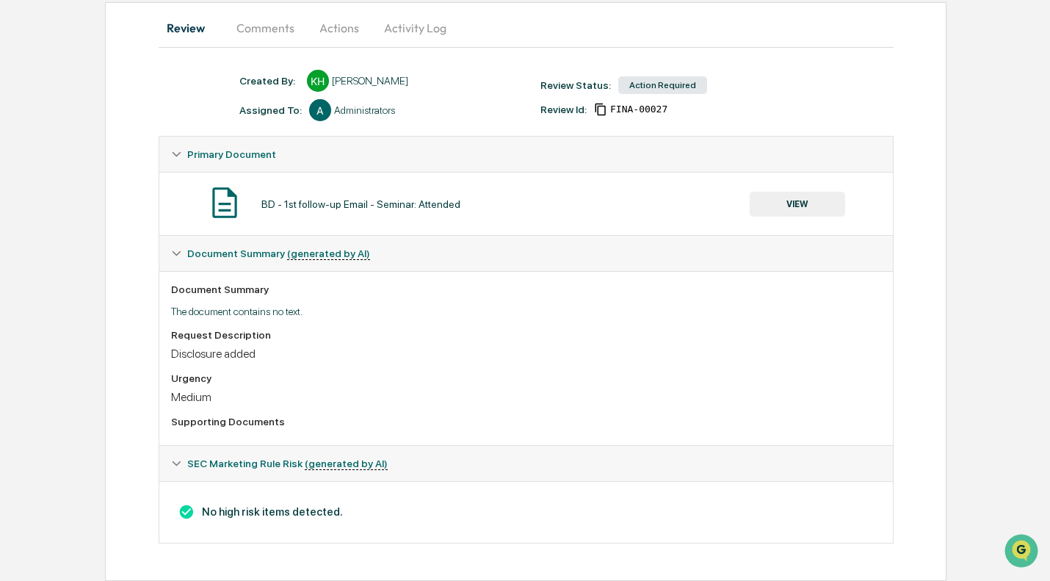
click at [349, 32] on button "Actions" at bounding box center [339, 27] width 66 height 35
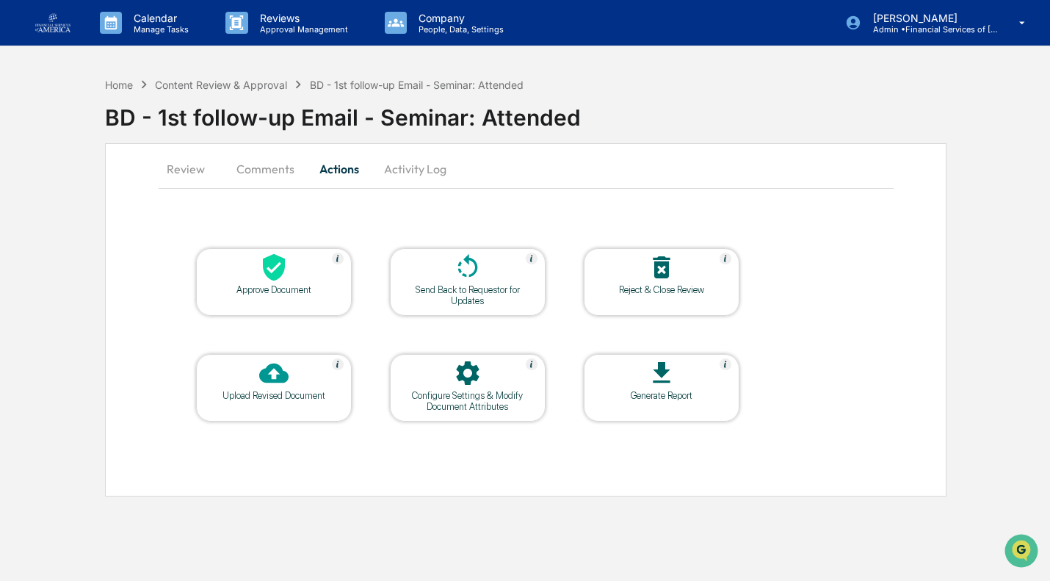
scroll to position [0, 0]
click at [299, 265] on div at bounding box center [274, 269] width 147 height 32
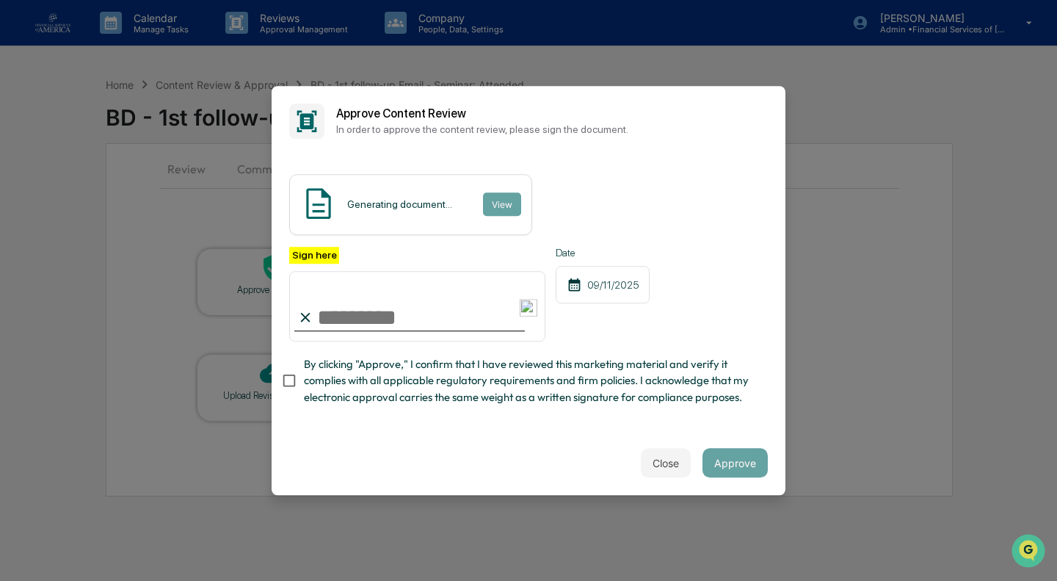
click at [319, 388] on span "By clicking "Approve," I confirm that I have reviewed this marketing material a…" at bounding box center [530, 380] width 452 height 49
click at [341, 313] on input "Sign here" at bounding box center [417, 306] width 256 height 70
type input "**********"
click at [737, 462] on button "Approve" at bounding box center [734, 462] width 65 height 29
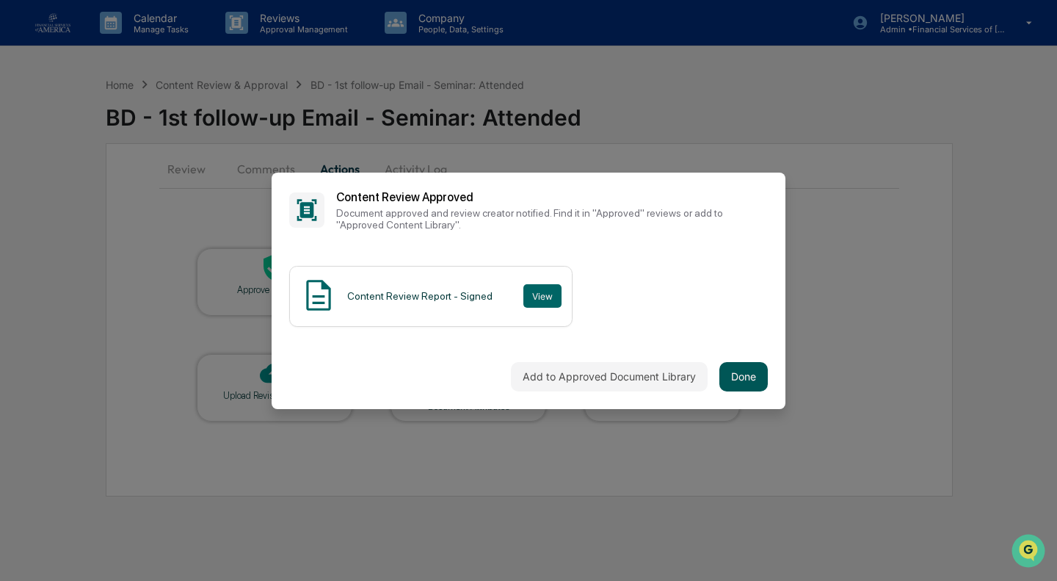
click at [752, 376] on button "Done" at bounding box center [743, 376] width 48 height 29
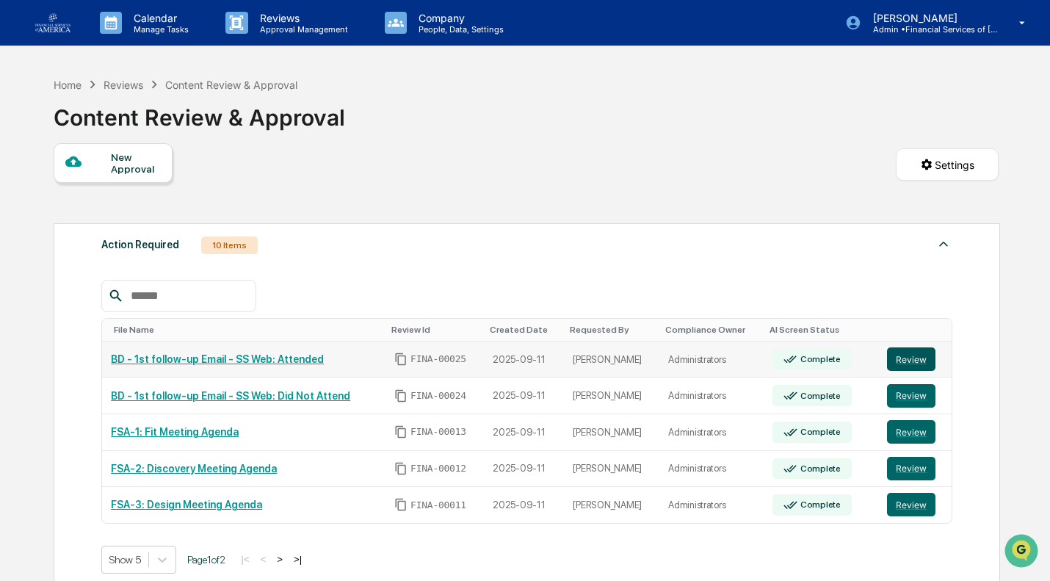
click at [896, 360] on button "Review" at bounding box center [911, 358] width 48 height 23
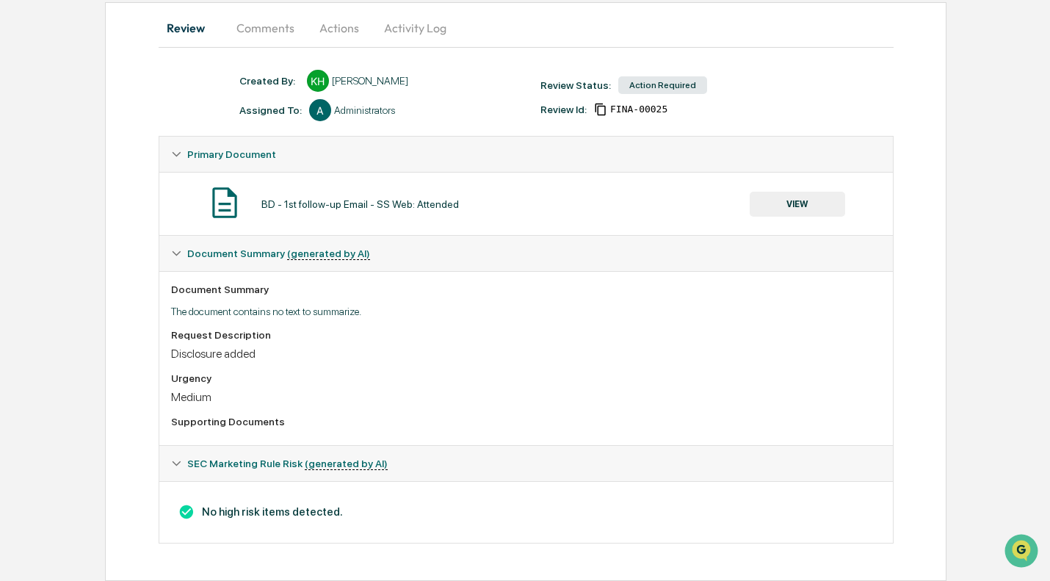
click at [788, 211] on button "VIEW" at bounding box center [796, 204] width 95 height 25
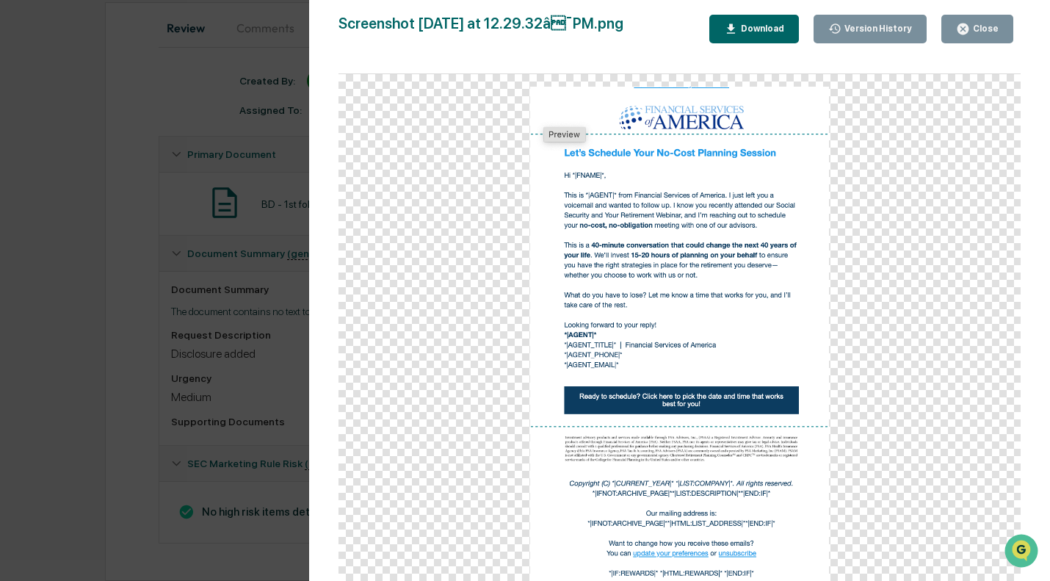
click at [973, 29] on div "Close" at bounding box center [984, 28] width 29 height 10
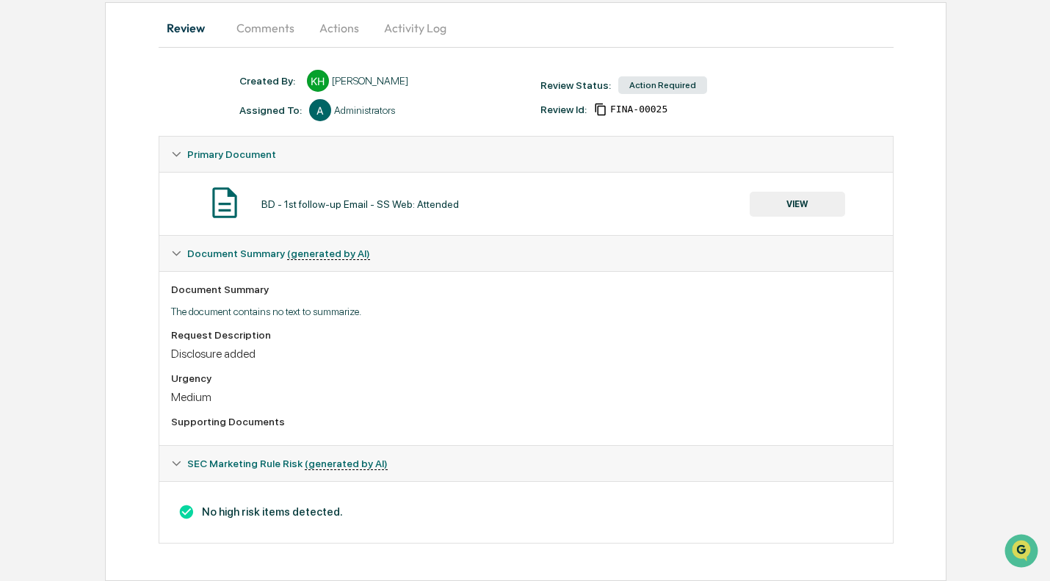
click at [339, 17] on button "Actions" at bounding box center [339, 27] width 66 height 35
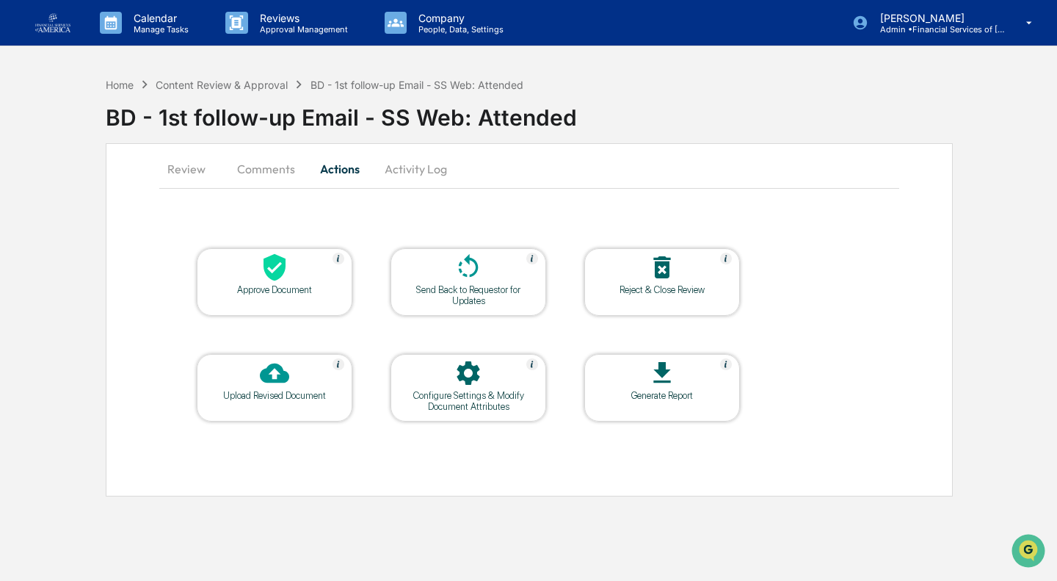
click at [297, 289] on div "Approve Document" at bounding box center [274, 289] width 132 height 11
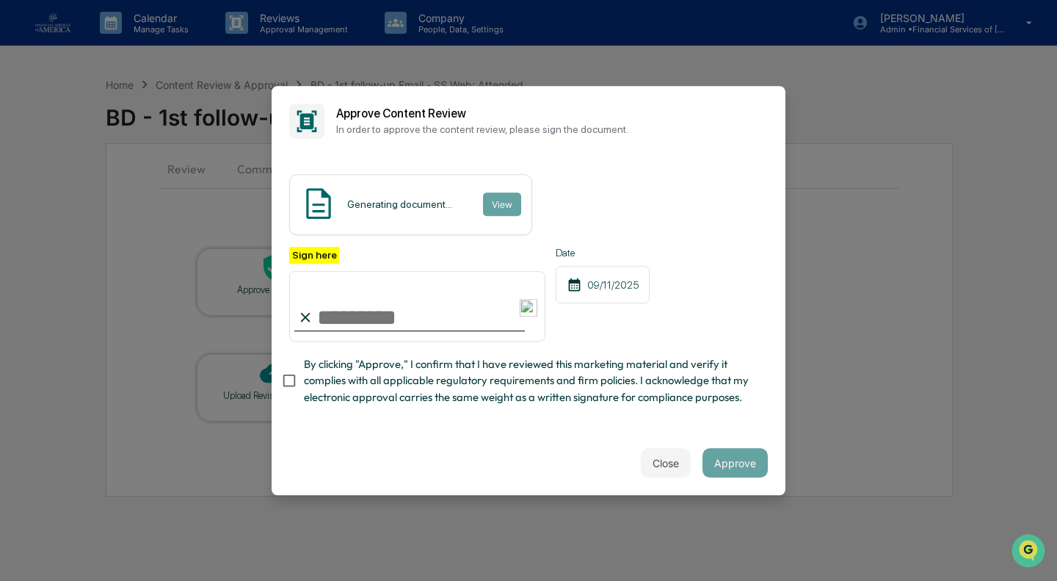
click at [364, 394] on span "By clicking "Approve," I confirm that I have reviewed this marketing material a…" at bounding box center [530, 380] width 452 height 49
click at [363, 317] on input "Sign here" at bounding box center [417, 306] width 256 height 70
click at [512, 321] on input "**********" at bounding box center [417, 306] width 256 height 70
type input "**********"
click at [727, 458] on button "Approve" at bounding box center [734, 462] width 65 height 29
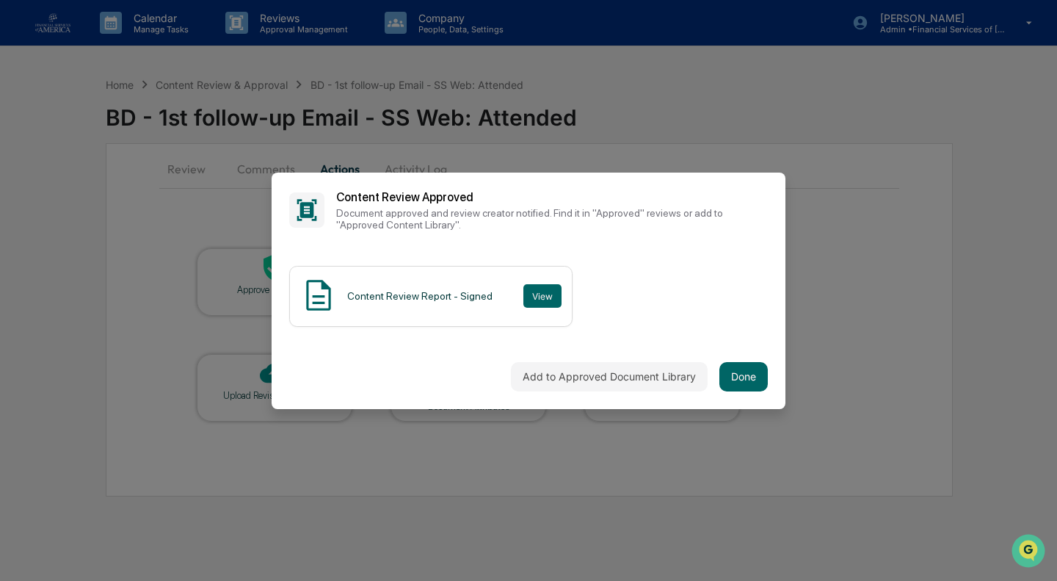
click at [733, 344] on div "Add to Approved Document Library Done" at bounding box center [529, 376] width 514 height 65
click at [739, 374] on button "Done" at bounding box center [743, 376] width 48 height 29
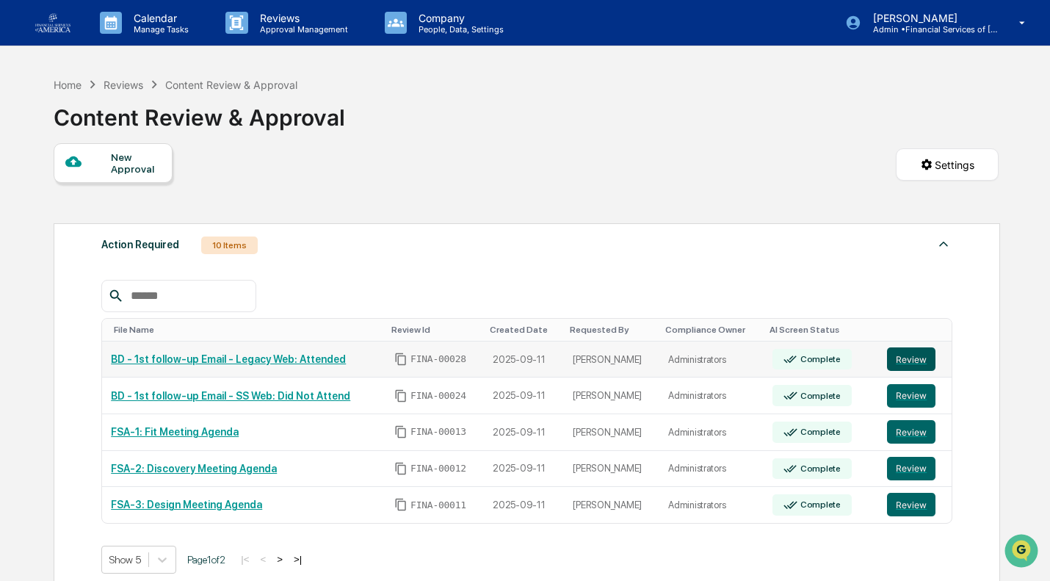
click at [904, 352] on button "Review" at bounding box center [911, 358] width 48 height 23
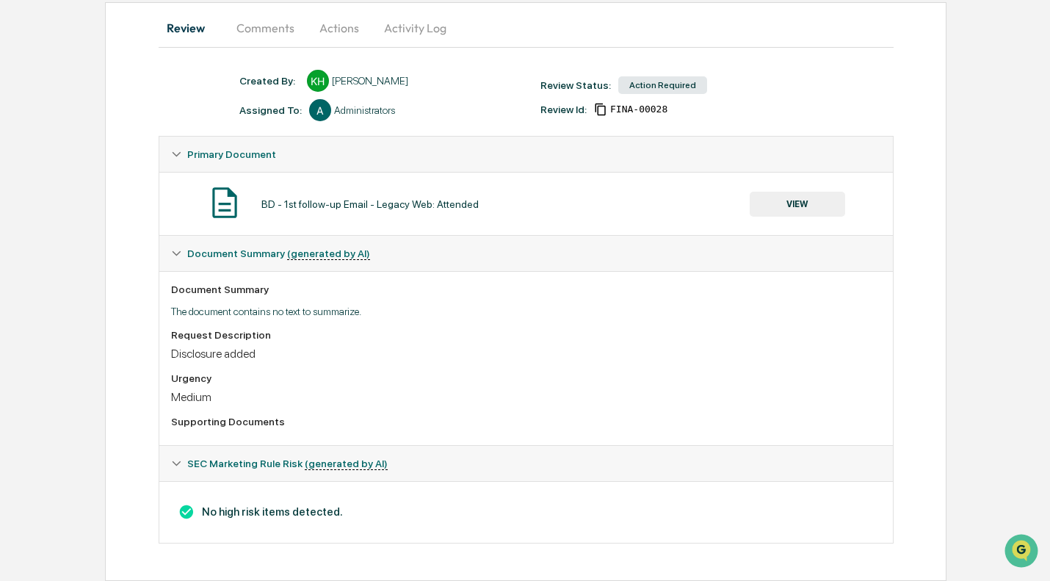
click at [770, 206] on button "VIEW" at bounding box center [796, 204] width 95 height 25
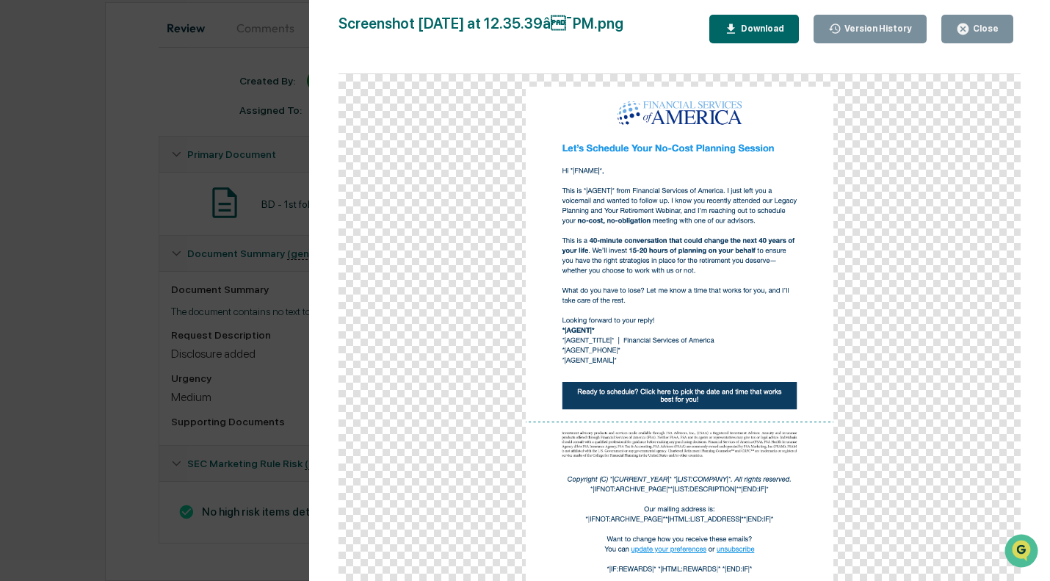
click at [980, 34] on div "Close" at bounding box center [977, 29] width 43 height 14
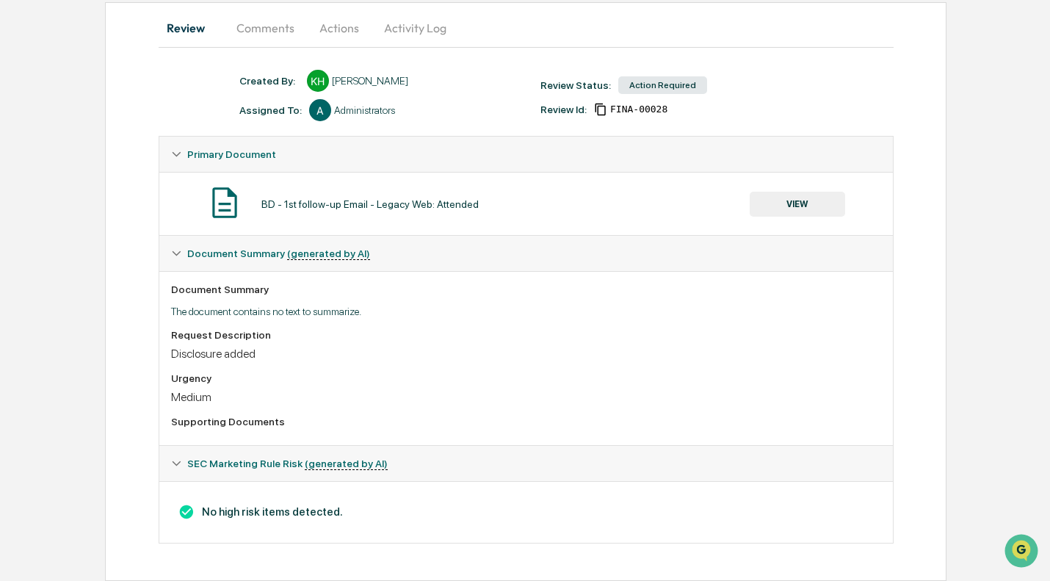
click at [333, 23] on button "Actions" at bounding box center [339, 27] width 66 height 35
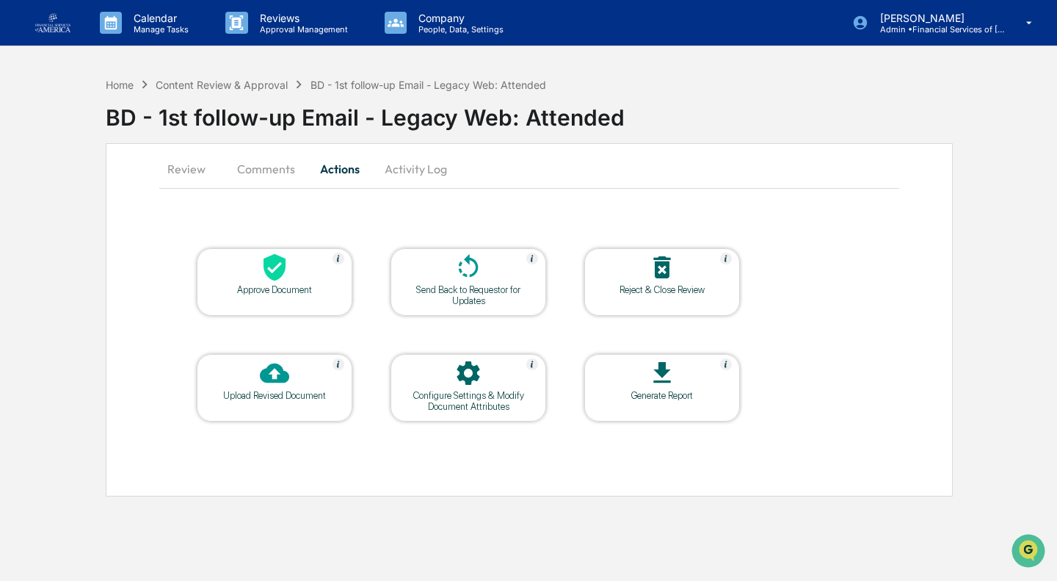
click at [271, 261] on icon at bounding box center [275, 267] width 22 height 27
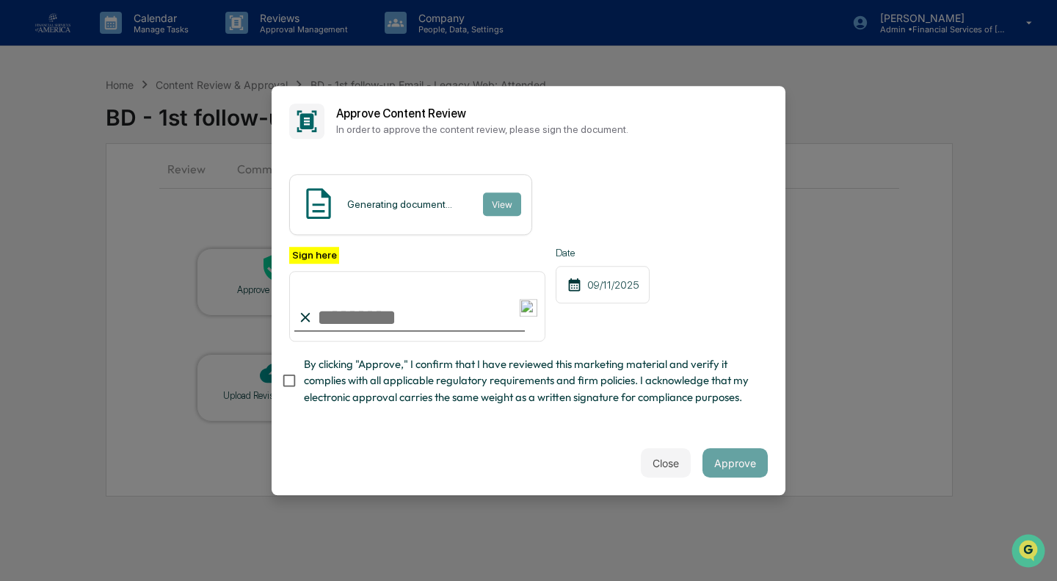
click at [333, 390] on span "By clicking "Approve," I confirm that I have reviewed this marketing material a…" at bounding box center [530, 380] width 452 height 49
click at [343, 317] on input "Sign here" at bounding box center [417, 306] width 256 height 70
type input "**********"
click at [735, 471] on button "Approve" at bounding box center [734, 462] width 65 height 29
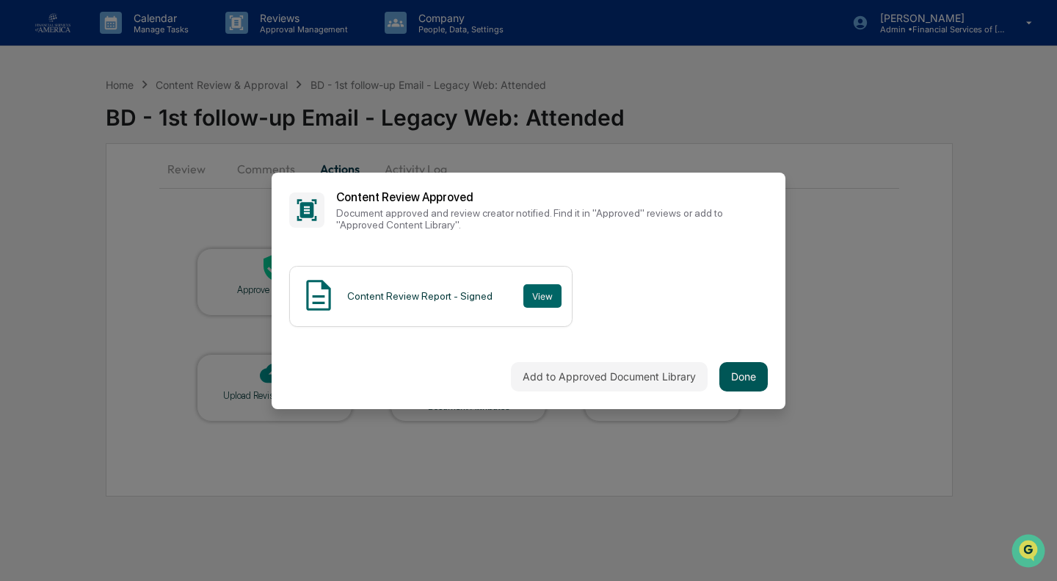
click at [738, 375] on button "Done" at bounding box center [743, 376] width 48 height 29
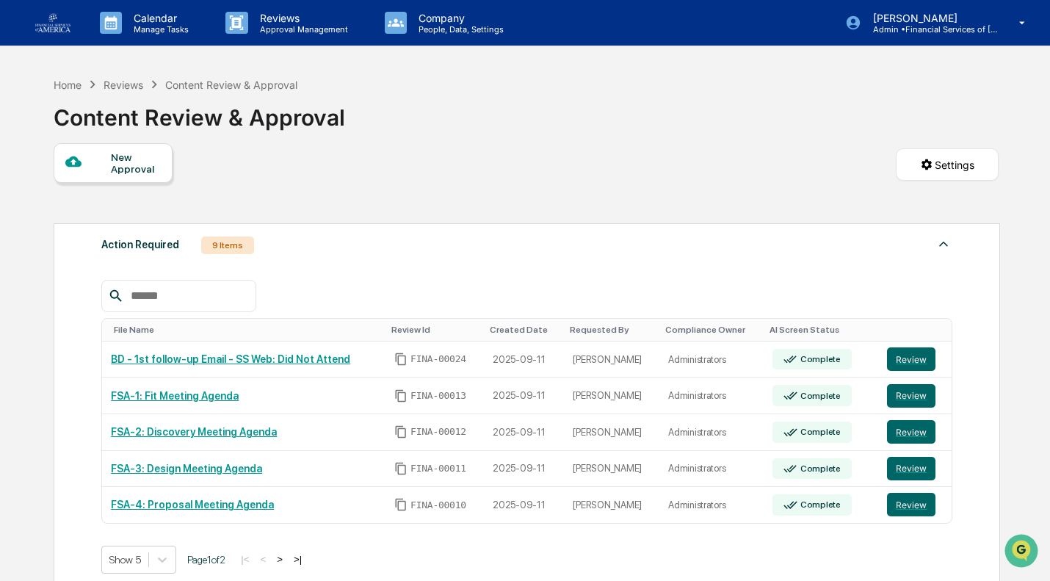
click at [792, 340] on th "AI Screen Status" at bounding box center [820, 330] width 115 height 23
click at [899, 351] on button "Review" at bounding box center [911, 358] width 48 height 23
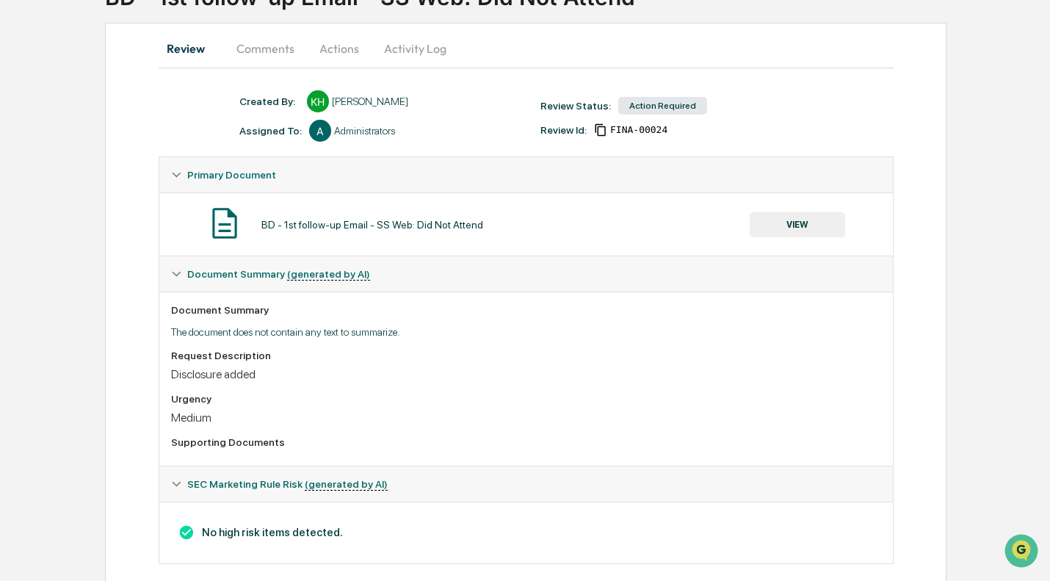
scroll to position [145, 0]
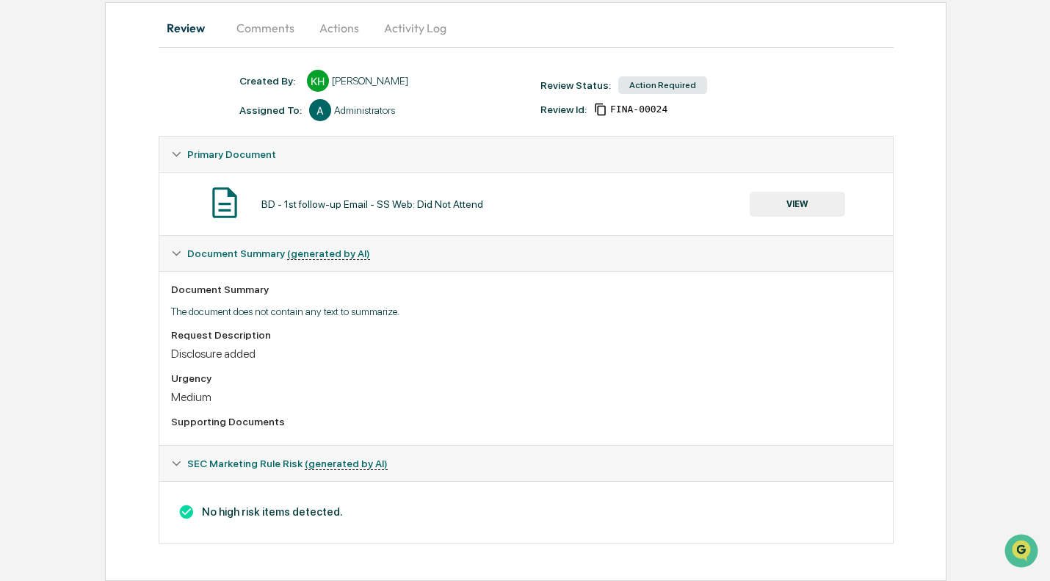
click at [806, 185] on div "BD - 1st follow-up Email - SS Web: Did Not Attend VIEW" at bounding box center [526, 203] width 710 height 39
click at [798, 198] on button "VIEW" at bounding box center [796, 204] width 95 height 25
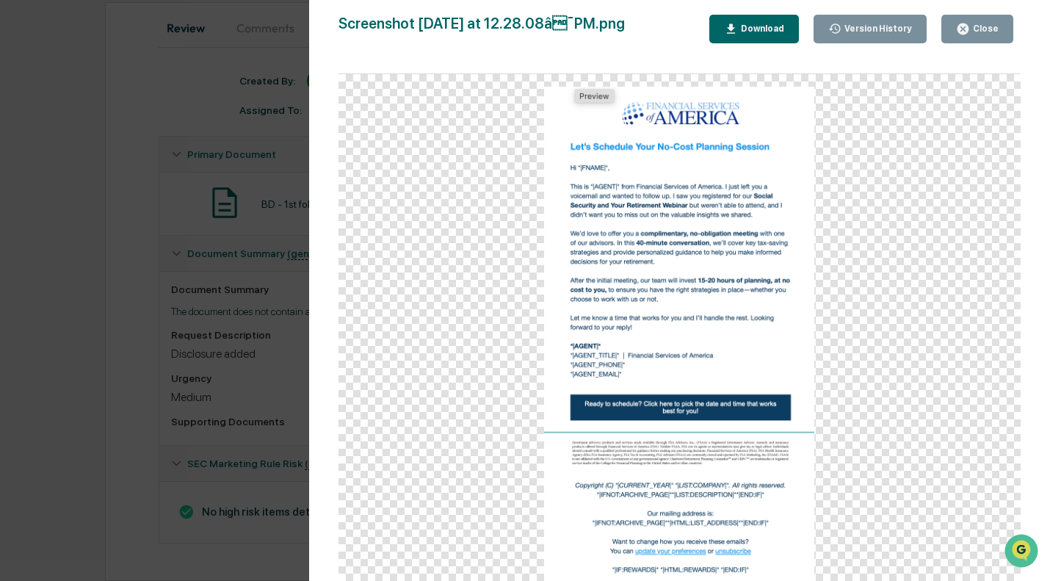
click at [978, 26] on div "Close" at bounding box center [984, 28] width 29 height 10
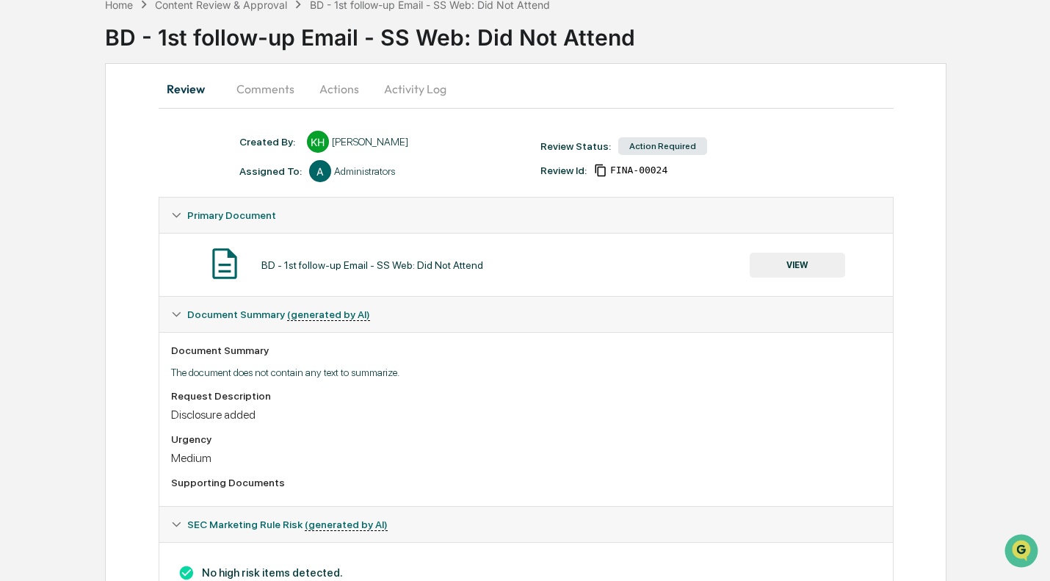
scroll to position [79, 0]
click at [346, 87] on button "Actions" at bounding box center [339, 89] width 66 height 35
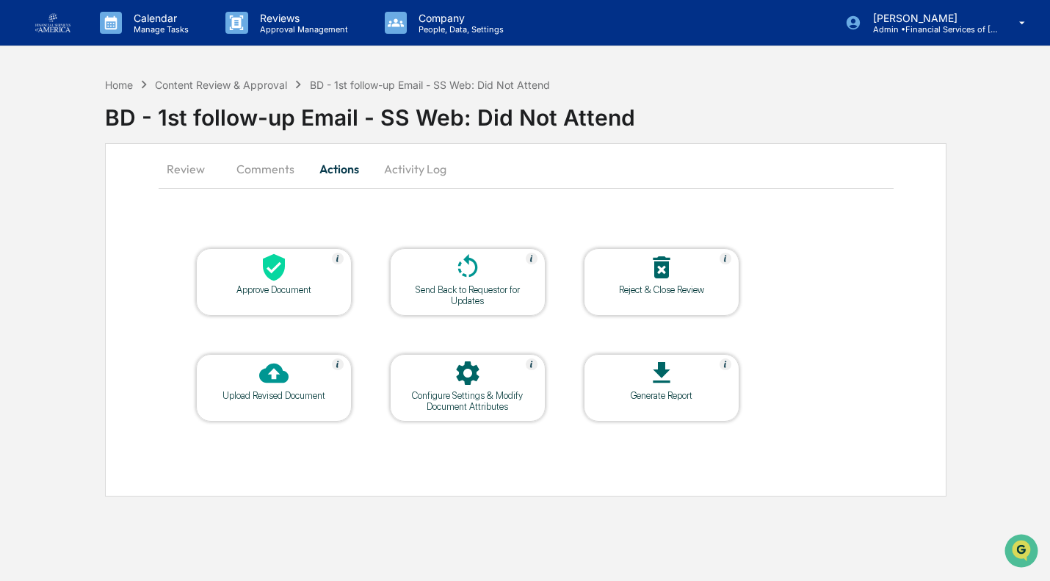
scroll to position [0, 0]
click at [253, 256] on div at bounding box center [274, 269] width 147 height 32
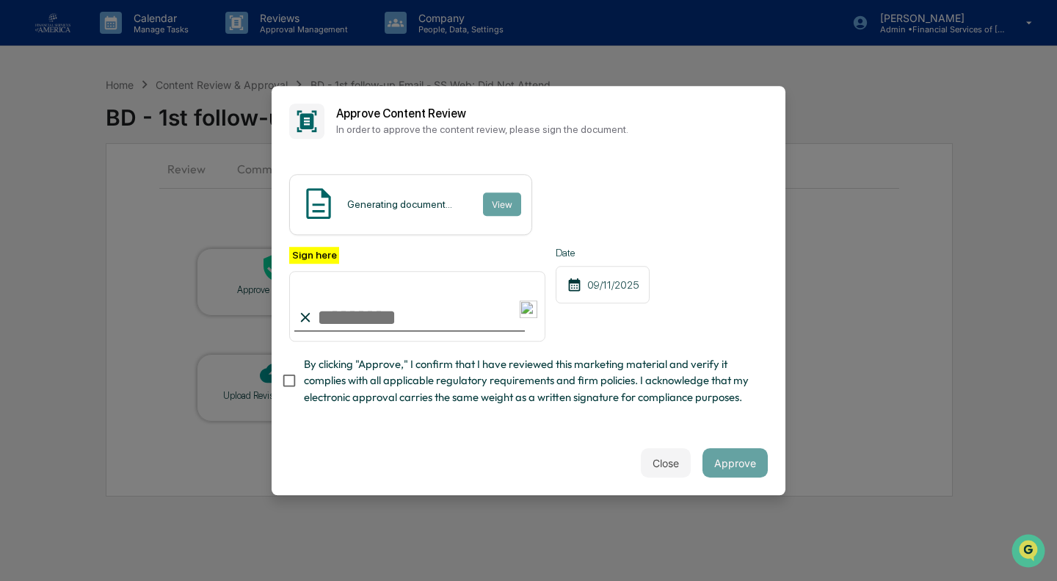
click at [327, 385] on span "By clicking "Approve," I confirm that I have reviewed this marketing material a…" at bounding box center [530, 380] width 452 height 49
click at [352, 316] on input "Sign here" at bounding box center [417, 306] width 256 height 70
type input "**********"
click at [739, 462] on button "Approve" at bounding box center [734, 462] width 65 height 29
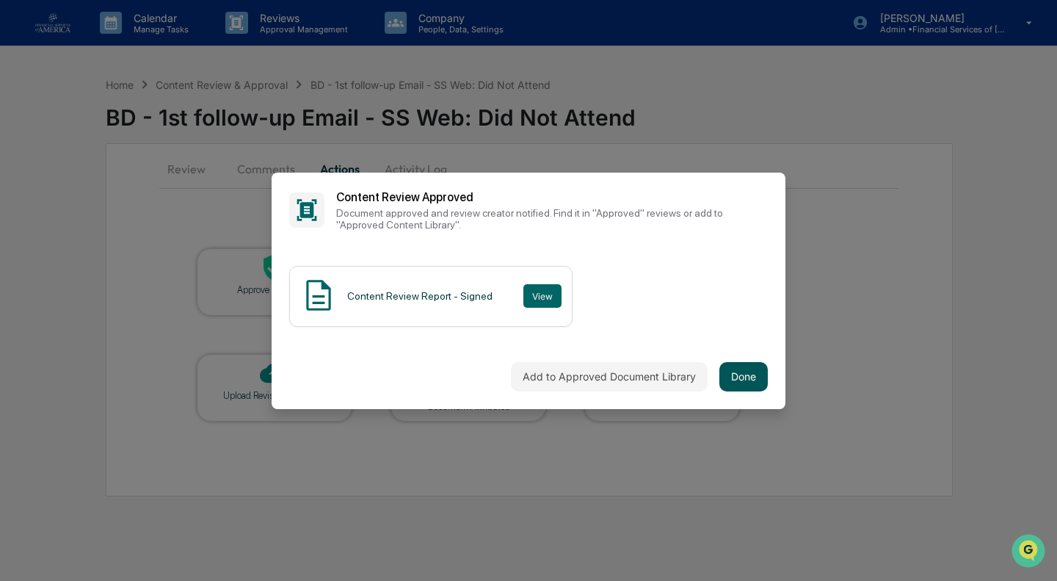
click at [757, 367] on button "Done" at bounding box center [743, 376] width 48 height 29
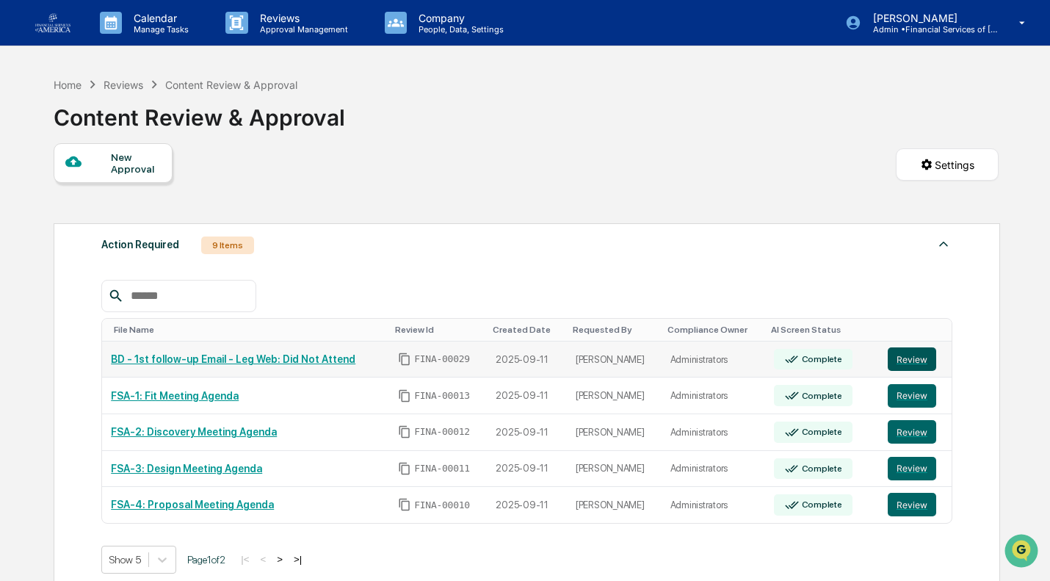
click at [903, 359] on button "Review" at bounding box center [911, 358] width 48 height 23
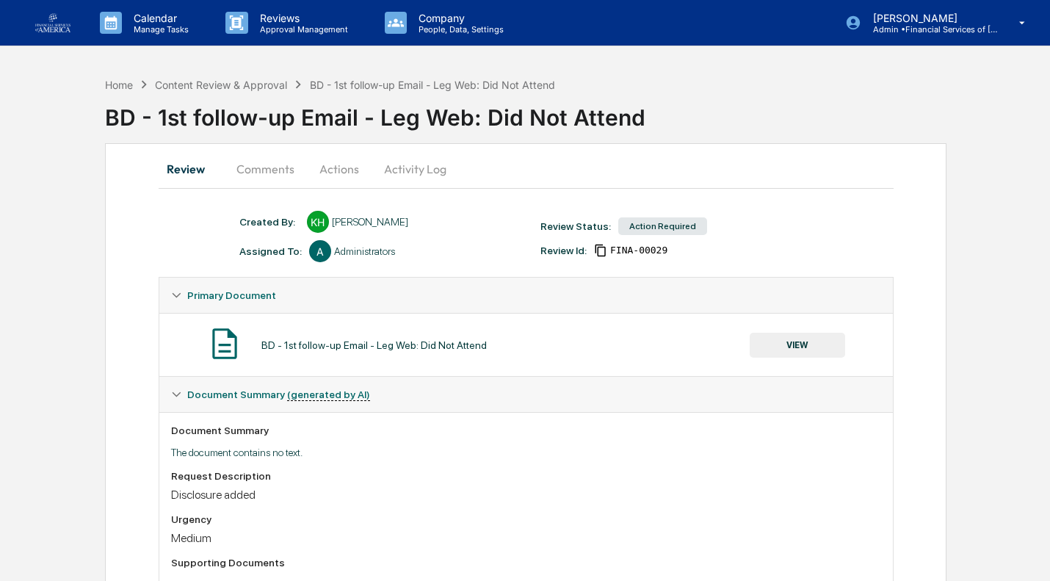
click at [903, 359] on div "Review Comments Actions Activity Log Created By: ‎ ‎ KH Katie Hussein Assigned …" at bounding box center [525, 432] width 841 height 578
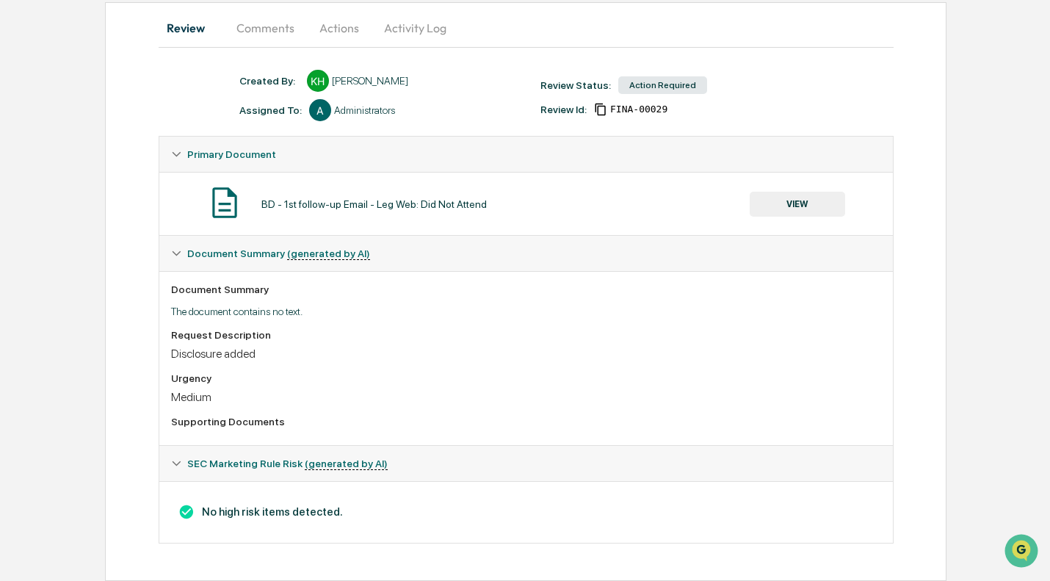
click at [784, 207] on button "VIEW" at bounding box center [796, 204] width 95 height 25
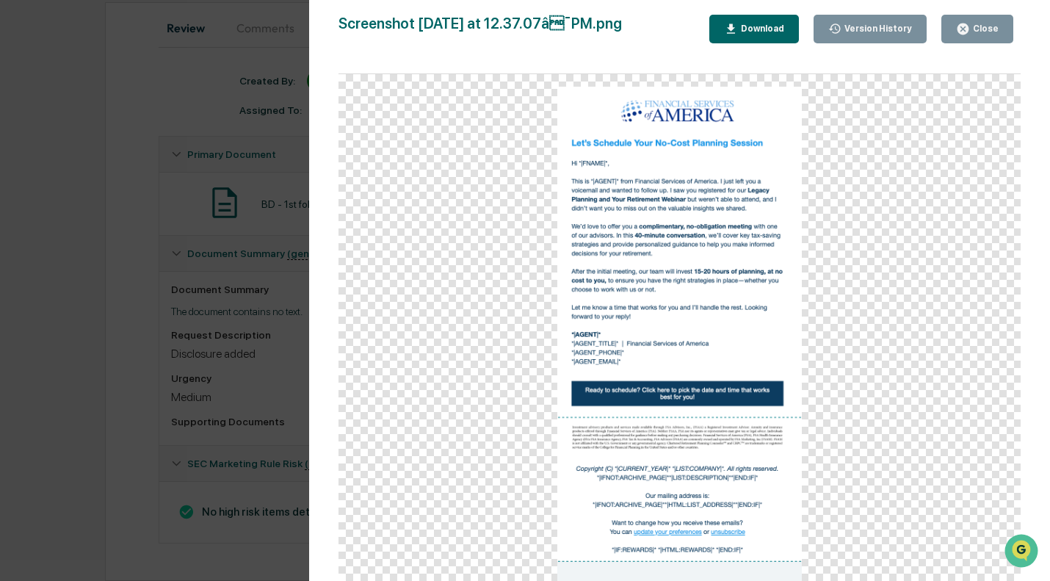
click at [974, 34] on div "Close" at bounding box center [984, 28] width 29 height 10
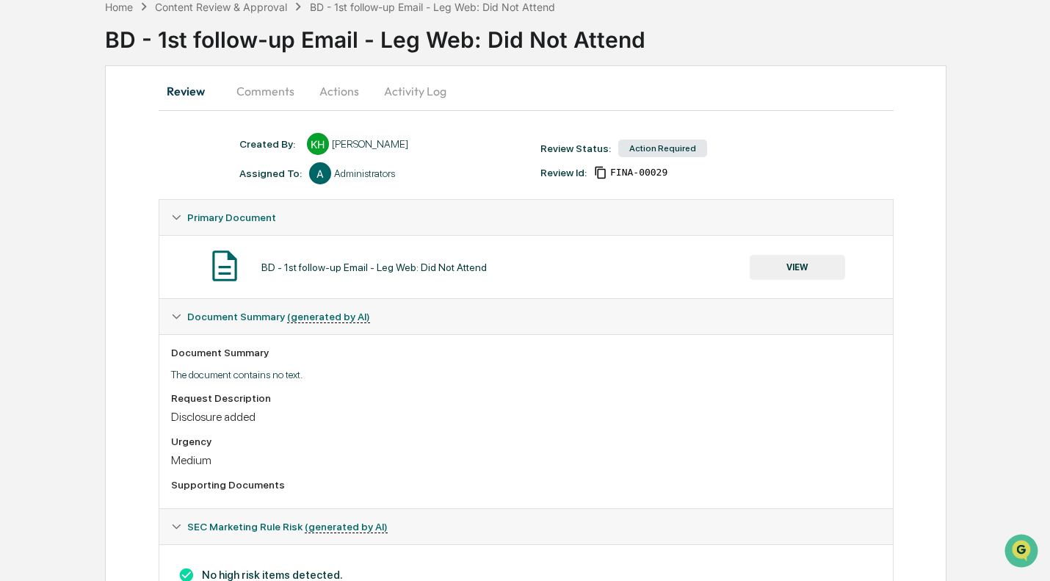
scroll to position [77, 0]
click at [349, 88] on button "Actions" at bounding box center [339, 91] width 66 height 35
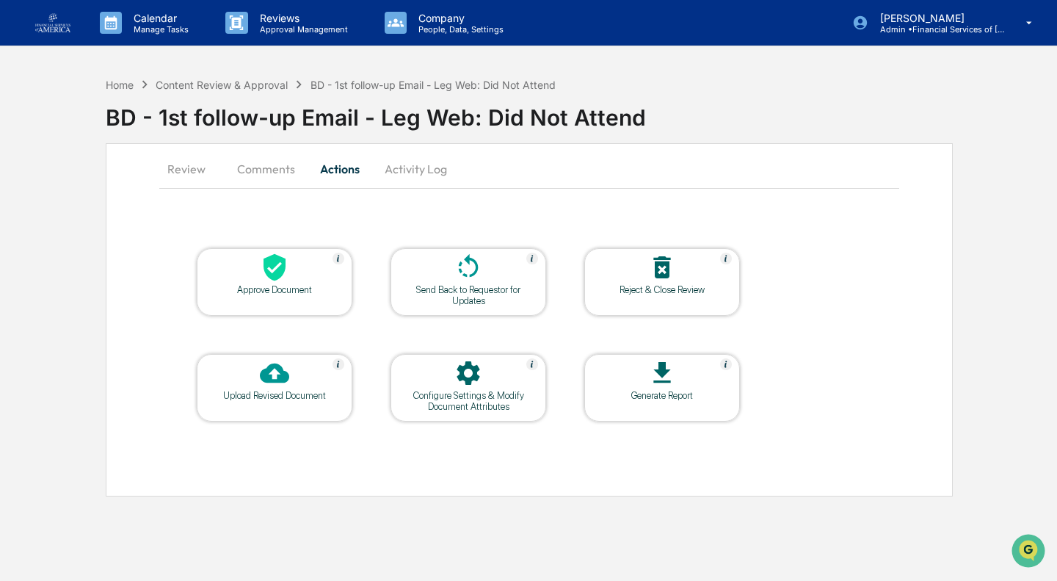
click at [286, 283] on div at bounding box center [274, 269] width 147 height 32
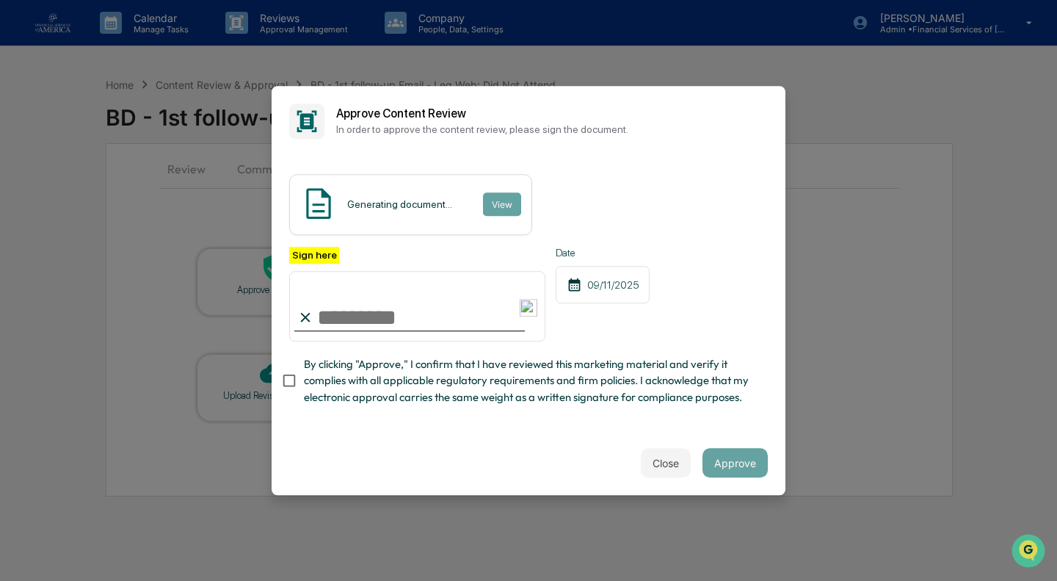
click at [339, 331] on input "Sign here" at bounding box center [417, 306] width 256 height 70
click at [344, 324] on input "Sign here" at bounding box center [417, 306] width 256 height 70
click at [566, 389] on span "By clicking "Approve," I confirm that I have reviewed this marketing material a…" at bounding box center [530, 380] width 452 height 49
click at [454, 324] on input "Sign here" at bounding box center [417, 306] width 256 height 70
type input "**********"
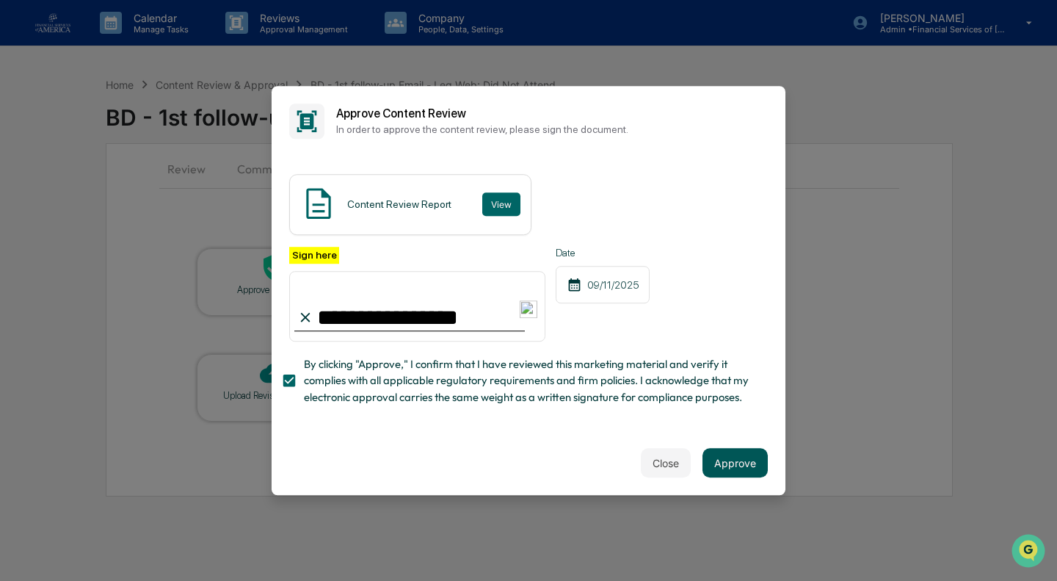
click at [746, 457] on button "Approve" at bounding box center [734, 462] width 65 height 29
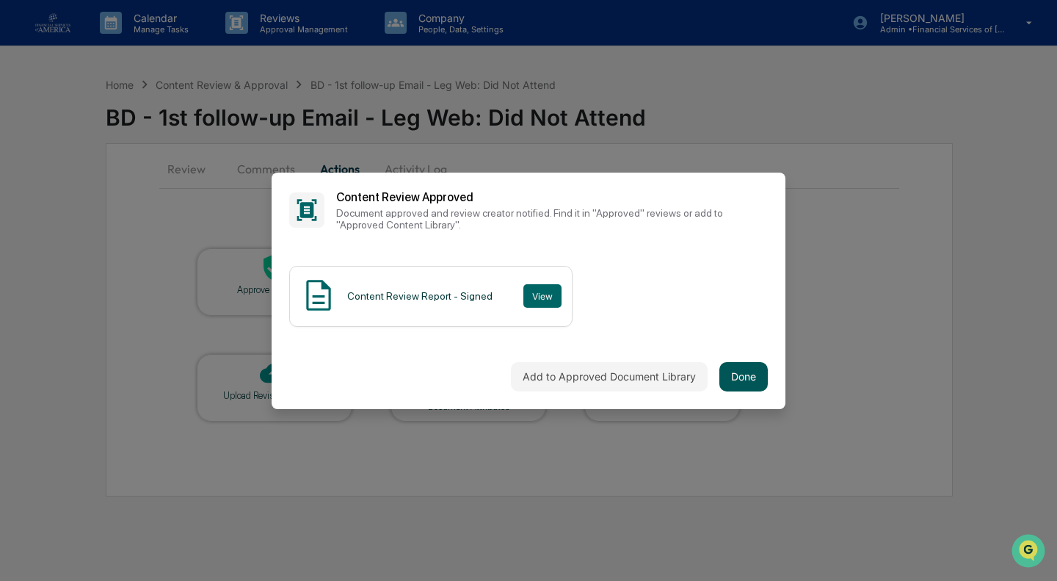
click at [745, 374] on button "Done" at bounding box center [743, 376] width 48 height 29
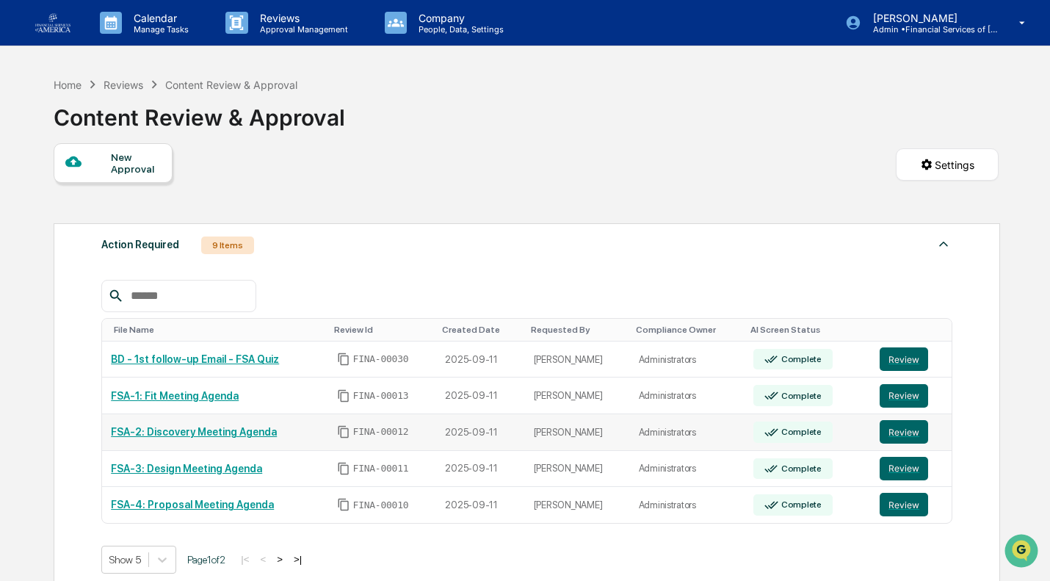
click at [712, 451] on td "Administrators" at bounding box center [687, 432] width 115 height 37
click at [908, 363] on button "Review" at bounding box center [903, 358] width 48 height 23
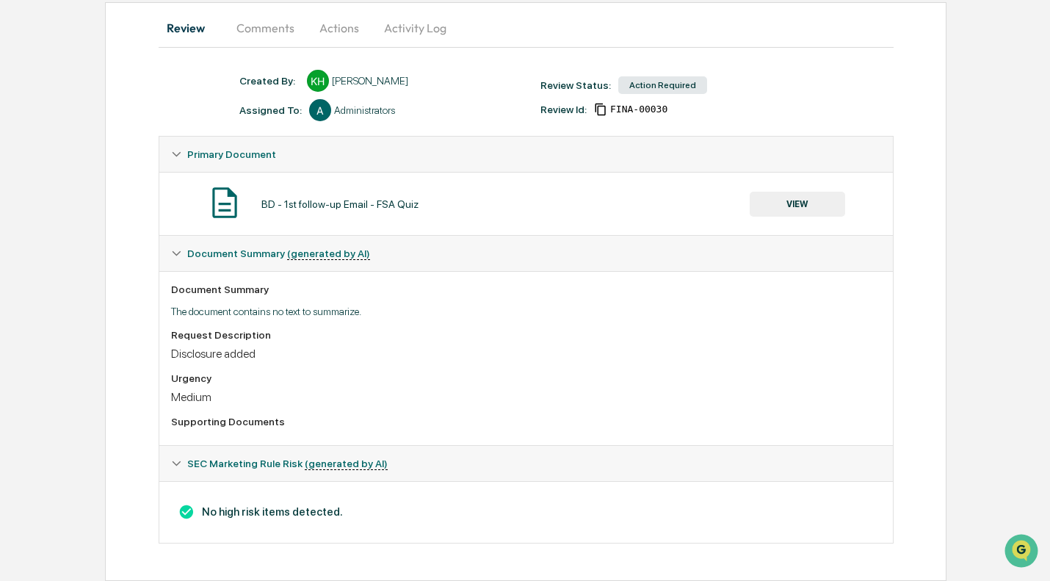
click at [782, 198] on button "VIEW" at bounding box center [796, 204] width 95 height 25
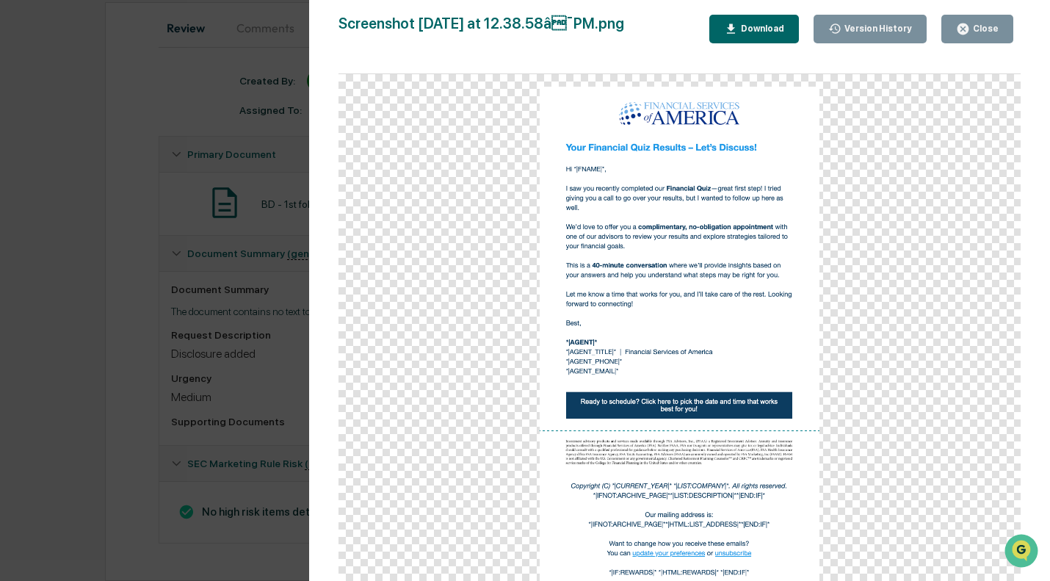
click at [973, 26] on div "Close" at bounding box center [984, 28] width 29 height 10
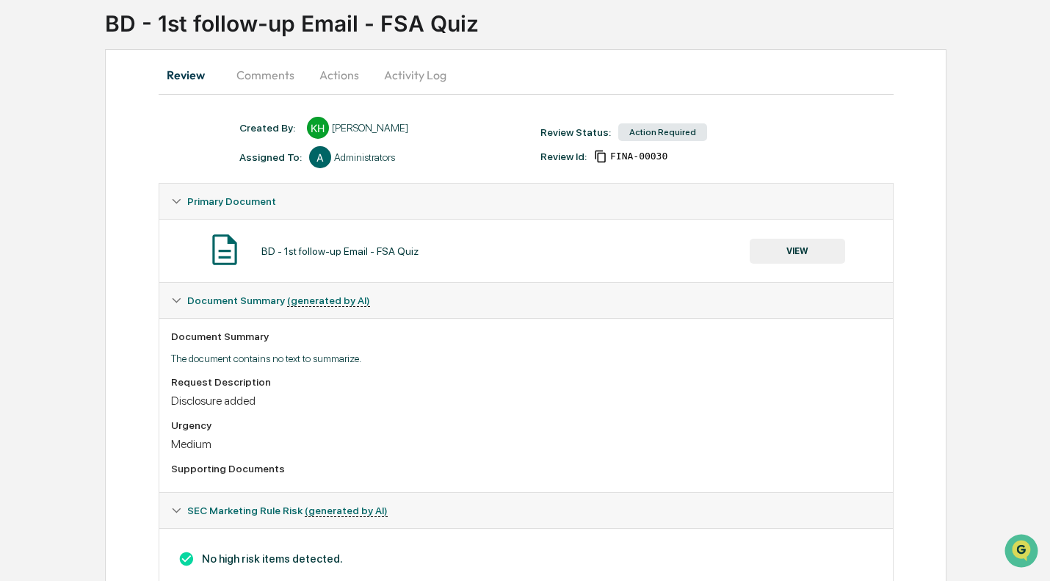
scroll to position [92, 0]
click at [320, 72] on button "Actions" at bounding box center [339, 76] width 66 height 35
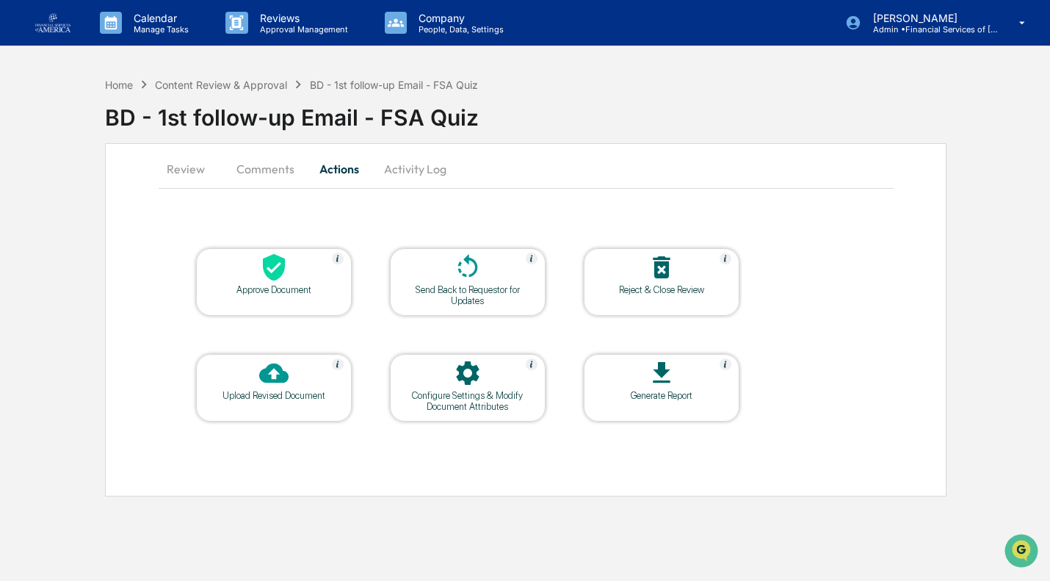
scroll to position [0, 0]
click at [261, 299] on div "Approve Document" at bounding box center [275, 282] width 156 height 68
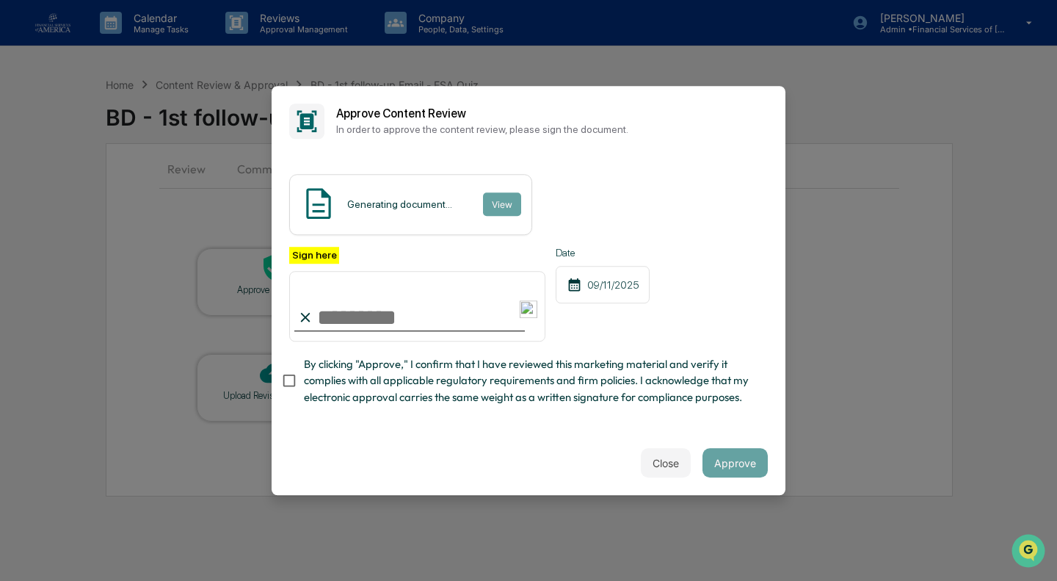
click at [358, 388] on span "By clicking "Approve," I confirm that I have reviewed this marketing material a…" at bounding box center [530, 380] width 452 height 49
click at [383, 314] on input "Sign here" at bounding box center [417, 306] width 256 height 70
type input "**********"
click at [734, 459] on button "Approve" at bounding box center [734, 462] width 65 height 29
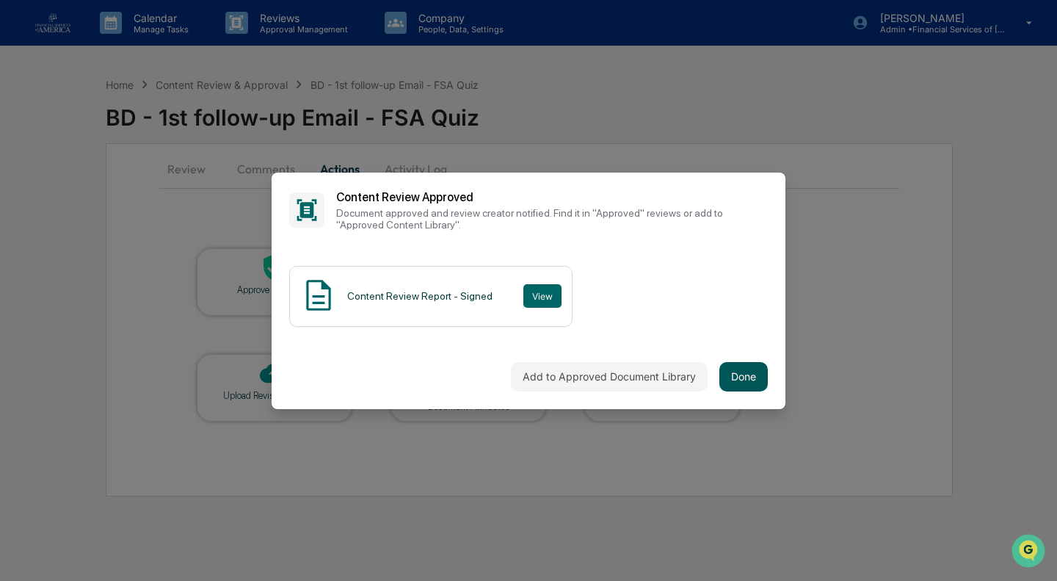
click at [736, 366] on button "Done" at bounding box center [743, 376] width 48 height 29
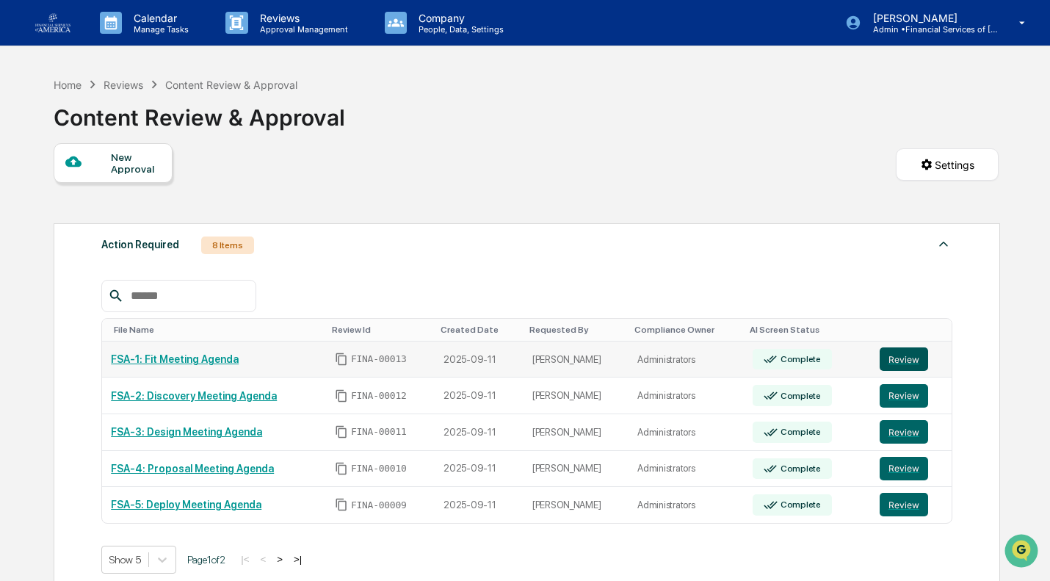
click at [897, 355] on button "Review" at bounding box center [903, 358] width 48 height 23
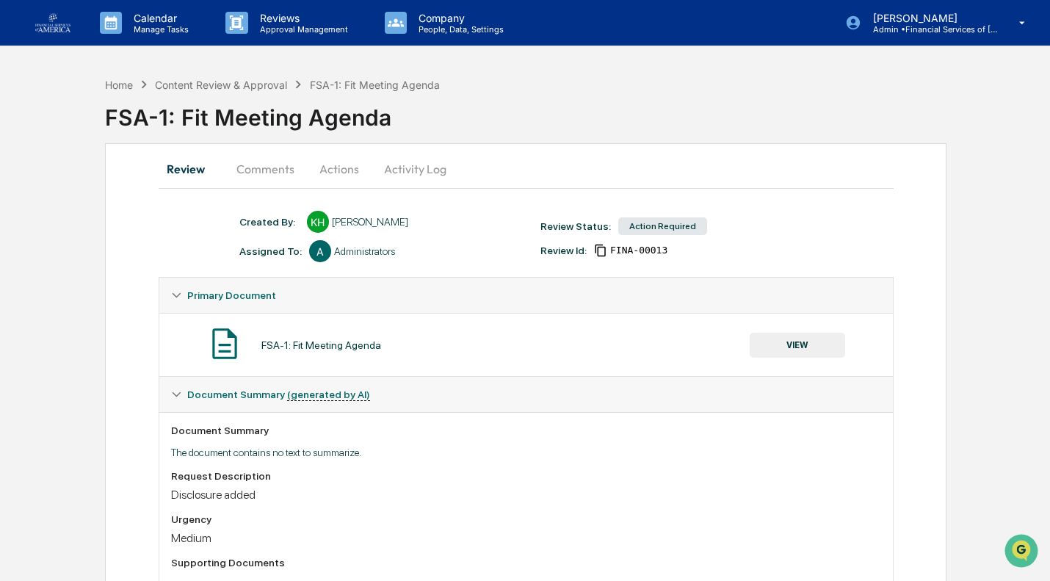
click at [782, 344] on button "VIEW" at bounding box center [796, 345] width 95 height 25
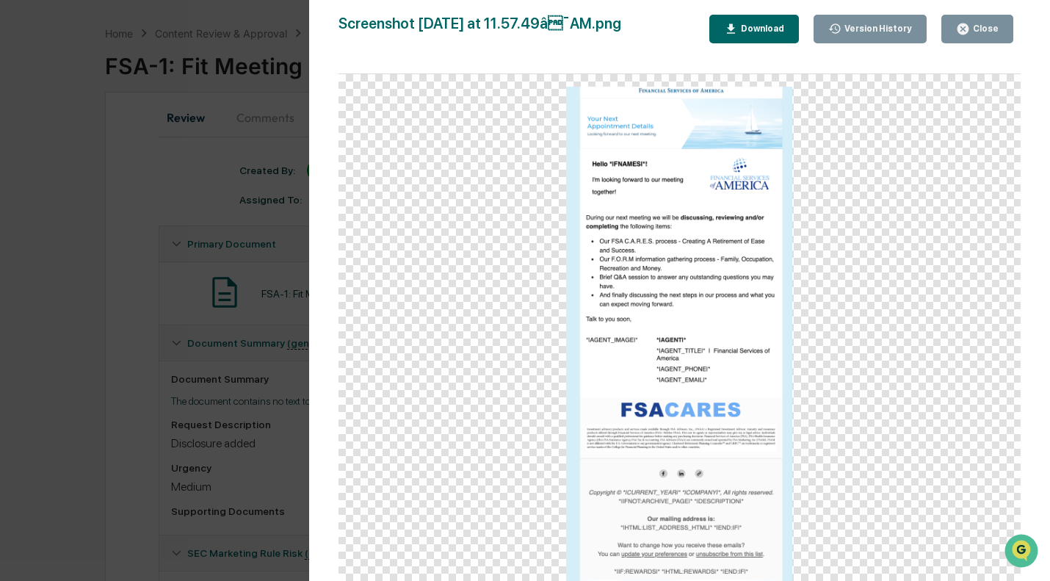
scroll to position [51, 0]
click at [967, 30] on icon "button" at bounding box center [963, 29] width 14 height 14
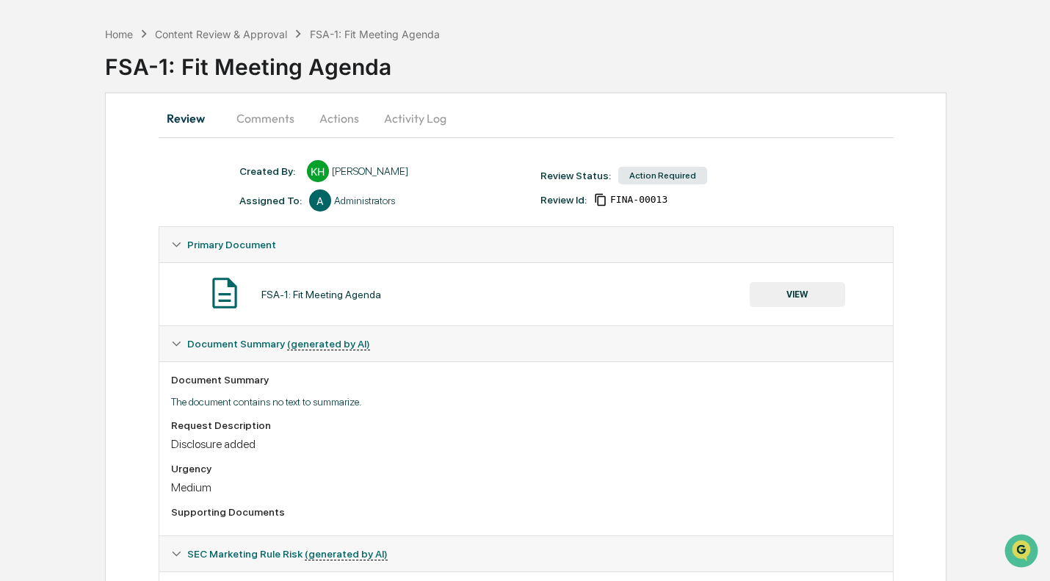
scroll to position [145, 0]
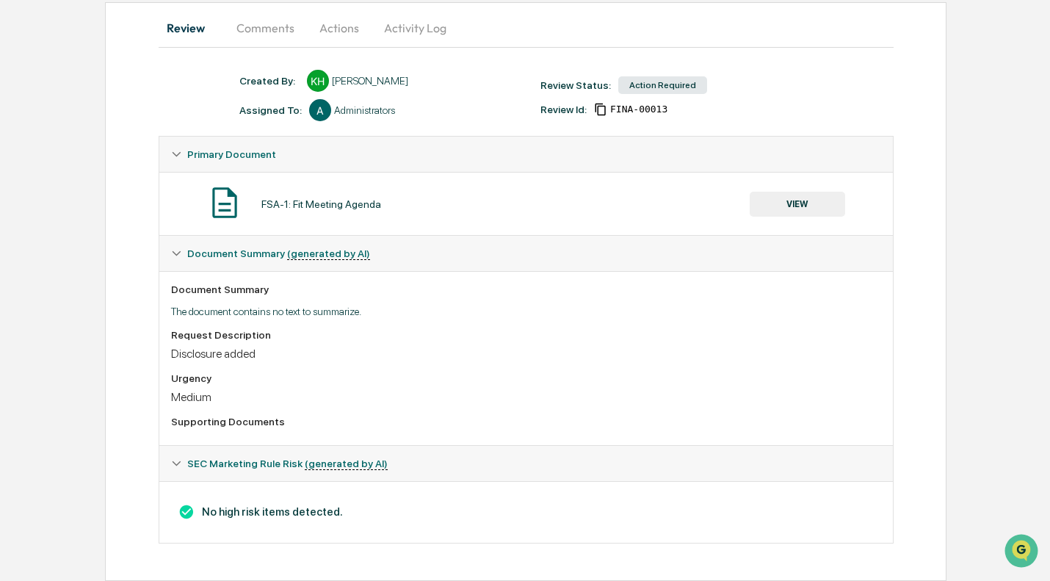
click at [349, 28] on button "Actions" at bounding box center [339, 27] width 66 height 35
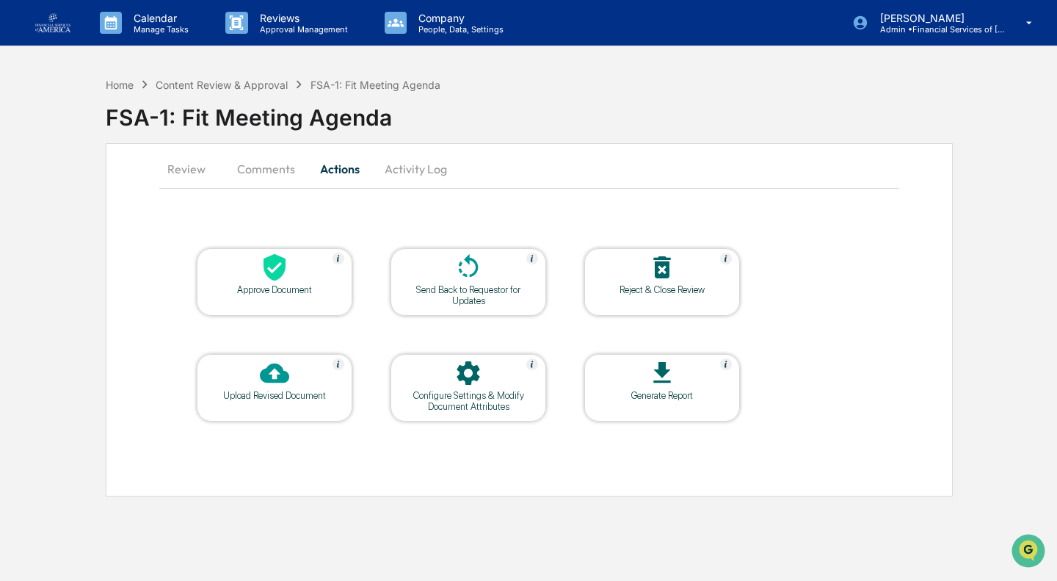
click at [275, 256] on icon at bounding box center [275, 267] width 22 height 27
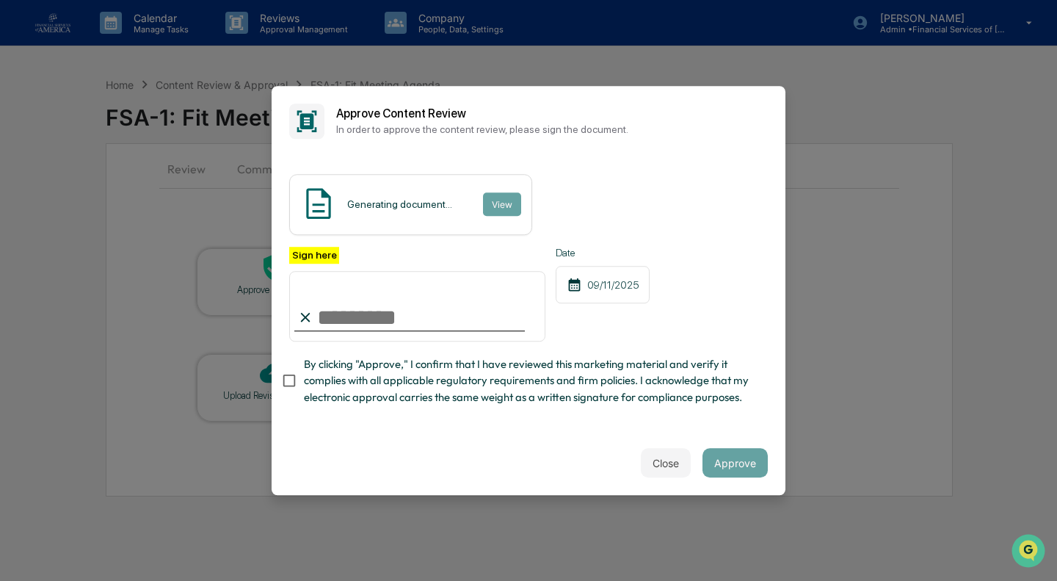
click at [335, 313] on input "Sign here" at bounding box center [417, 306] width 256 height 70
type input "**********"
click at [421, 374] on span "By clicking "Approve," I confirm that I have reviewed this marketing material a…" at bounding box center [530, 380] width 452 height 49
click at [726, 465] on button "Approve" at bounding box center [734, 462] width 65 height 29
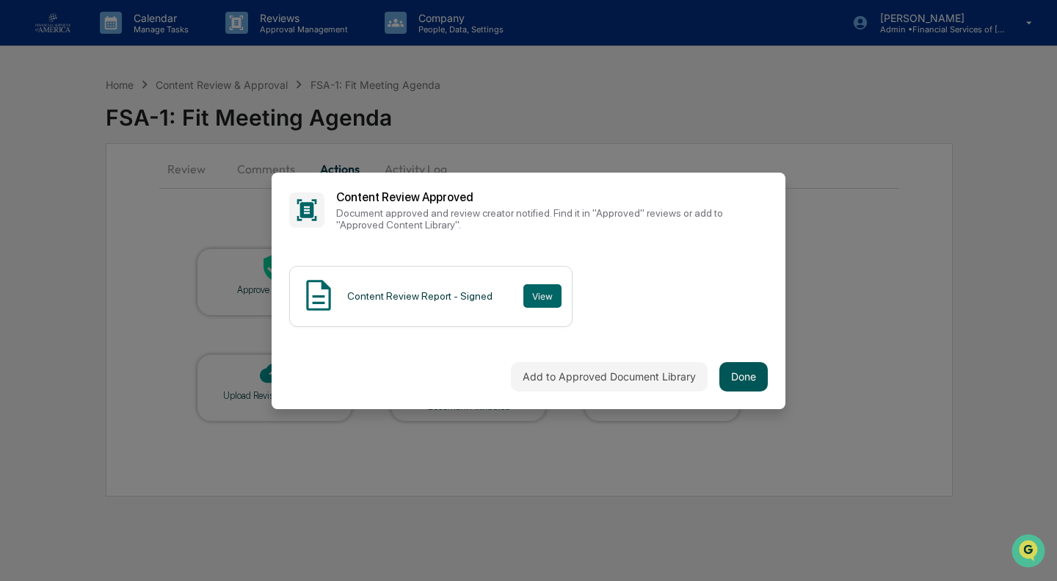
click at [742, 382] on button "Done" at bounding box center [743, 376] width 48 height 29
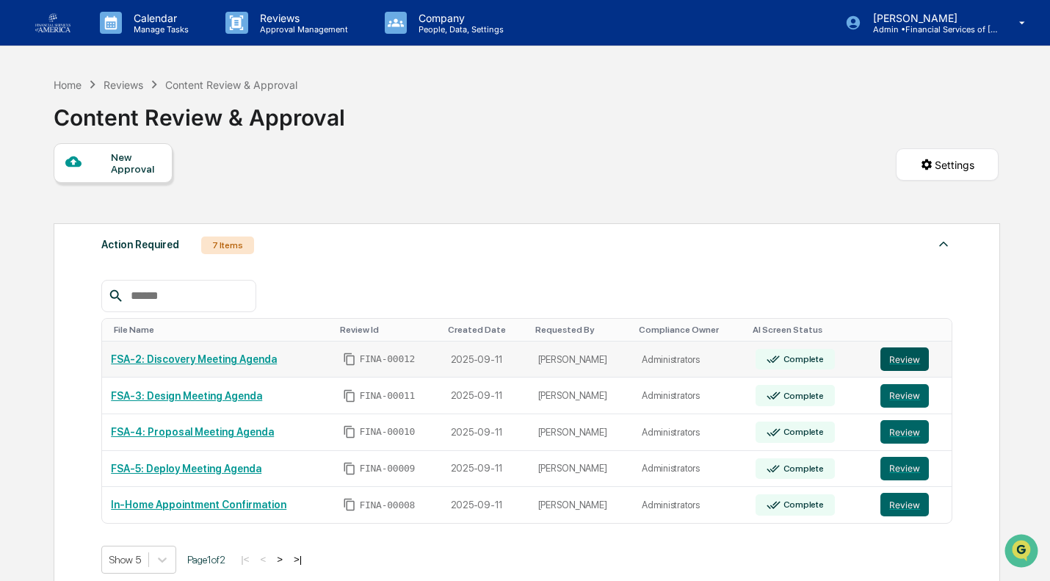
click at [915, 361] on button "Review" at bounding box center [904, 358] width 48 height 23
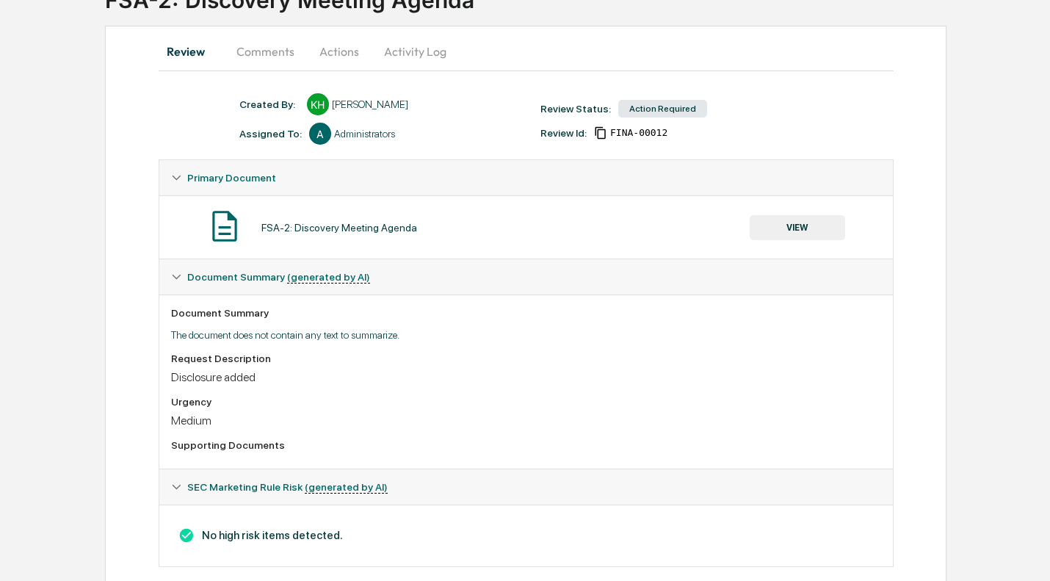
scroll to position [145, 0]
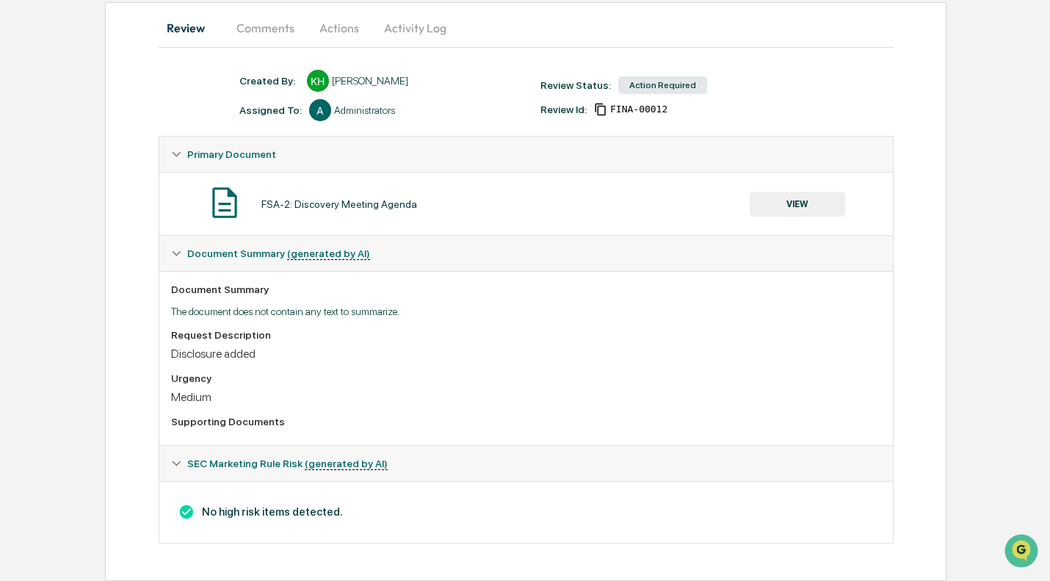
click at [812, 203] on button "VIEW" at bounding box center [796, 204] width 95 height 25
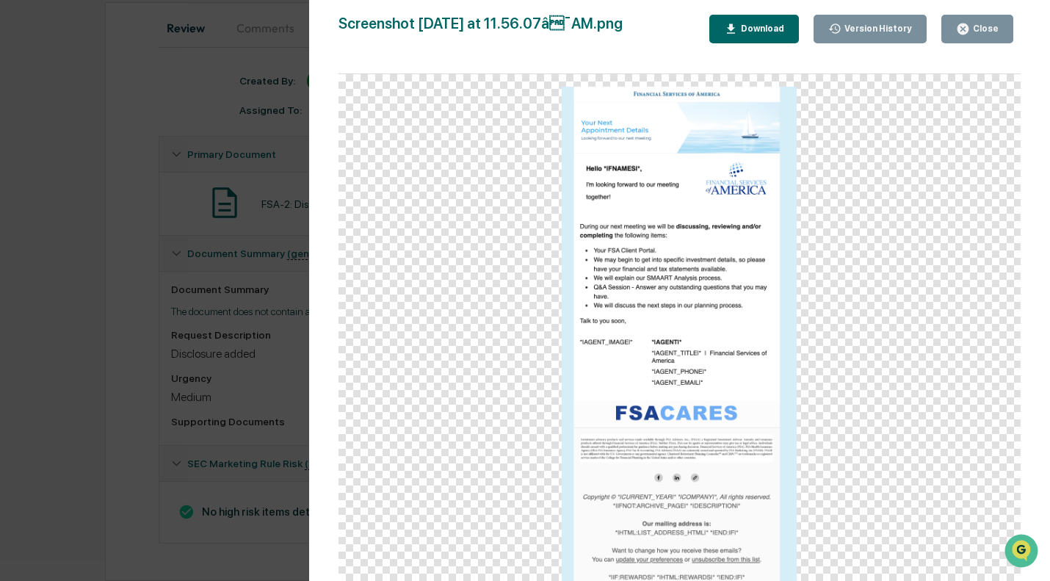
click at [981, 31] on div "Close" at bounding box center [984, 28] width 29 height 10
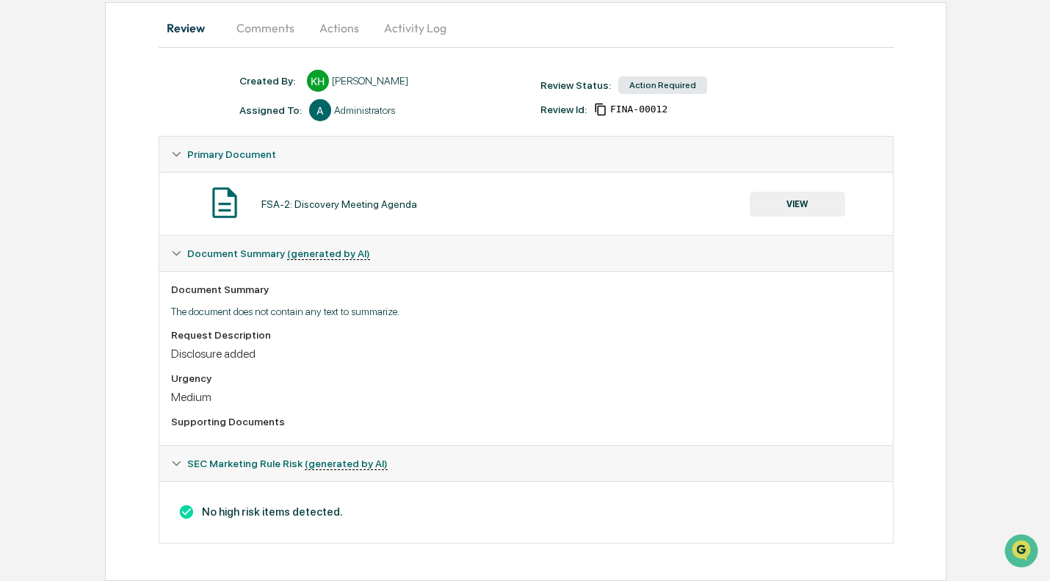
click at [344, 26] on button "Actions" at bounding box center [339, 27] width 66 height 35
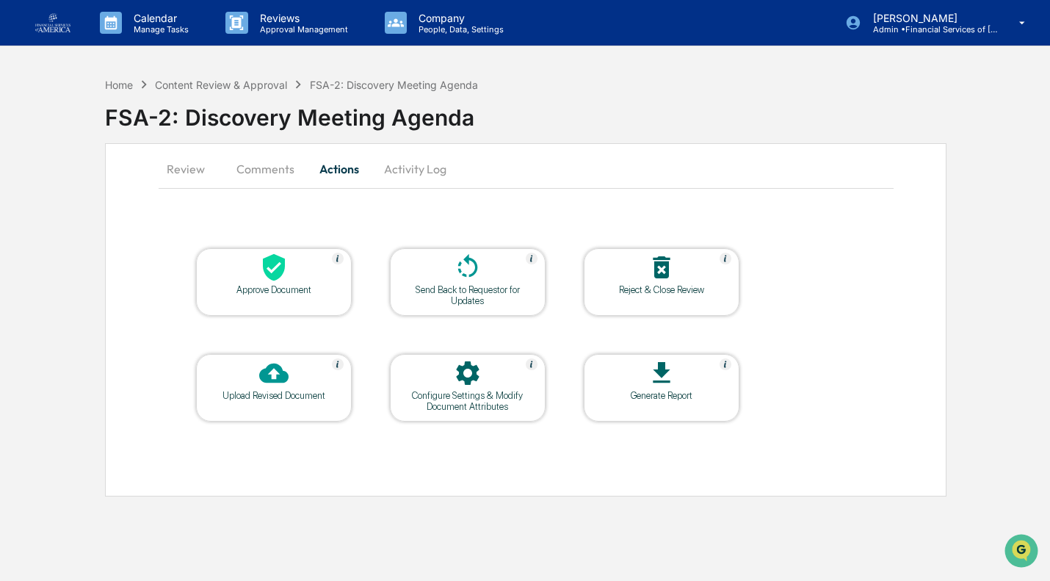
scroll to position [0, 0]
click at [293, 274] on div at bounding box center [274, 269] width 147 height 32
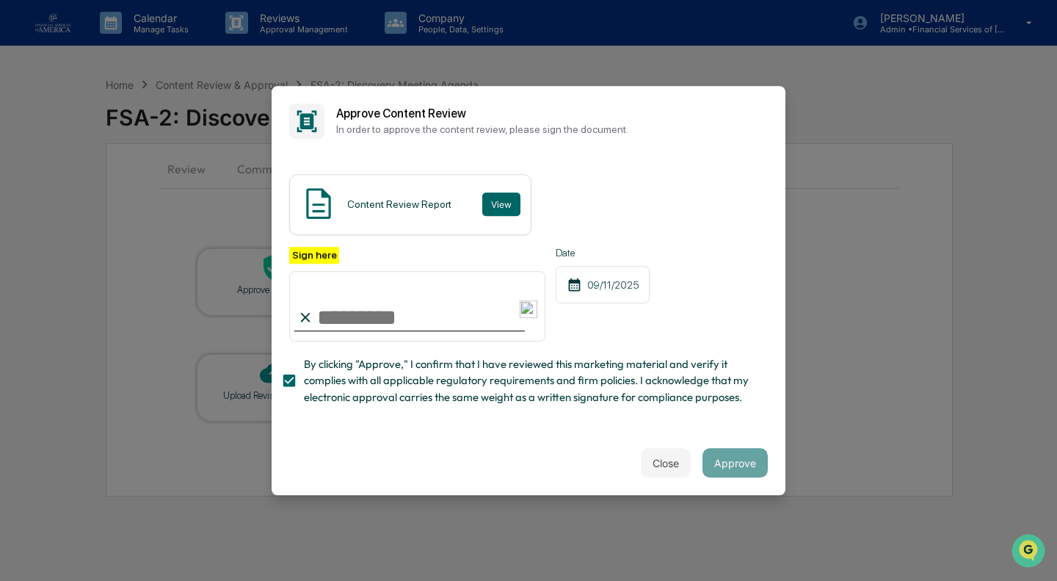
click at [362, 312] on input "Sign here" at bounding box center [417, 306] width 256 height 70
click at [365, 319] on input "Sign here" at bounding box center [417, 306] width 256 height 70
type input "**********"
click at [744, 463] on button "Approve" at bounding box center [734, 462] width 65 height 29
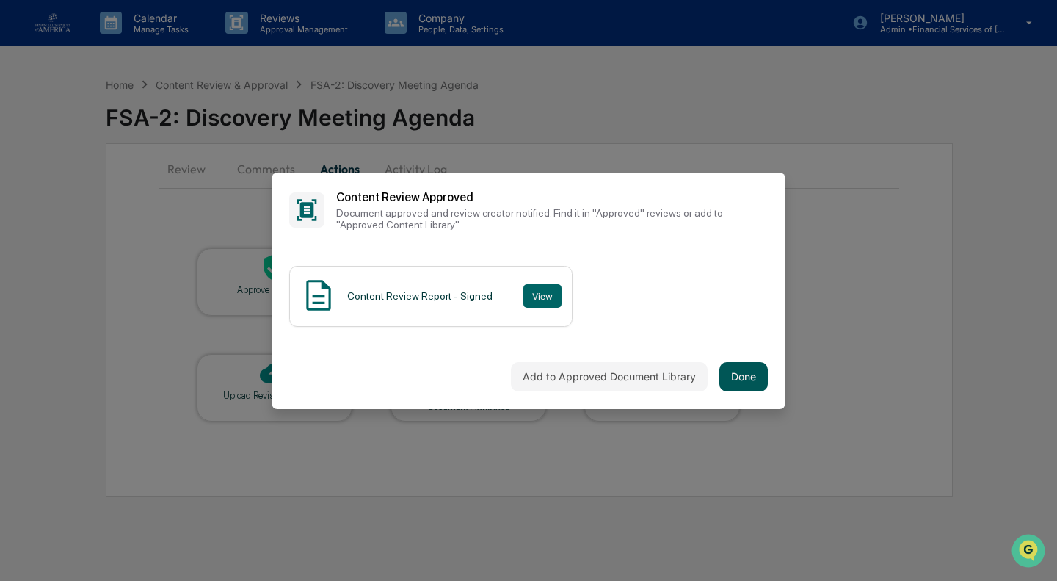
click at [755, 373] on button "Done" at bounding box center [743, 376] width 48 height 29
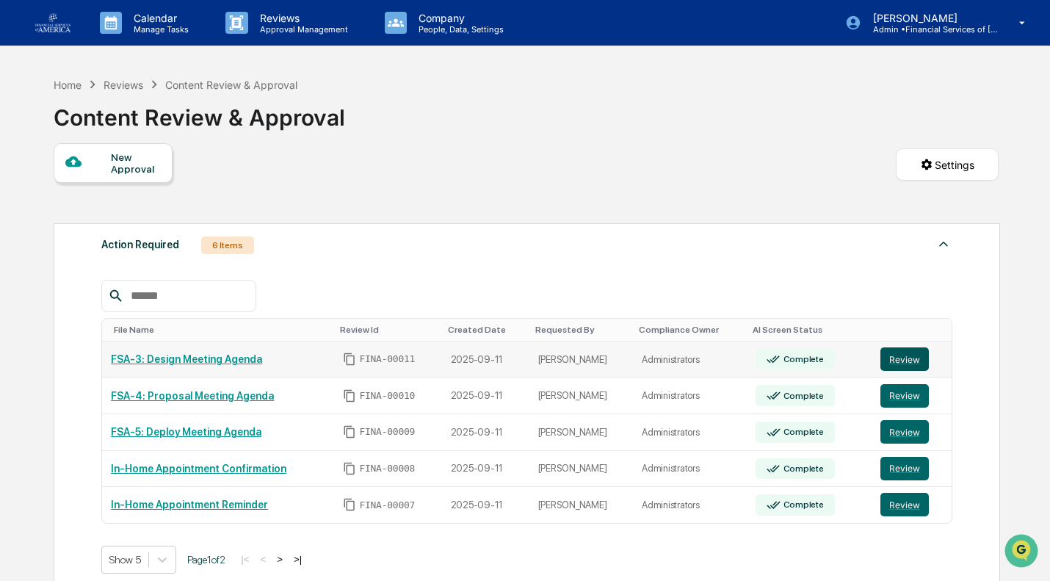
click at [901, 360] on button "Review" at bounding box center [904, 358] width 48 height 23
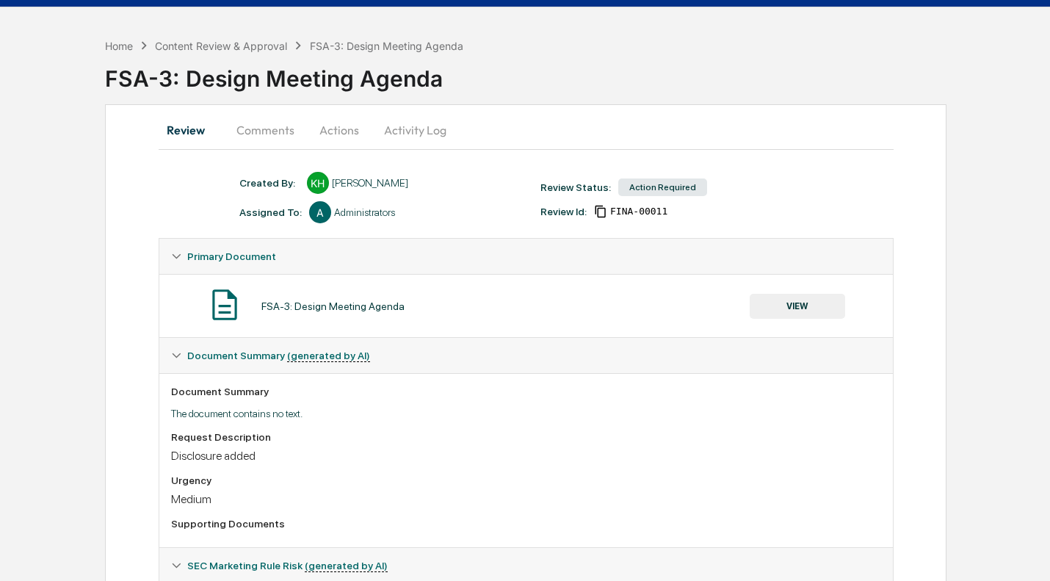
click at [803, 308] on button "VIEW" at bounding box center [796, 306] width 95 height 25
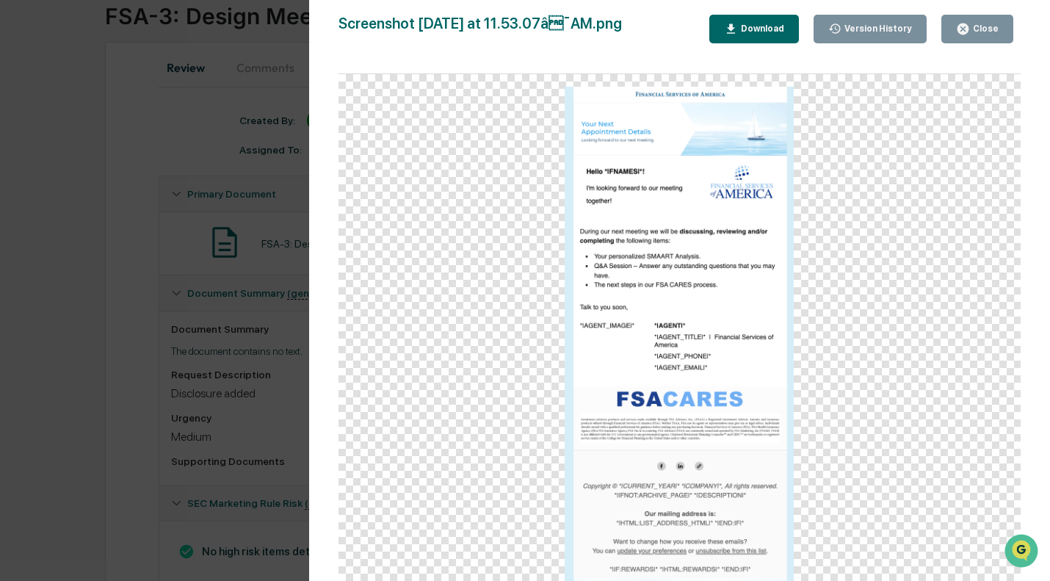
scroll to position [103, 0]
click at [983, 27] on div "Close" at bounding box center [984, 28] width 29 height 10
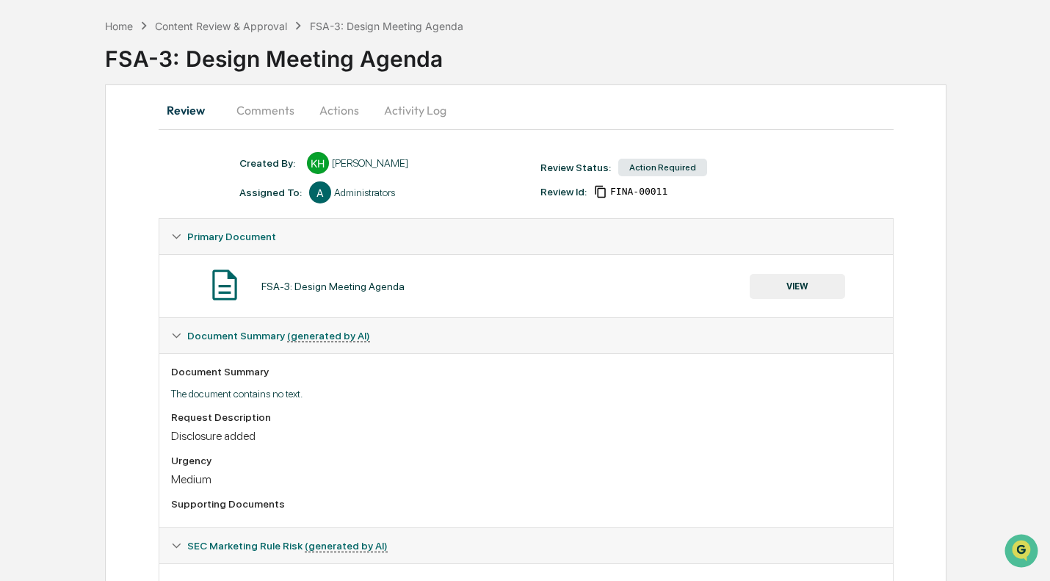
scroll to position [51, 0]
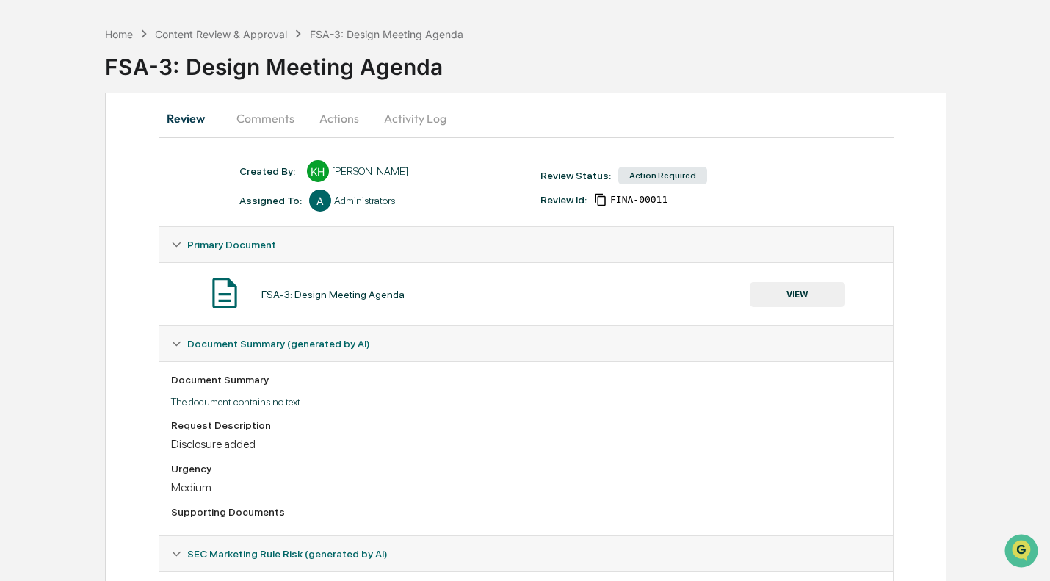
click at [341, 129] on button "Actions" at bounding box center [339, 118] width 66 height 35
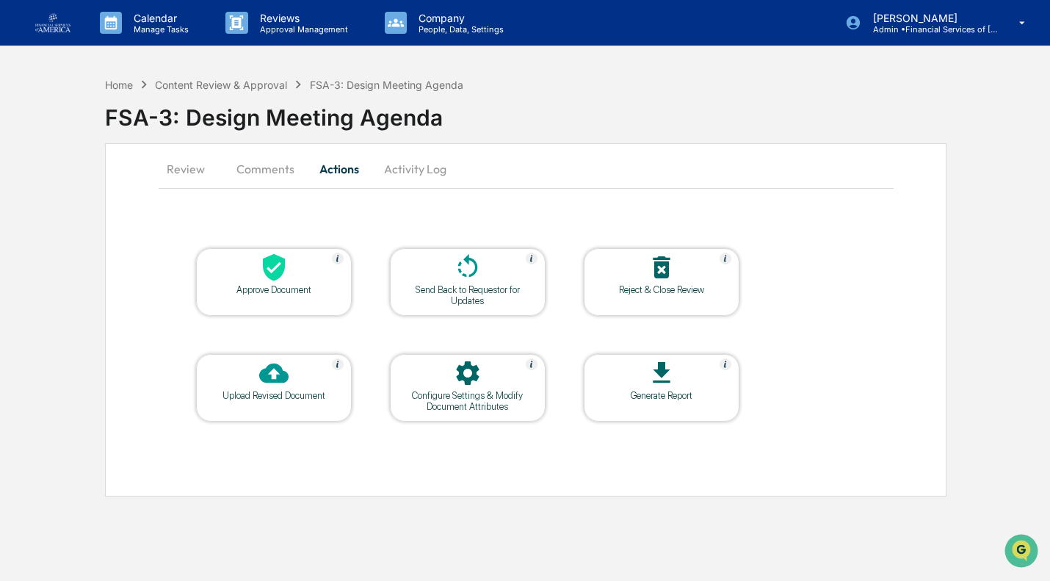
scroll to position [0, 0]
click at [308, 297] on div "Approve Document" at bounding box center [275, 282] width 156 height 68
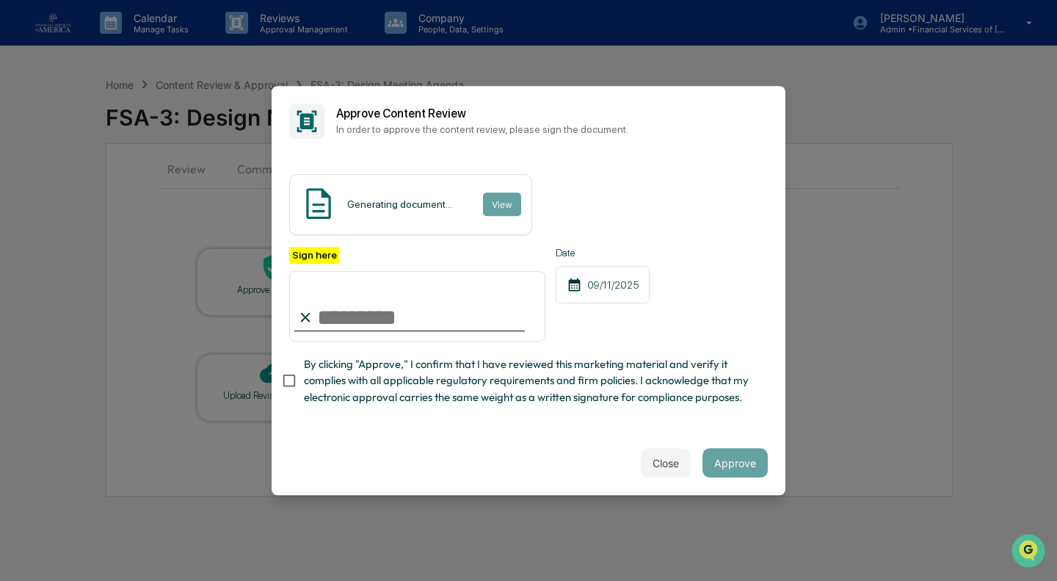
click at [356, 378] on span "By clicking "Approve," I confirm that I have reviewed this marketing material a…" at bounding box center [530, 380] width 452 height 49
click at [362, 318] on input "Sign here" at bounding box center [417, 306] width 256 height 70
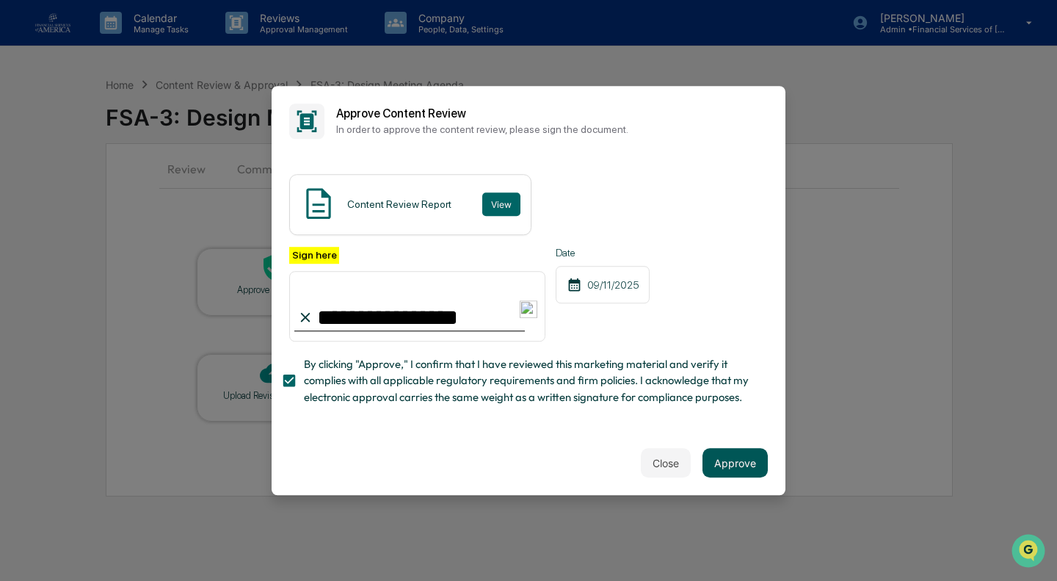
type input "**********"
click at [749, 469] on button "Approve" at bounding box center [734, 462] width 65 height 29
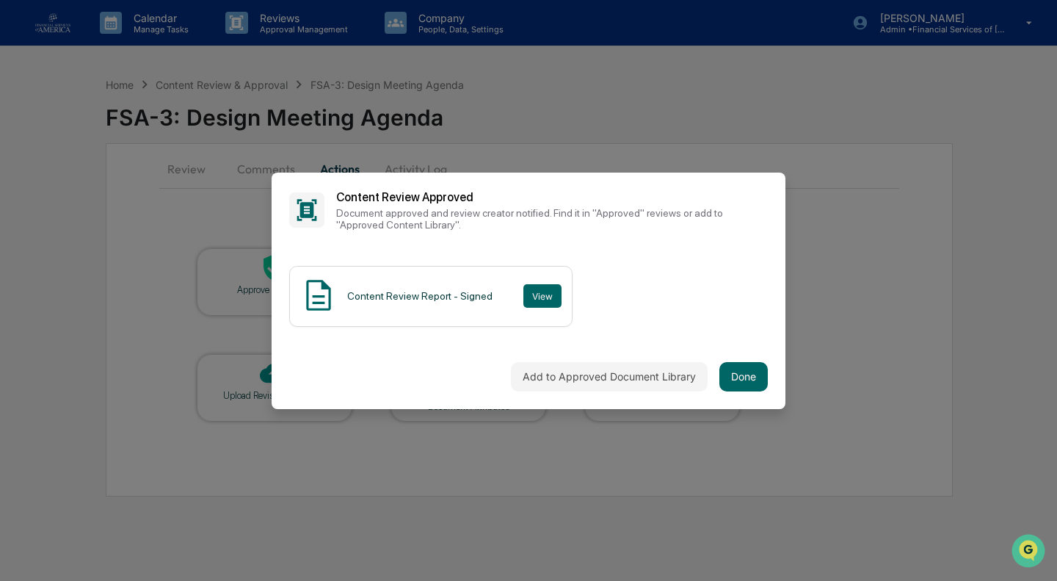
click at [739, 407] on div "Add to Approved Document Library Done" at bounding box center [529, 376] width 514 height 65
click at [736, 379] on button "Done" at bounding box center [743, 376] width 48 height 29
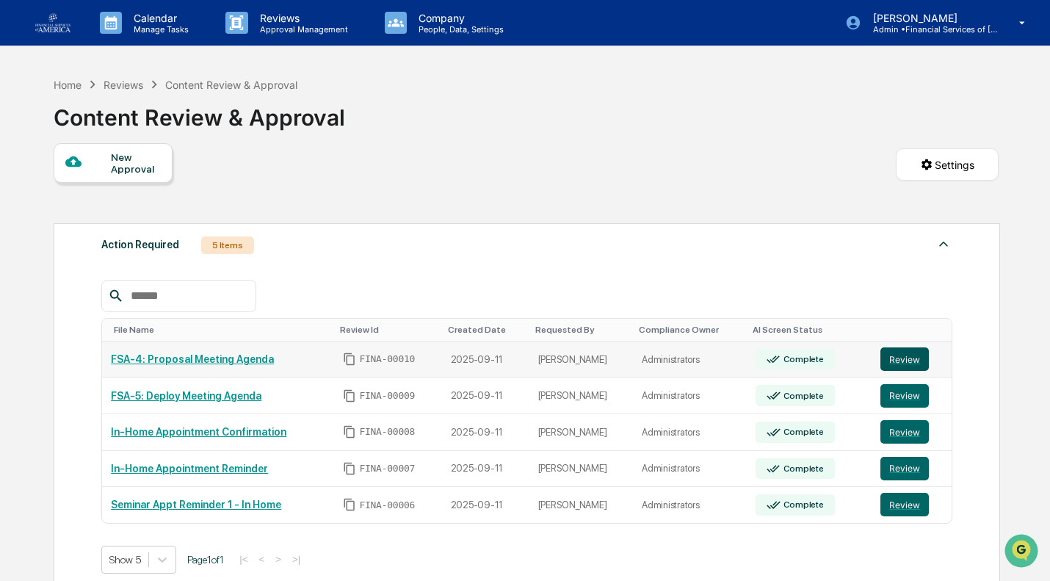
click at [880, 368] on button "Review" at bounding box center [904, 358] width 48 height 23
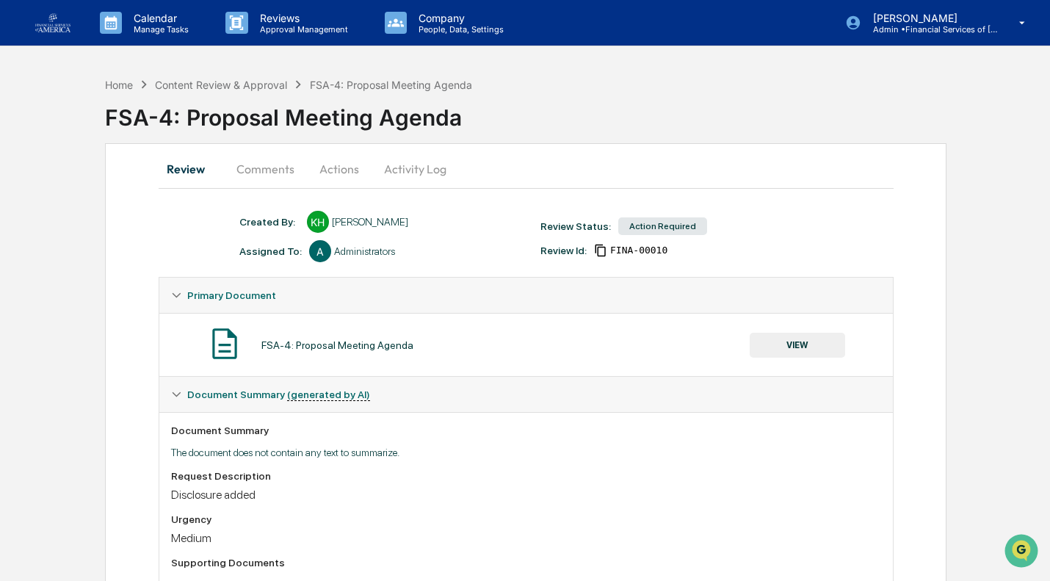
scroll to position [145, 0]
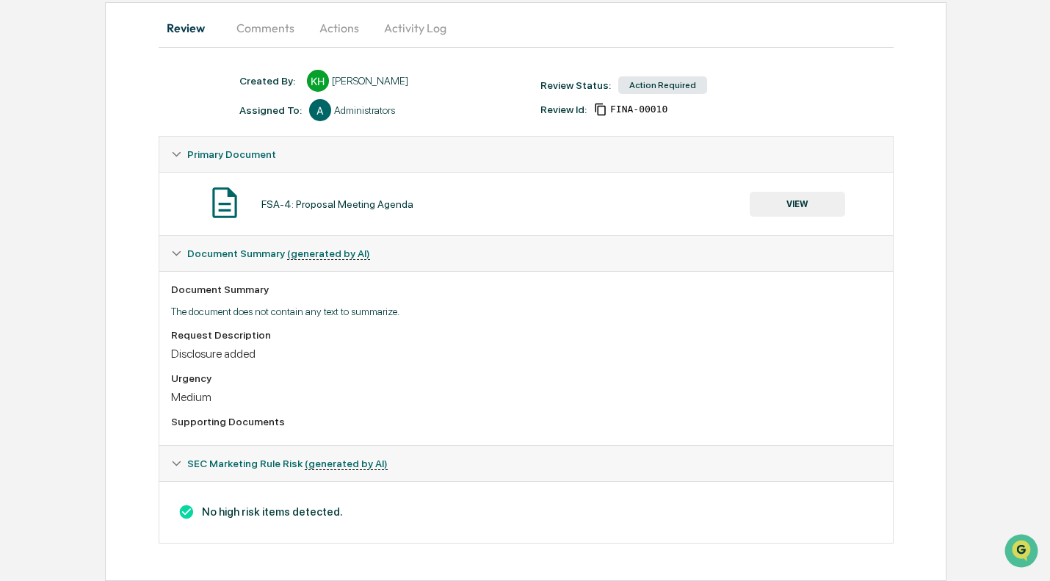
click at [803, 196] on button "VIEW" at bounding box center [796, 204] width 95 height 25
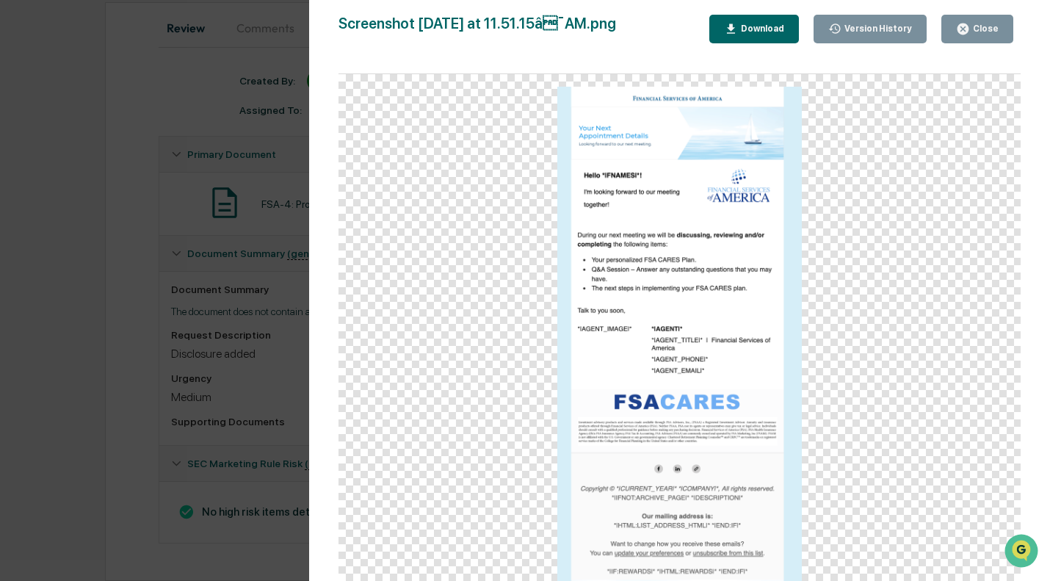
click at [977, 33] on div "Close" at bounding box center [984, 28] width 29 height 10
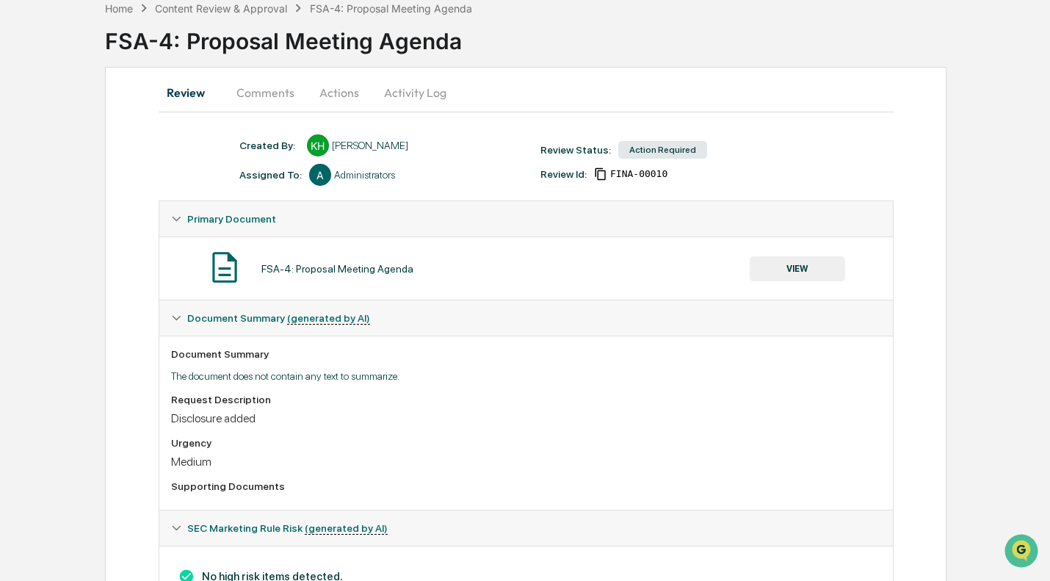
scroll to position [76, 0]
click at [338, 98] on button "Actions" at bounding box center [339, 93] width 66 height 35
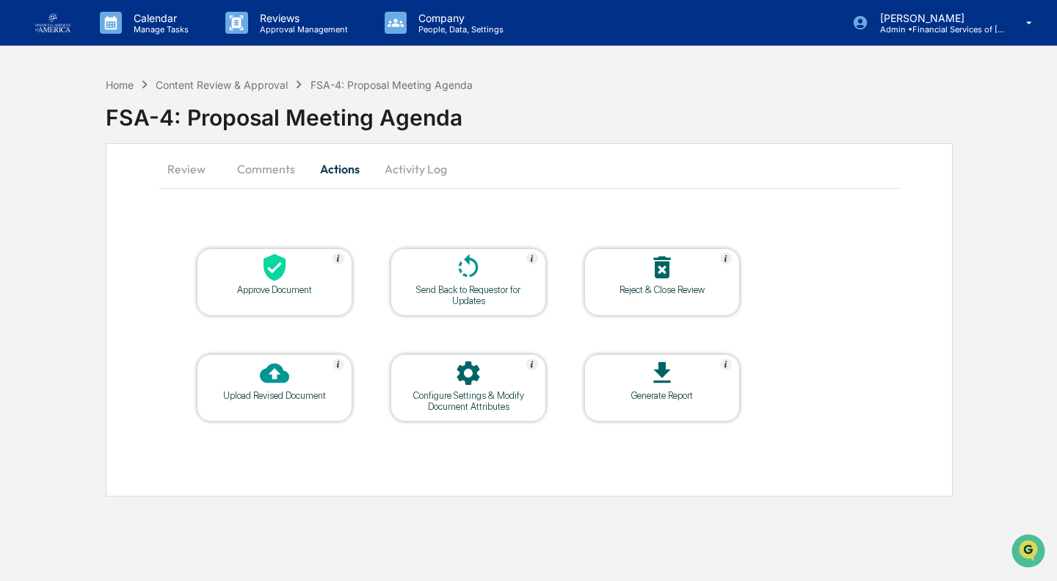
click at [301, 253] on div at bounding box center [274, 269] width 147 height 32
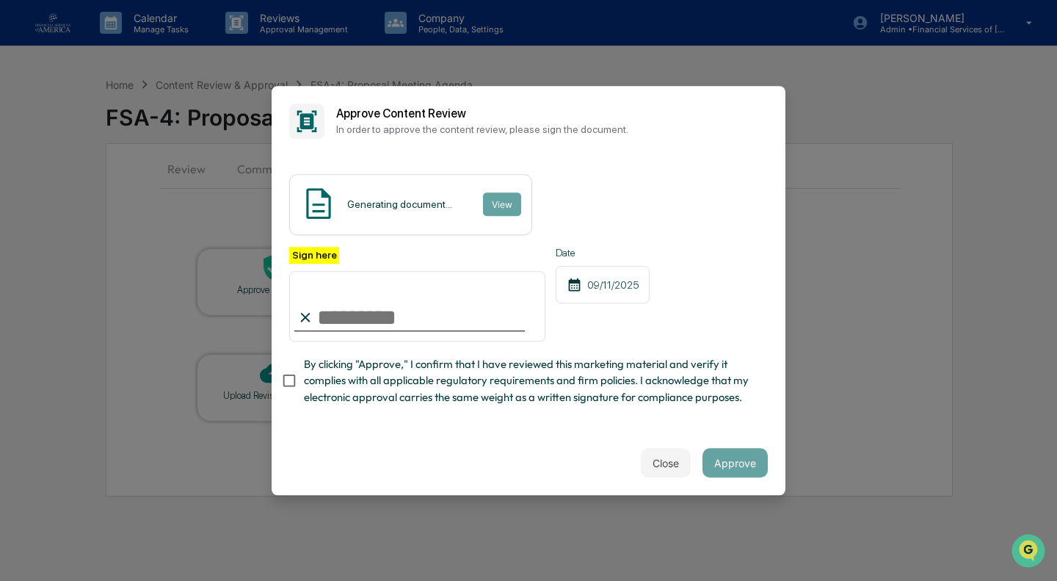
click at [313, 385] on span "By clicking "Approve," I confirm that I have reviewed this marketing material a…" at bounding box center [530, 380] width 452 height 49
click at [354, 323] on input "Sign here" at bounding box center [417, 306] width 256 height 70
click at [366, 322] on input "Sign here" at bounding box center [417, 306] width 256 height 70
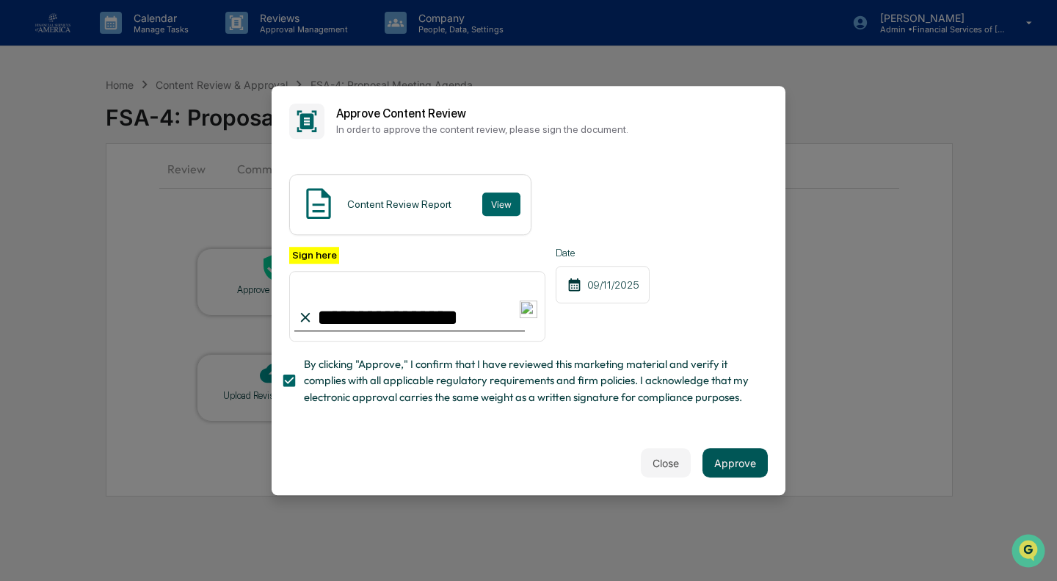
type input "**********"
click at [753, 462] on button "Approve" at bounding box center [734, 462] width 65 height 29
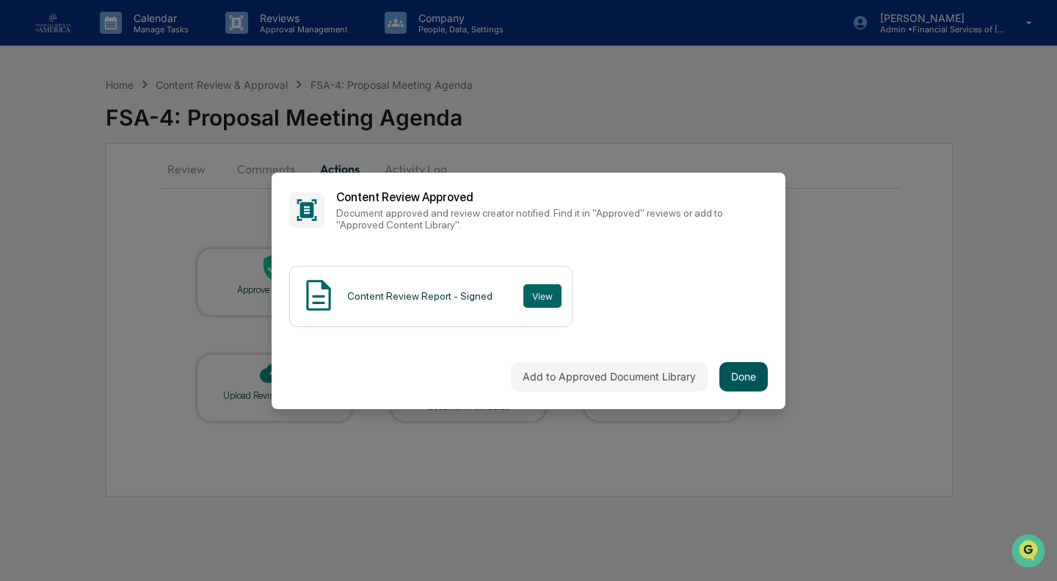
click at [754, 388] on button "Done" at bounding box center [743, 376] width 48 height 29
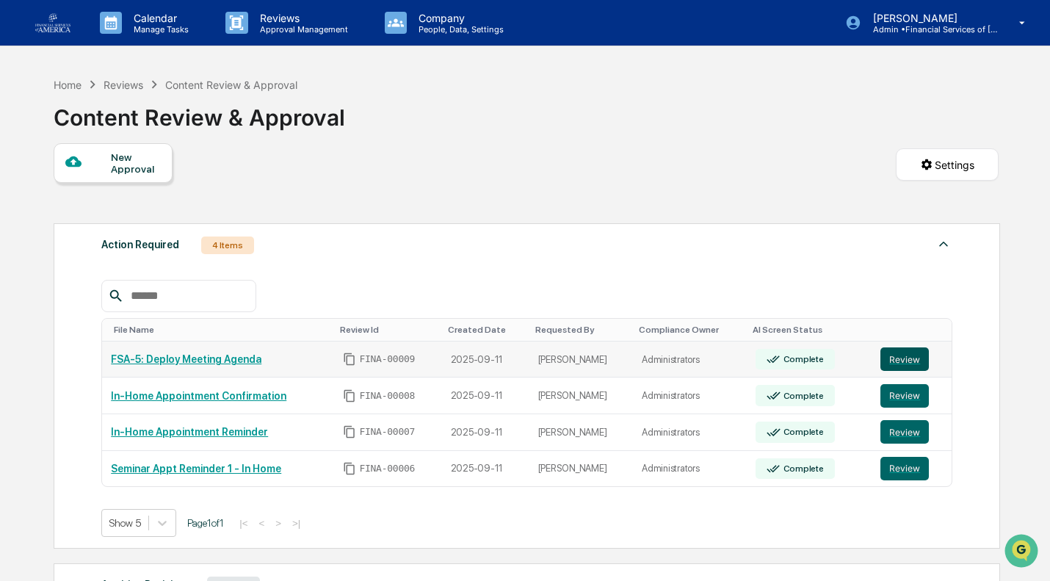
click at [893, 360] on button "Review" at bounding box center [904, 358] width 48 height 23
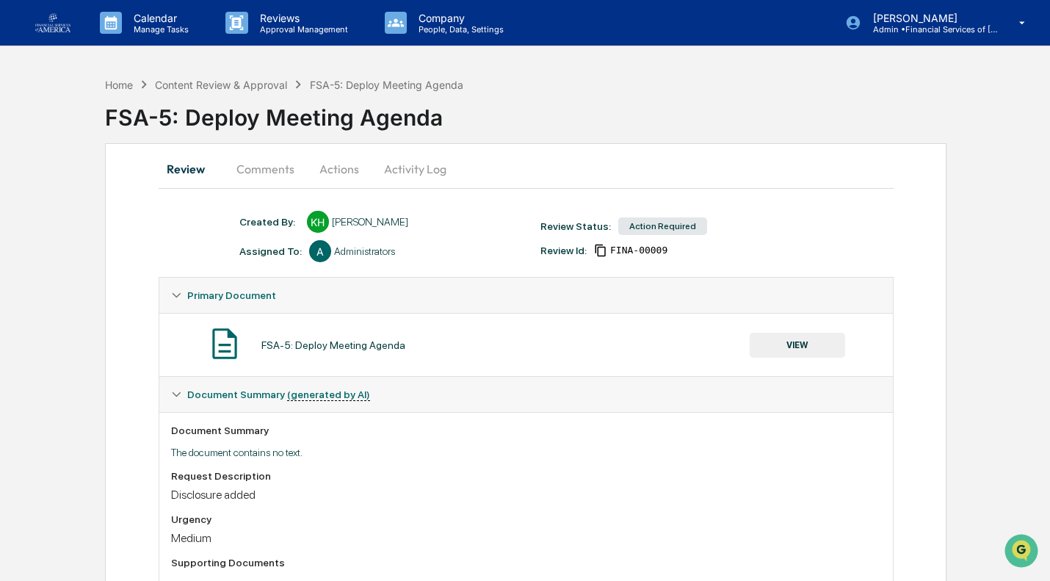
scroll to position [145, 0]
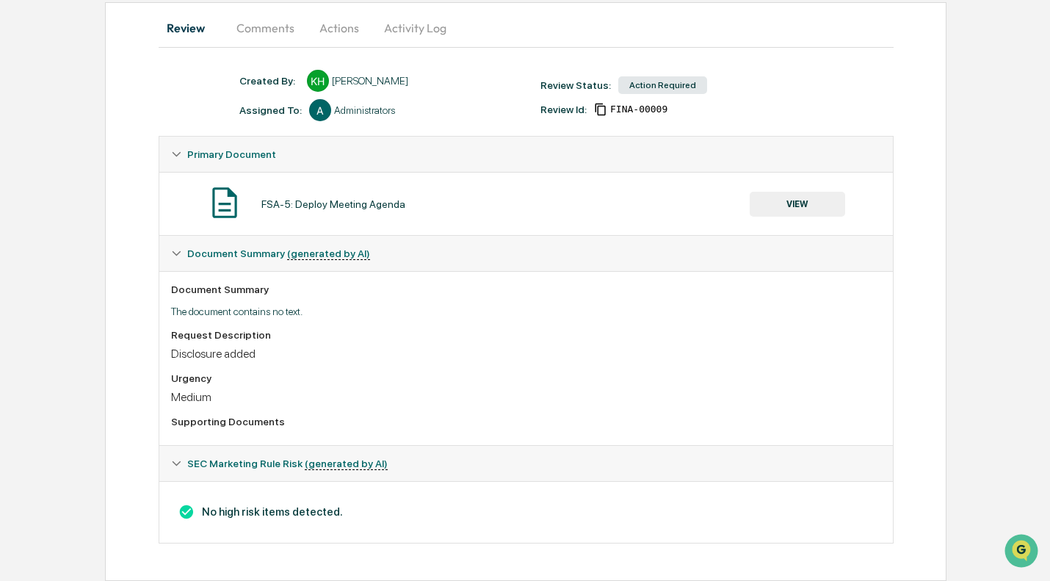
click at [804, 197] on button "VIEW" at bounding box center [796, 204] width 95 height 25
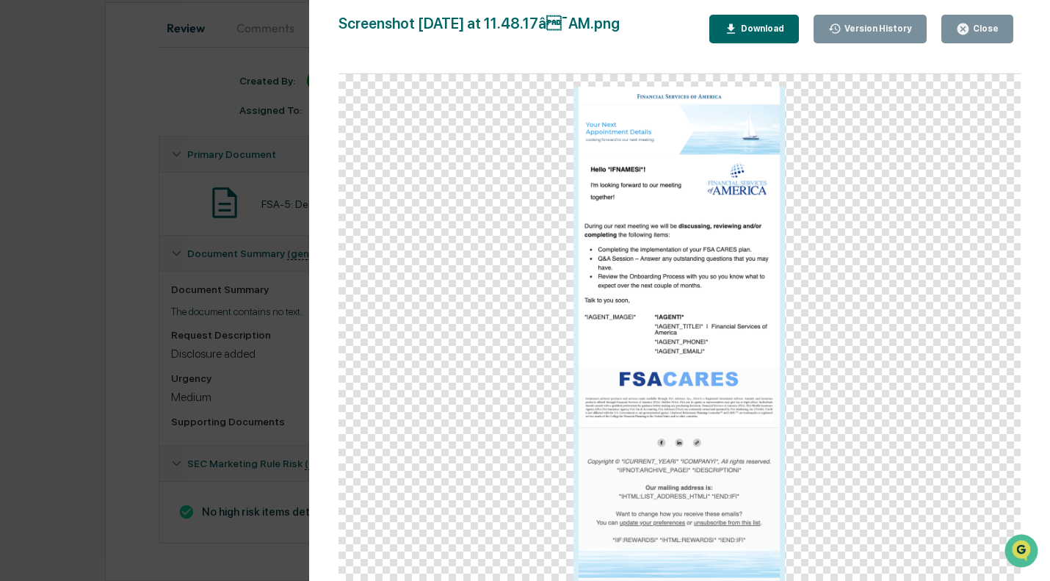
click at [967, 29] on icon "button" at bounding box center [962, 28] width 11 height 11
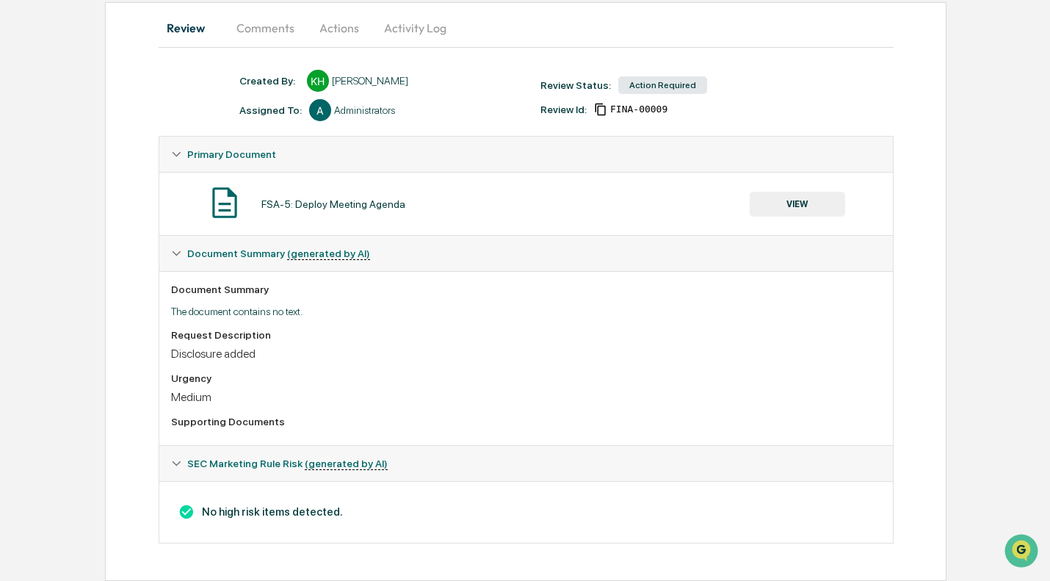
click at [343, 26] on button "Actions" at bounding box center [339, 27] width 66 height 35
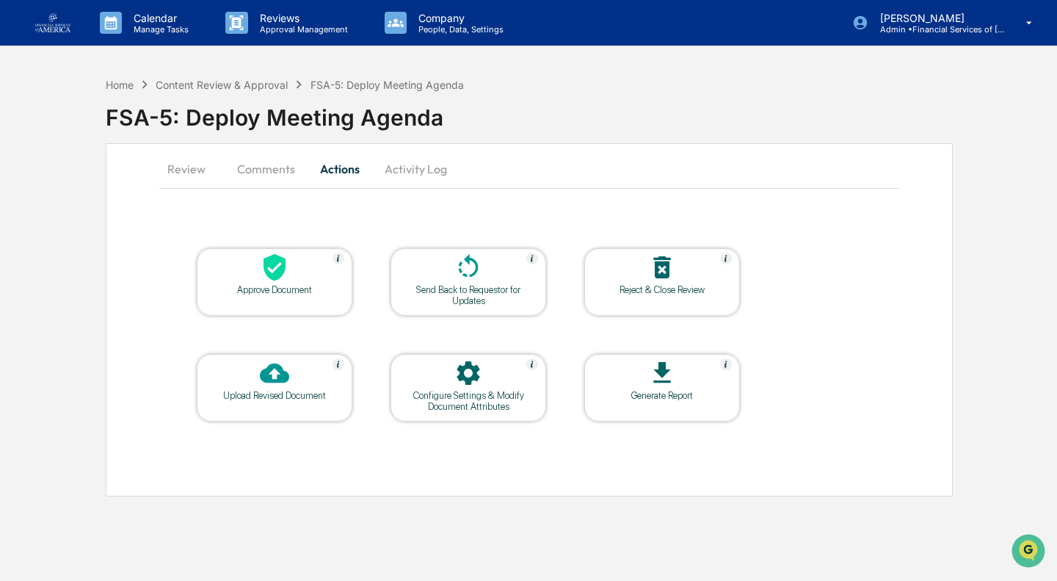
click at [300, 260] on div at bounding box center [274, 269] width 147 height 32
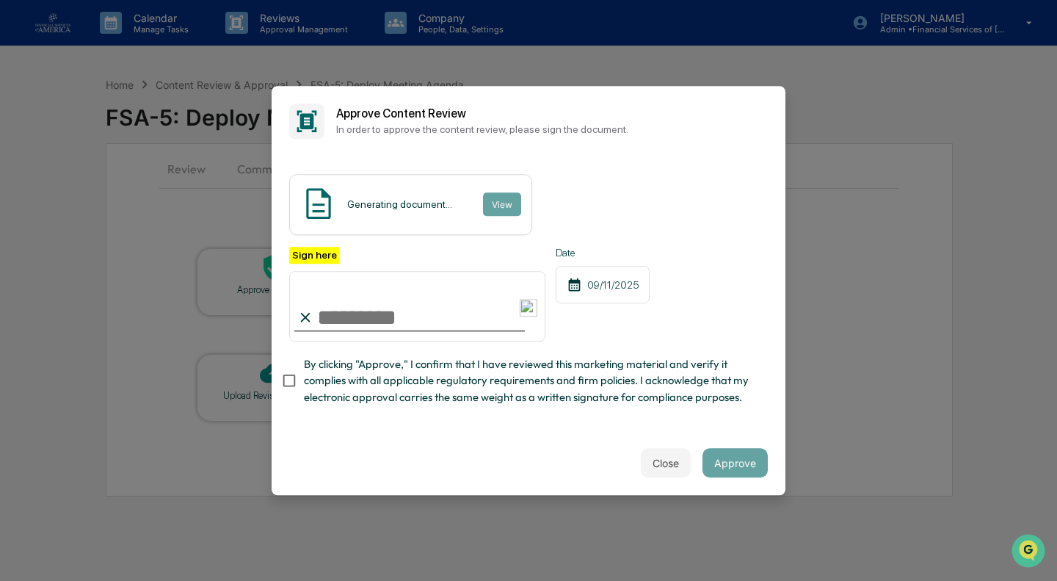
click at [377, 371] on span "By clicking "Approve," I confirm that I have reviewed this marketing material a…" at bounding box center [530, 380] width 452 height 49
click at [377, 308] on input "Sign here" at bounding box center [417, 306] width 256 height 70
type input "**********"
click at [735, 464] on button "Approve" at bounding box center [734, 462] width 65 height 29
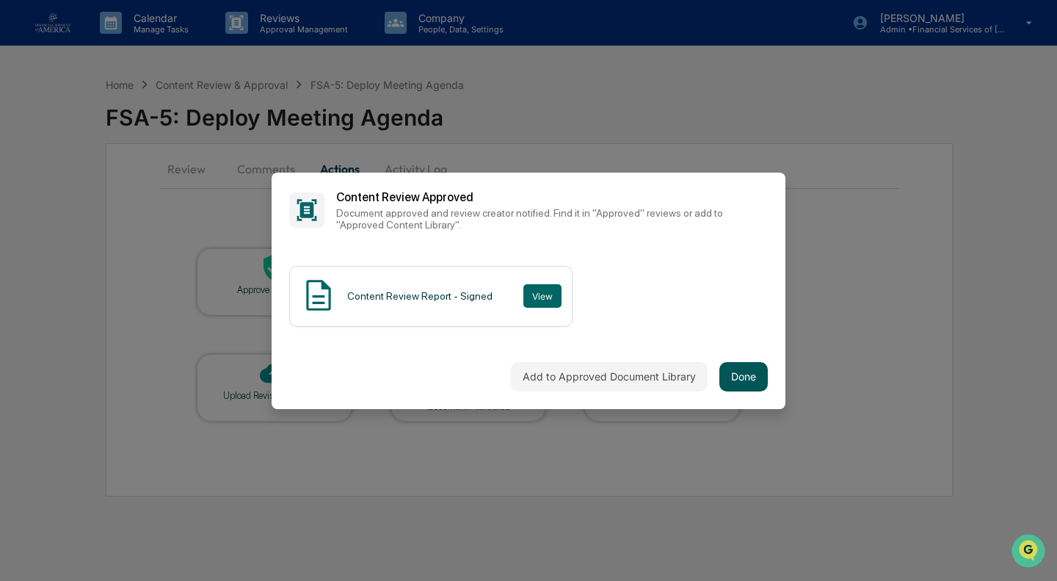
click at [757, 373] on button "Done" at bounding box center [743, 376] width 48 height 29
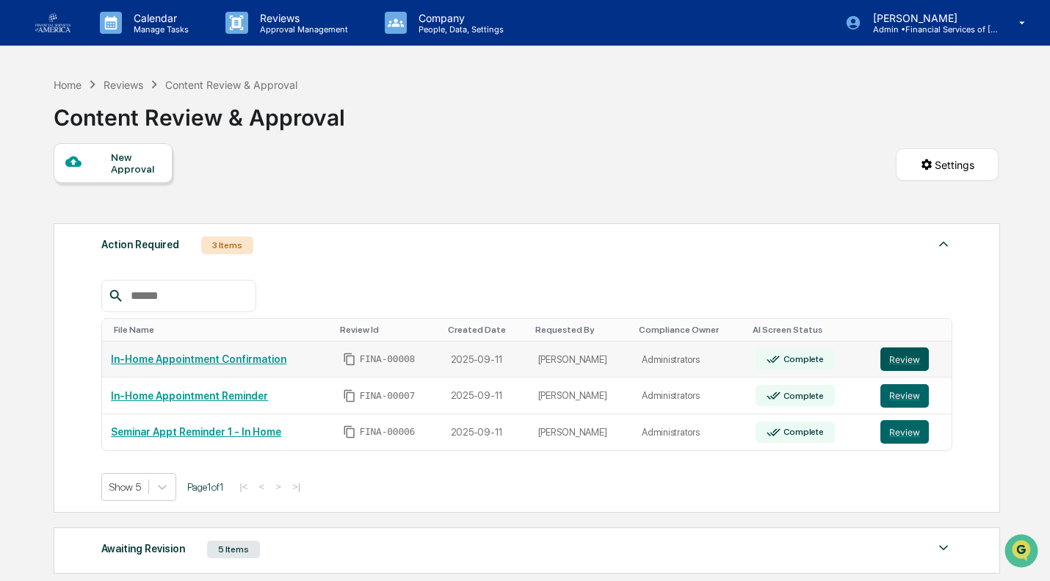
click at [888, 371] on button "Review" at bounding box center [904, 358] width 48 height 23
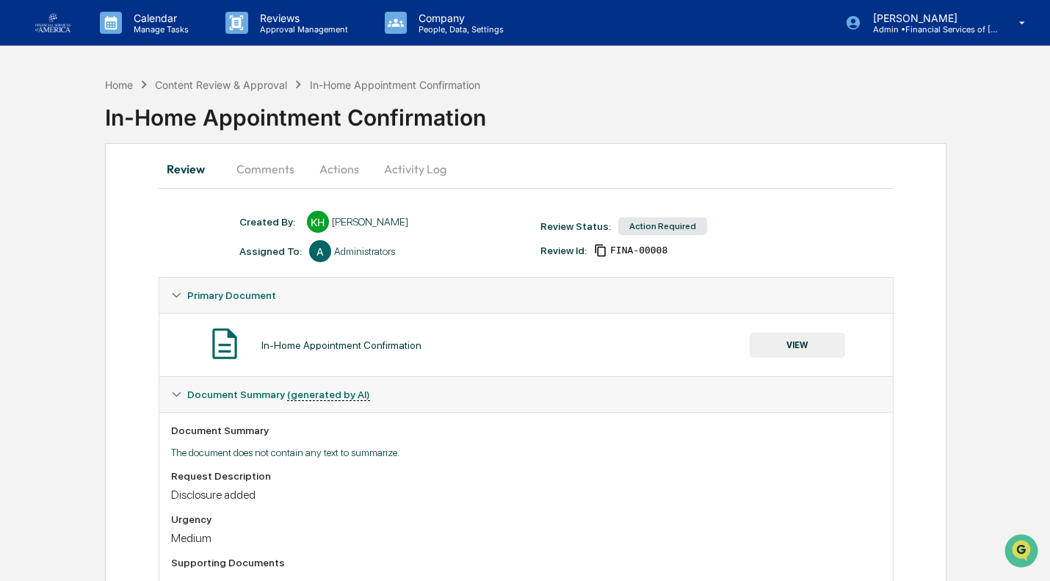
scroll to position [145, 0]
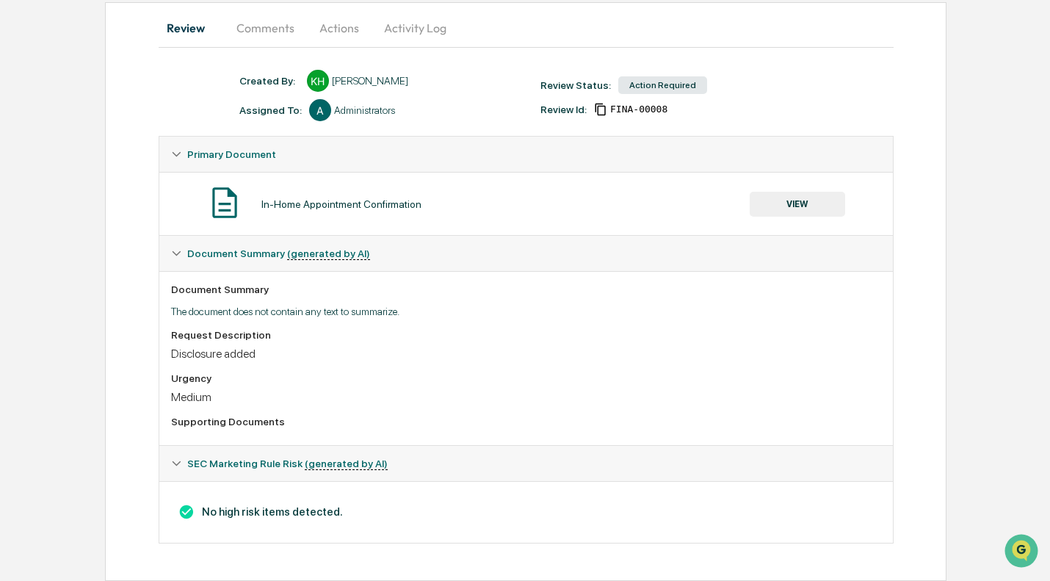
click at [807, 192] on button "VIEW" at bounding box center [796, 204] width 95 height 25
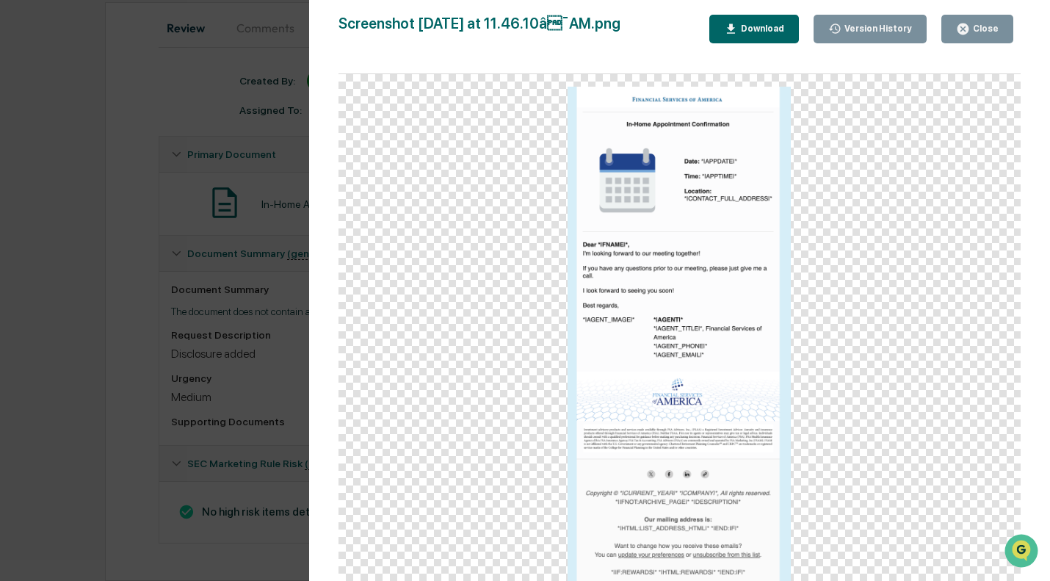
scroll to position [145, 0]
click at [968, 29] on icon "button" at bounding box center [962, 28] width 11 height 11
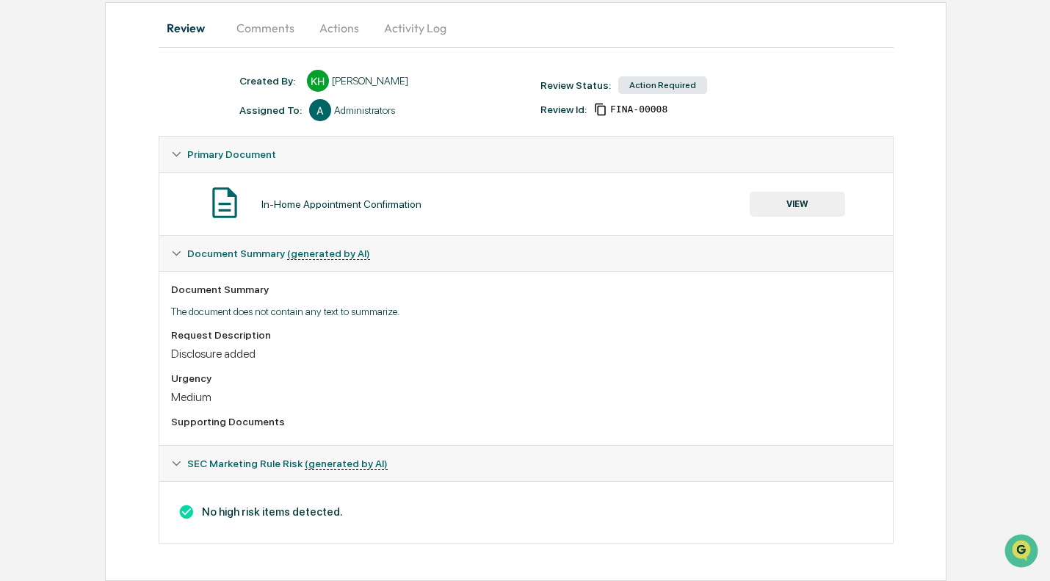
click at [327, 20] on button "Actions" at bounding box center [339, 27] width 66 height 35
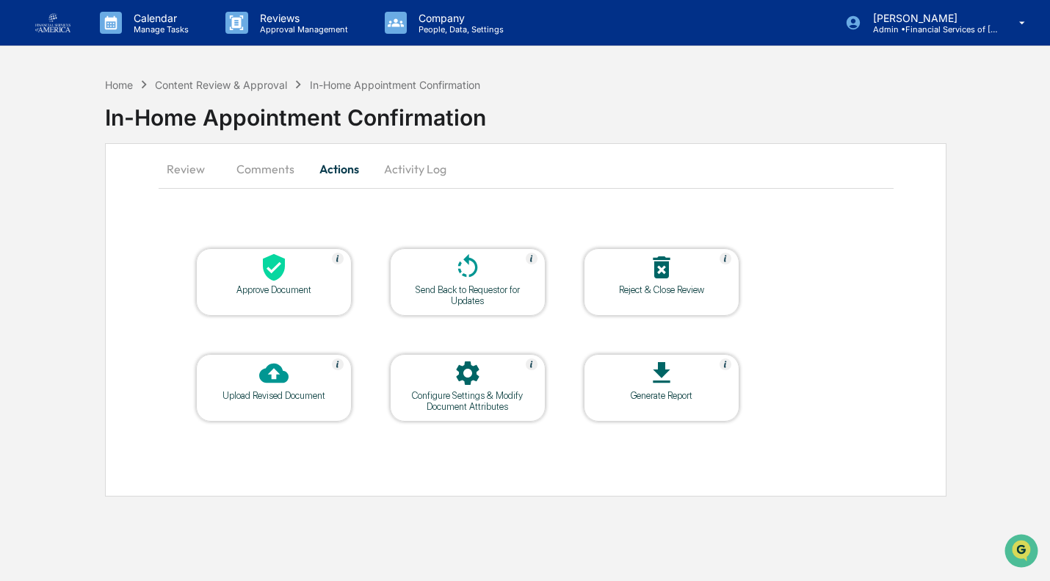
scroll to position [0, 0]
click at [266, 267] on icon at bounding box center [275, 267] width 22 height 27
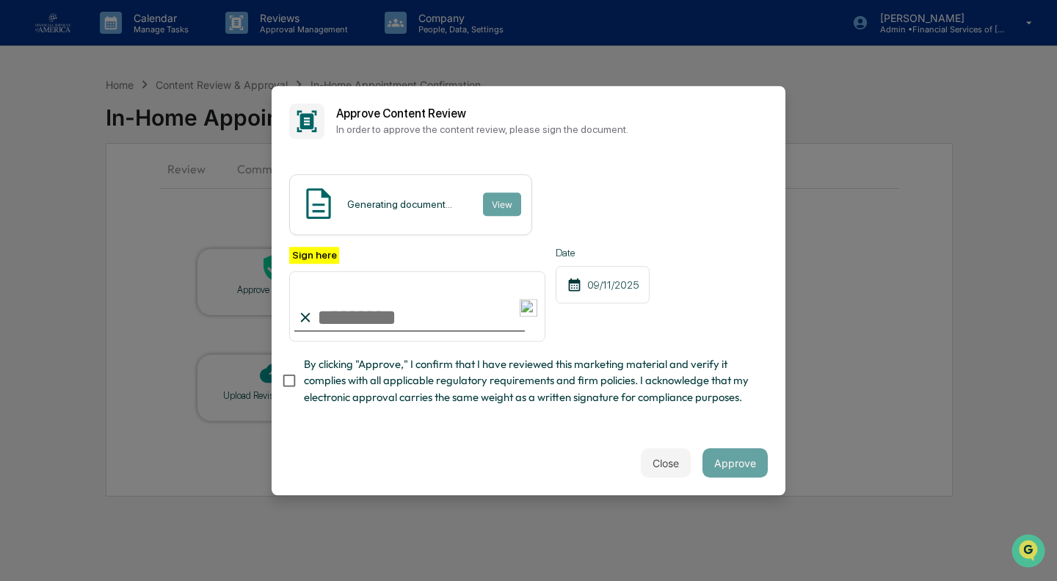
click at [344, 385] on span "By clicking "Approve," I confirm that I have reviewed this marketing material a…" at bounding box center [530, 380] width 452 height 49
click at [347, 324] on input "Sign here" at bounding box center [417, 306] width 256 height 70
type input "**********"
click at [737, 465] on button "Approve" at bounding box center [734, 462] width 65 height 29
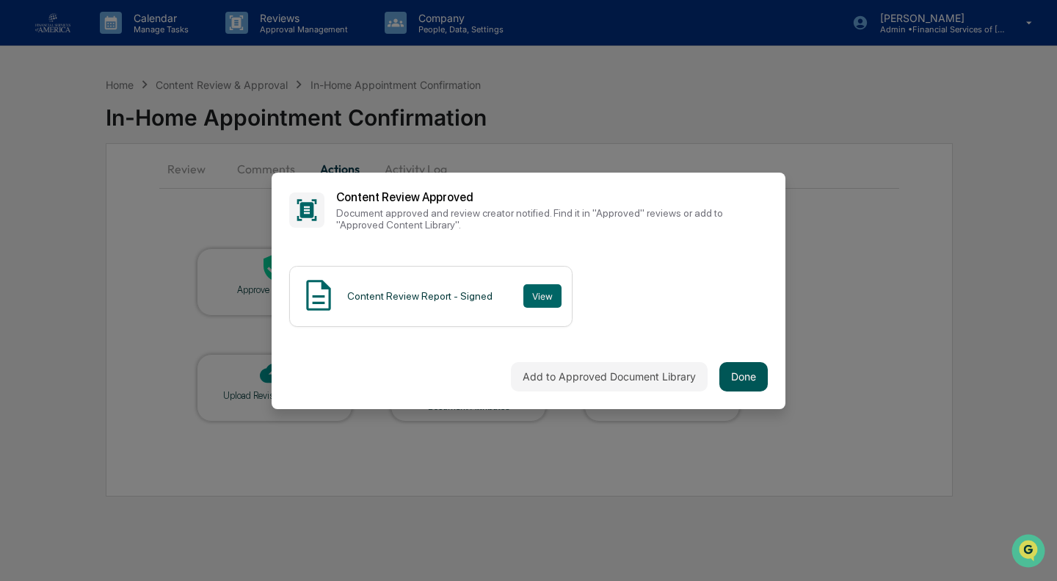
click at [748, 363] on button "Done" at bounding box center [743, 376] width 48 height 29
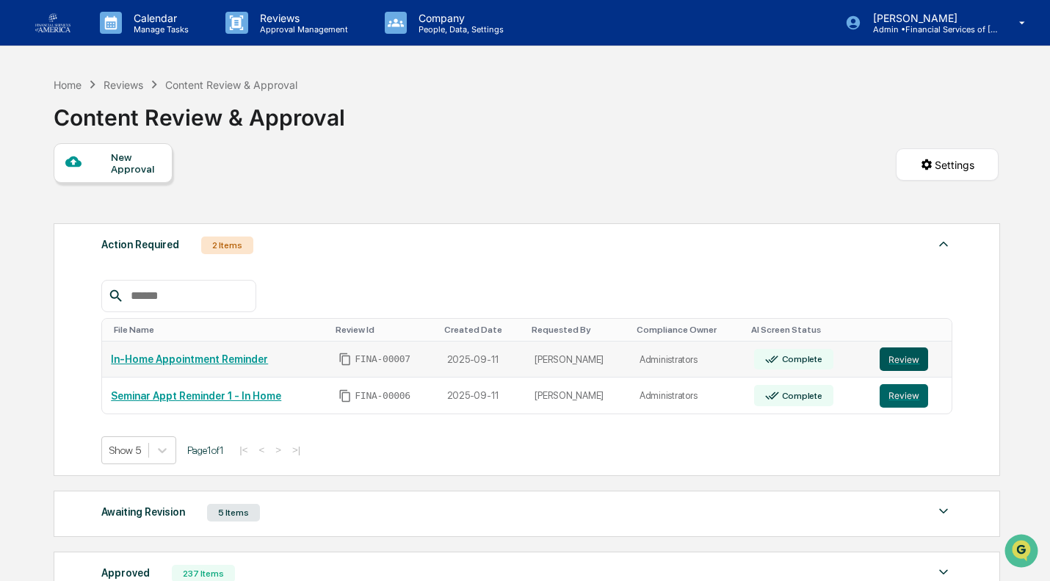
click at [900, 362] on button "Review" at bounding box center [903, 358] width 48 height 23
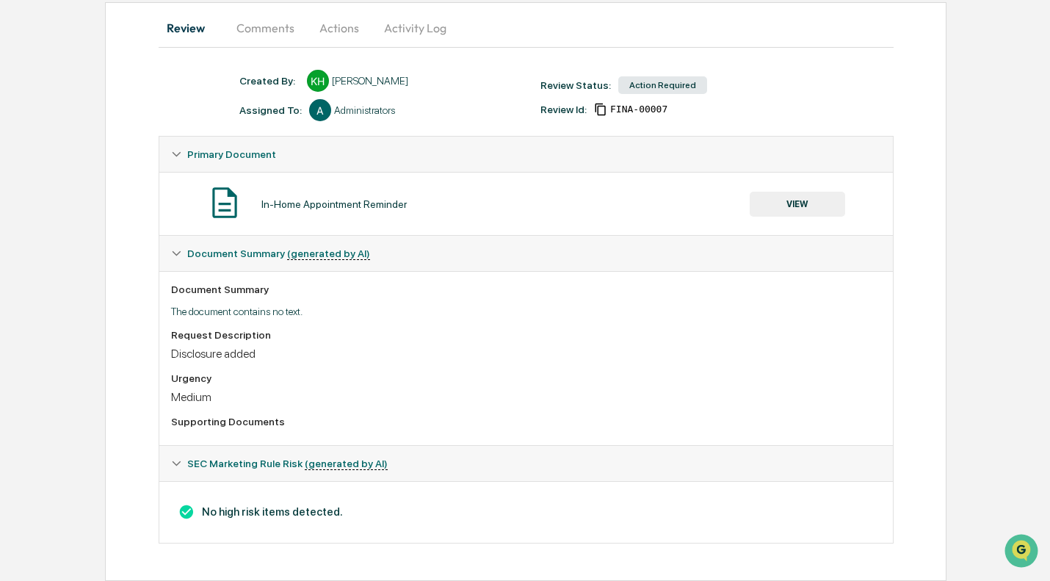
click at [814, 199] on button "VIEW" at bounding box center [796, 204] width 95 height 25
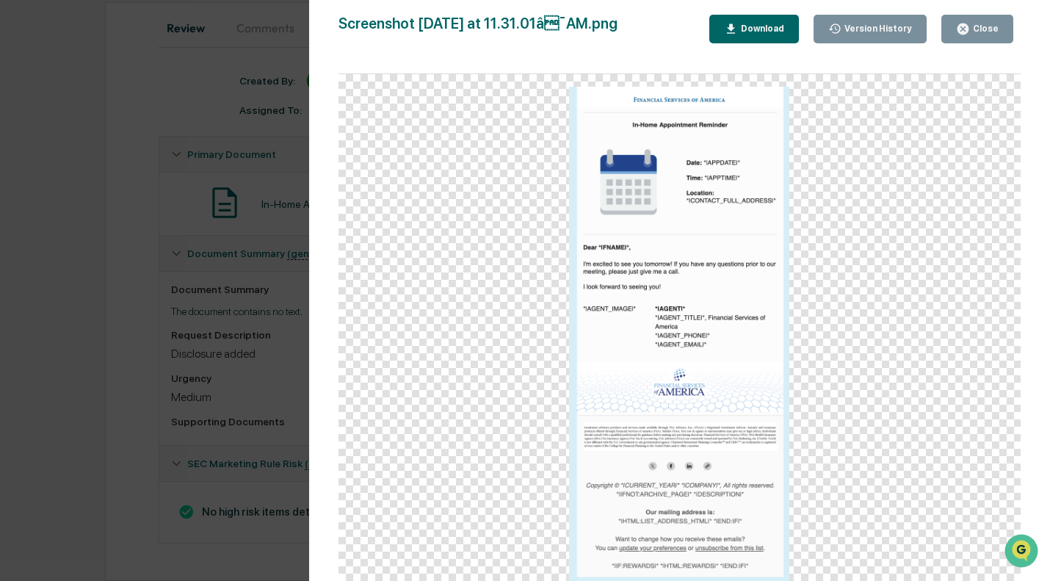
click at [981, 23] on div "Close" at bounding box center [977, 29] width 43 height 14
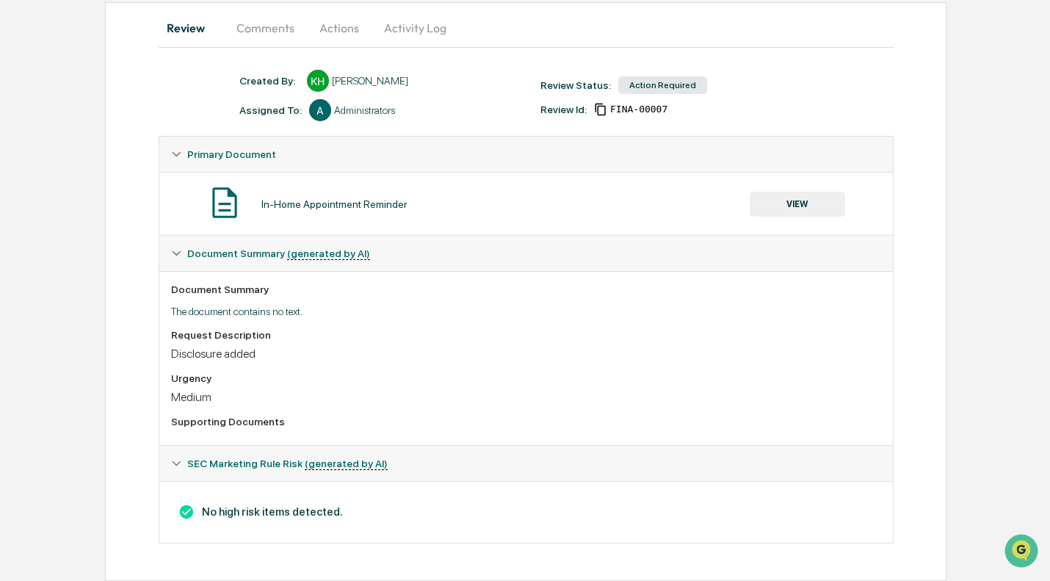
click at [335, 26] on button "Actions" at bounding box center [339, 27] width 66 height 35
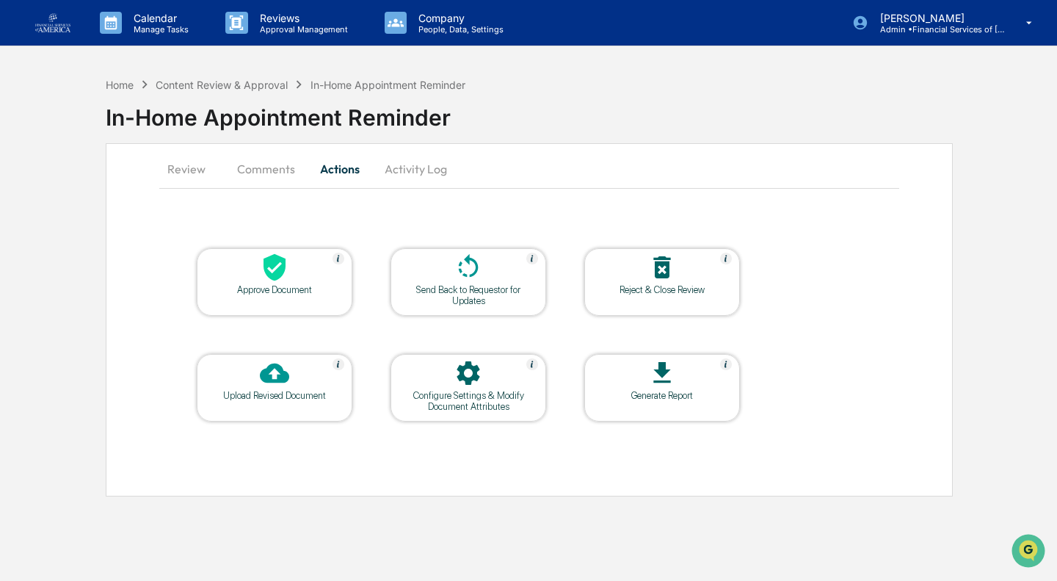
click at [300, 283] on div at bounding box center [274, 269] width 147 height 32
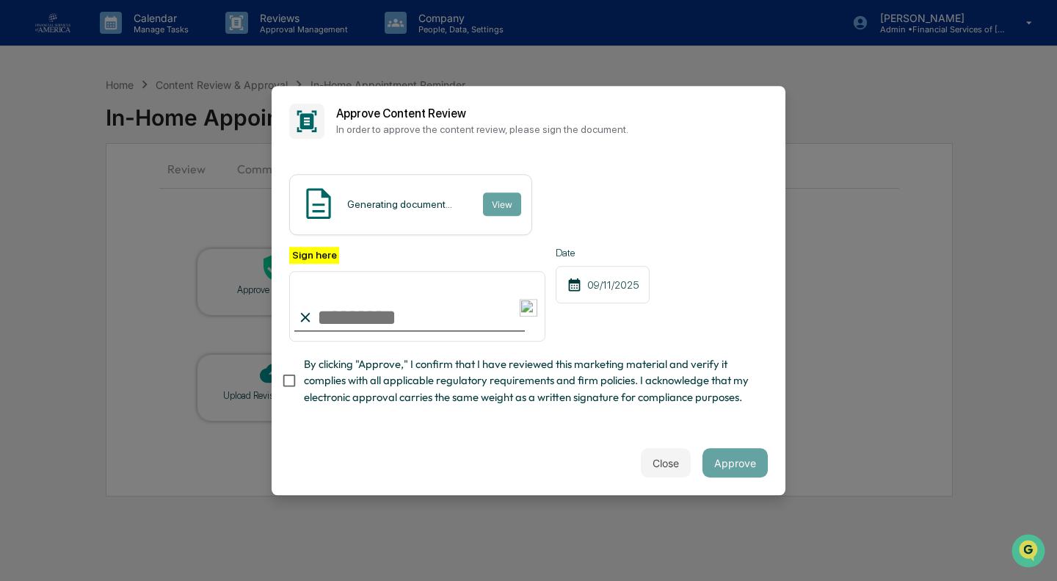
click at [336, 374] on span "By clicking "Approve," I confirm that I have reviewed this marketing material a…" at bounding box center [530, 380] width 452 height 49
click at [355, 322] on input "Sign here" at bounding box center [417, 306] width 256 height 70
type input "**********"
click at [730, 451] on button "Approve" at bounding box center [734, 462] width 65 height 29
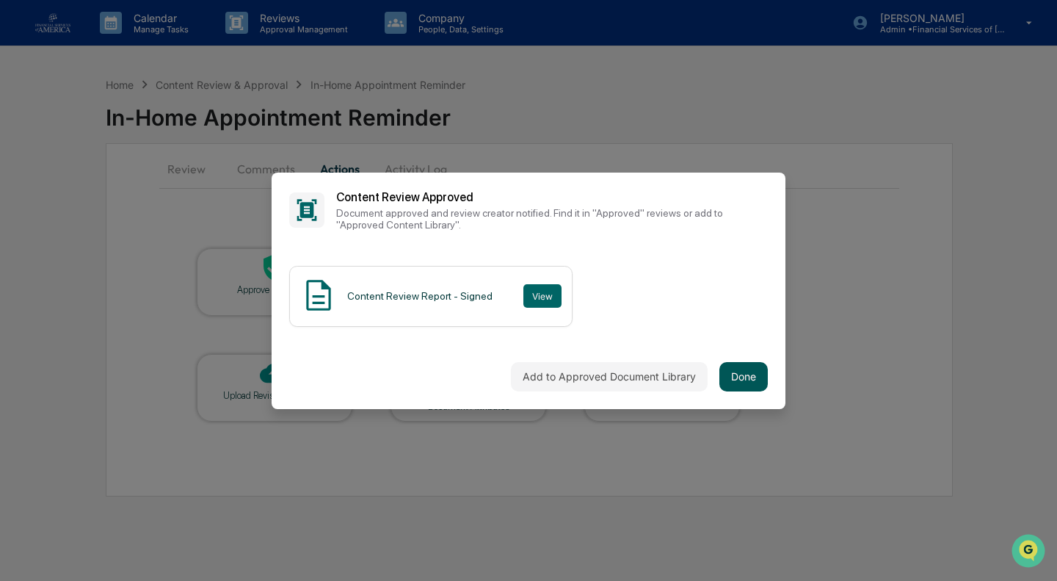
click at [741, 380] on button "Done" at bounding box center [743, 376] width 48 height 29
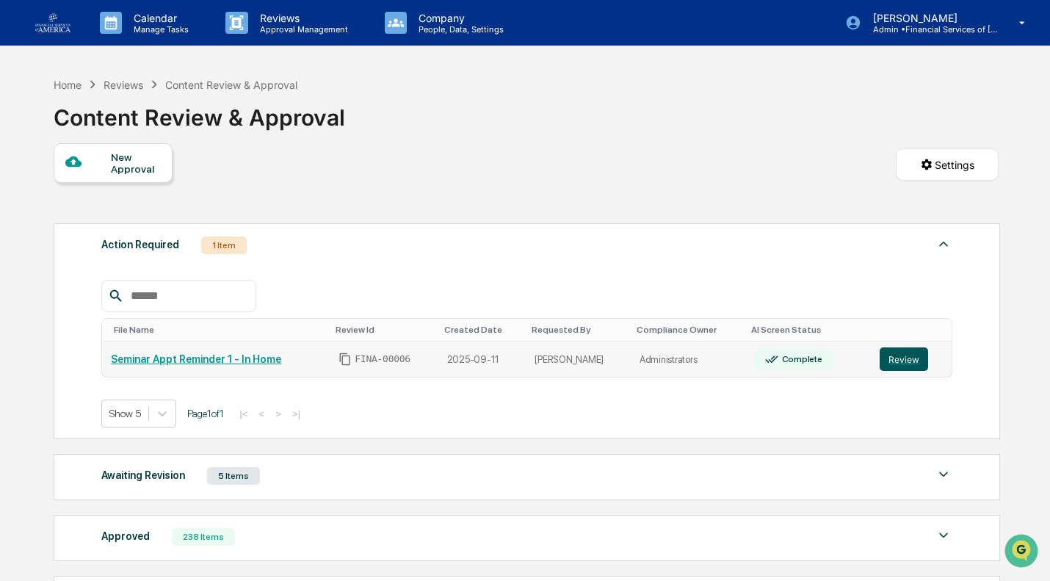
click at [887, 368] on button "Review" at bounding box center [903, 358] width 48 height 23
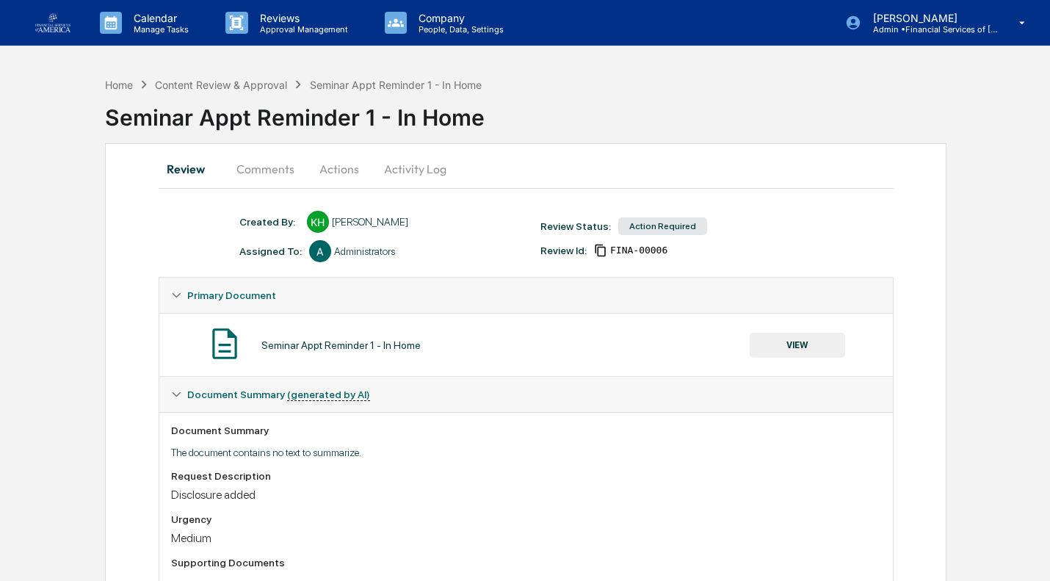
click at [809, 338] on button "VIEW" at bounding box center [796, 345] width 95 height 25
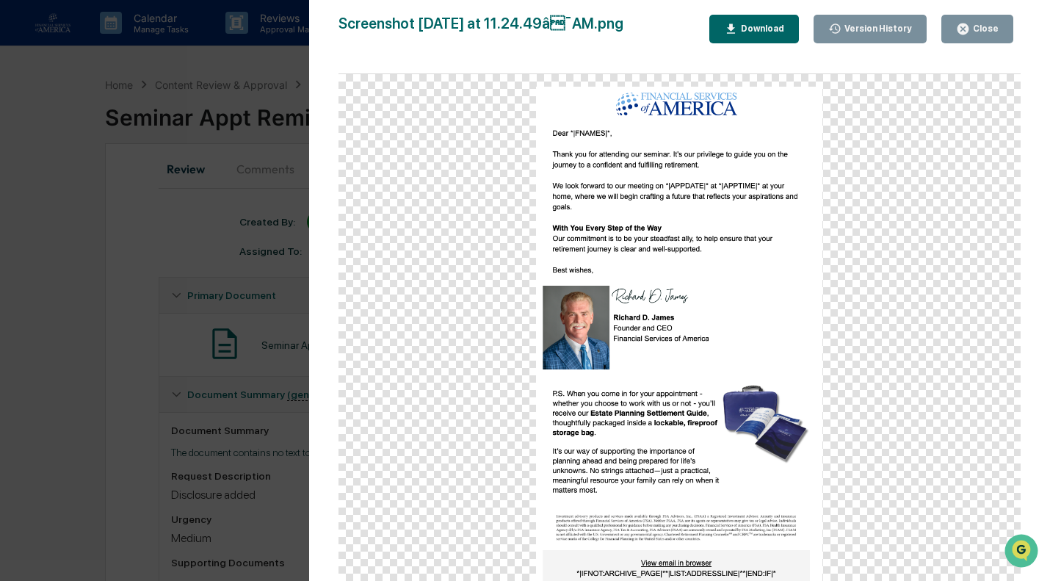
click at [977, 37] on button "Close" at bounding box center [977, 29] width 72 height 29
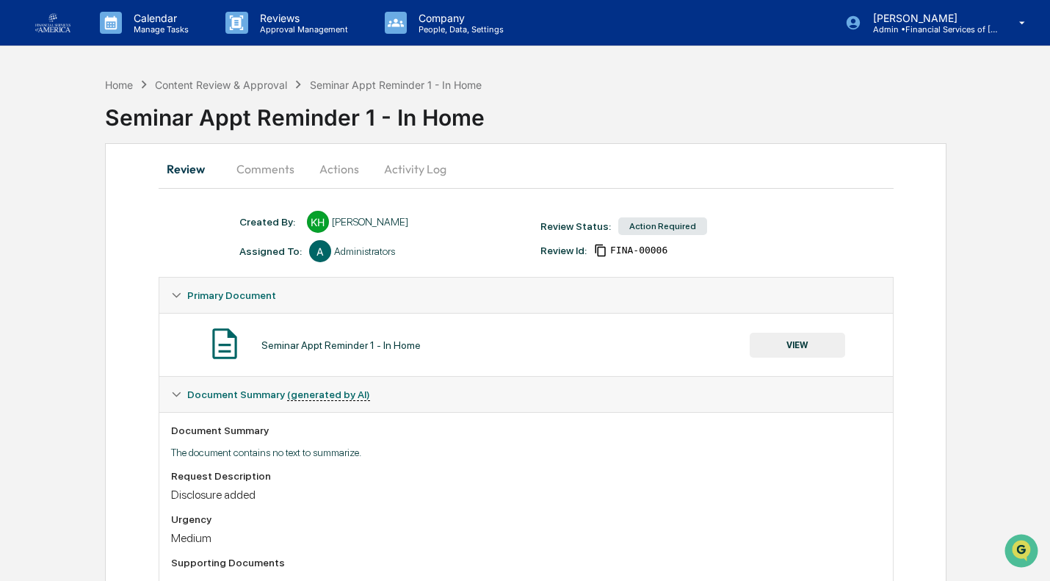
click at [339, 168] on button "Actions" at bounding box center [339, 168] width 66 height 35
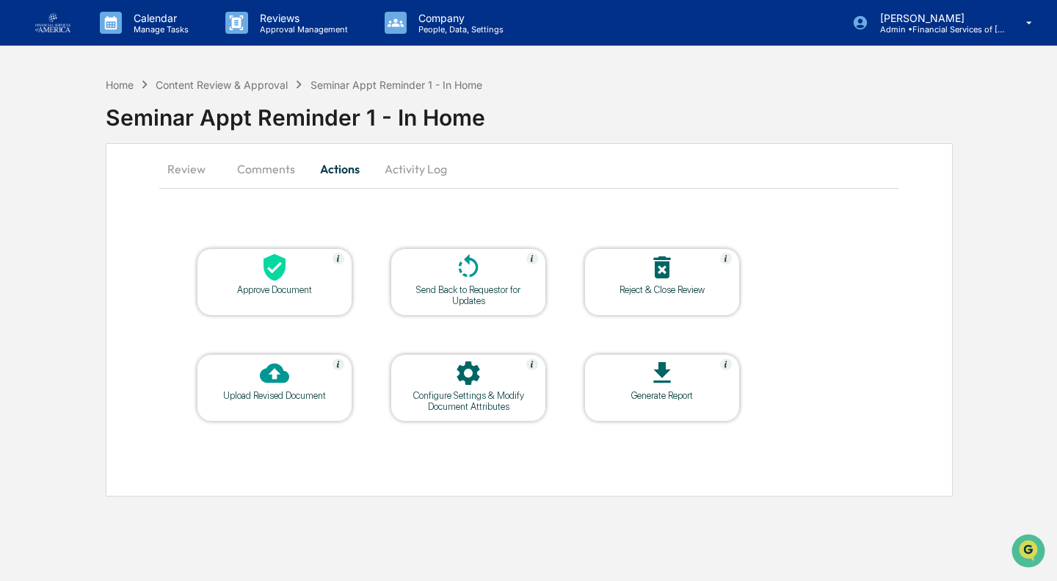
click at [263, 274] on icon at bounding box center [274, 267] width 29 height 29
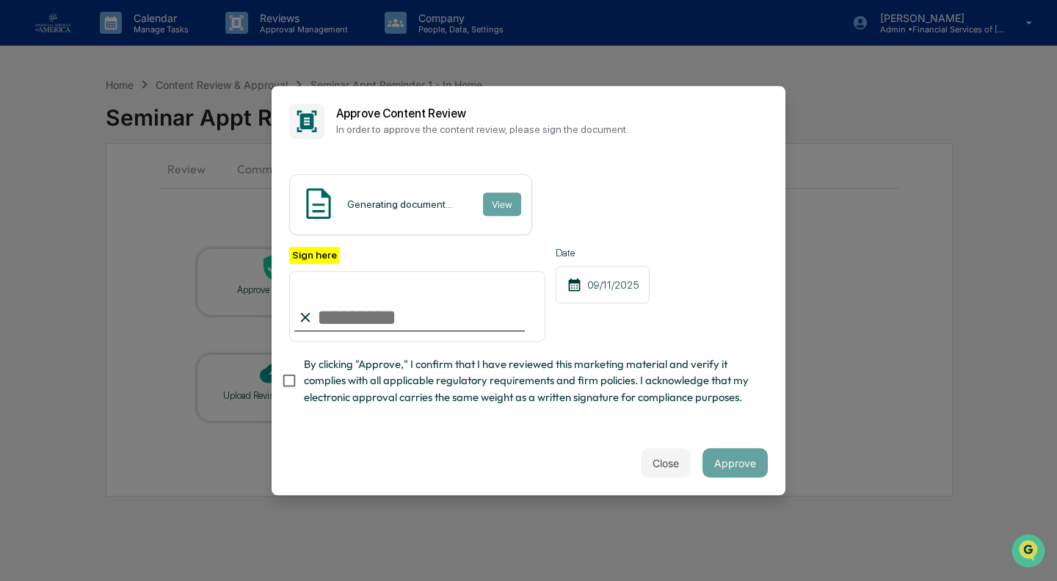
click at [338, 378] on span "By clicking "Approve," I confirm that I have reviewed this marketing material a…" at bounding box center [530, 380] width 452 height 49
click at [350, 316] on input "Sign here" at bounding box center [417, 306] width 256 height 70
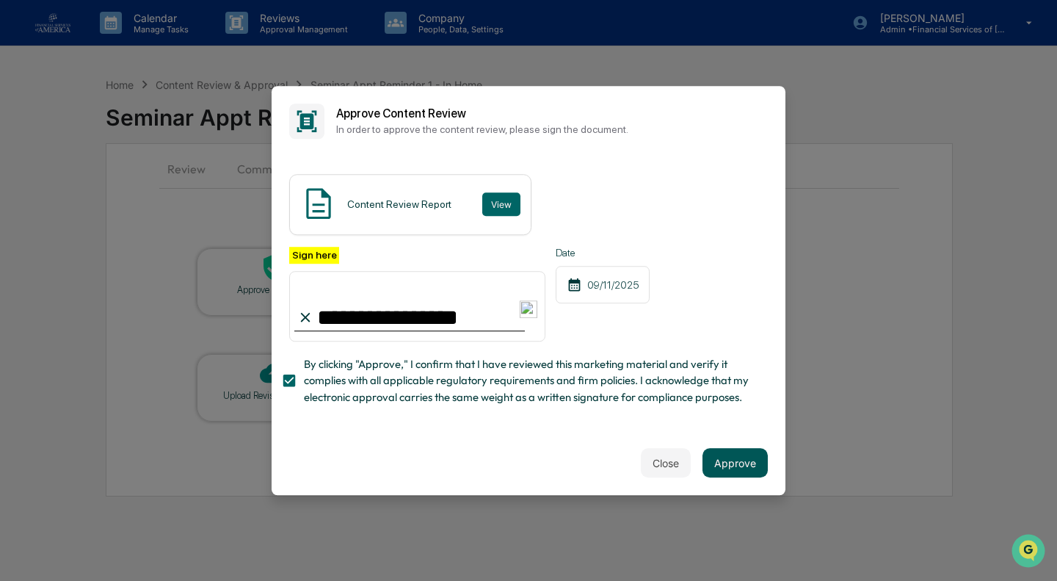
type input "**********"
click at [713, 462] on button "Approve" at bounding box center [734, 462] width 65 height 29
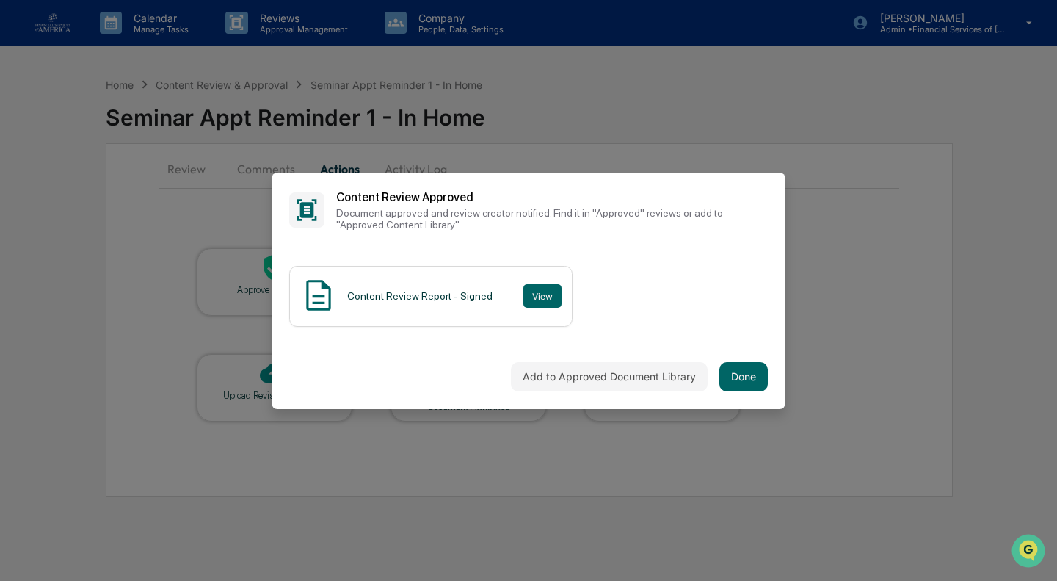
click at [768, 330] on div "Content Review Report - Signed View" at bounding box center [529, 296] width 514 height 96
click at [746, 383] on button "Done" at bounding box center [743, 376] width 48 height 29
